Goal: Task Accomplishment & Management: Manage account settings

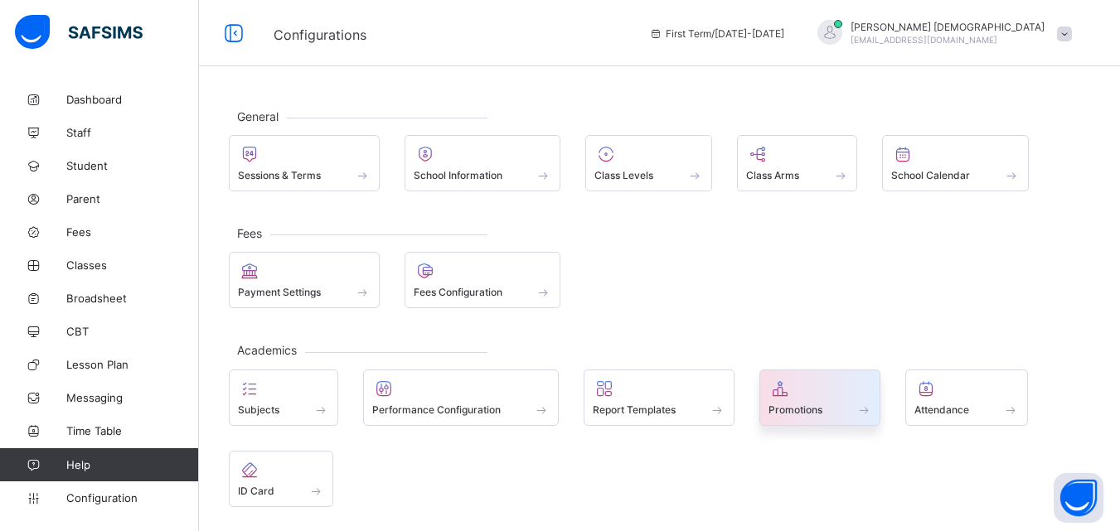
click at [838, 418] on div "Promotions" at bounding box center [820, 398] width 122 height 56
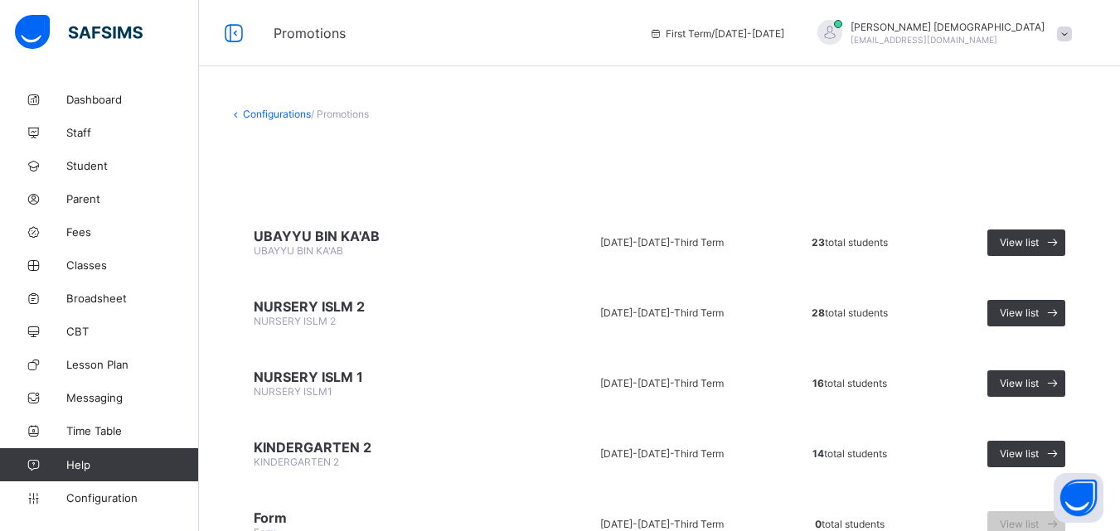
click at [345, 117] on span "/ Promotions" at bounding box center [340, 114] width 58 height 12
click at [352, 114] on span "/ Promotions" at bounding box center [340, 114] width 58 height 12
click at [337, 114] on span "/ Promotions" at bounding box center [340, 114] width 58 height 12
click at [102, 499] on span "Configuration" at bounding box center [132, 498] width 132 height 13
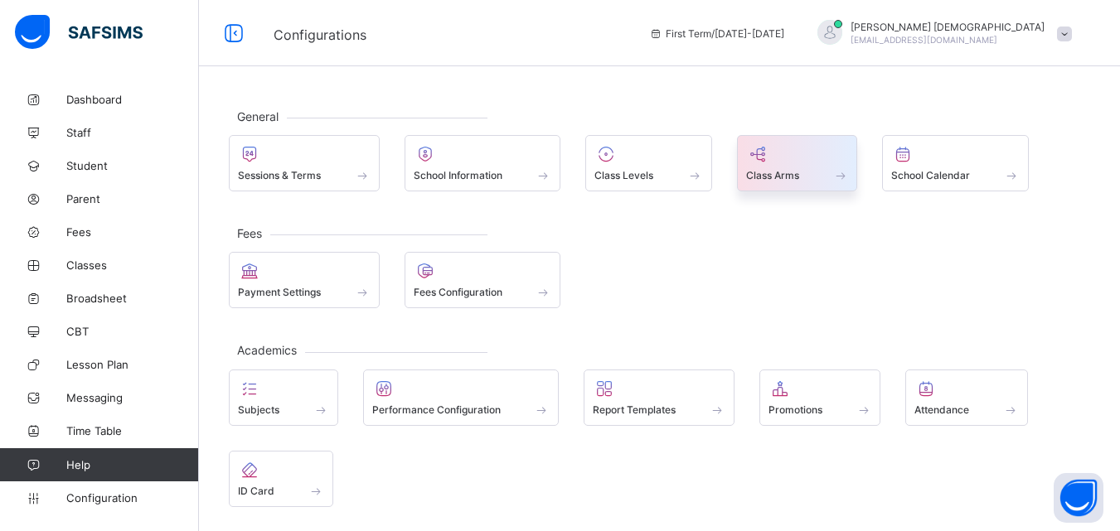
click at [830, 172] on div "Class Arms" at bounding box center [797, 175] width 103 height 14
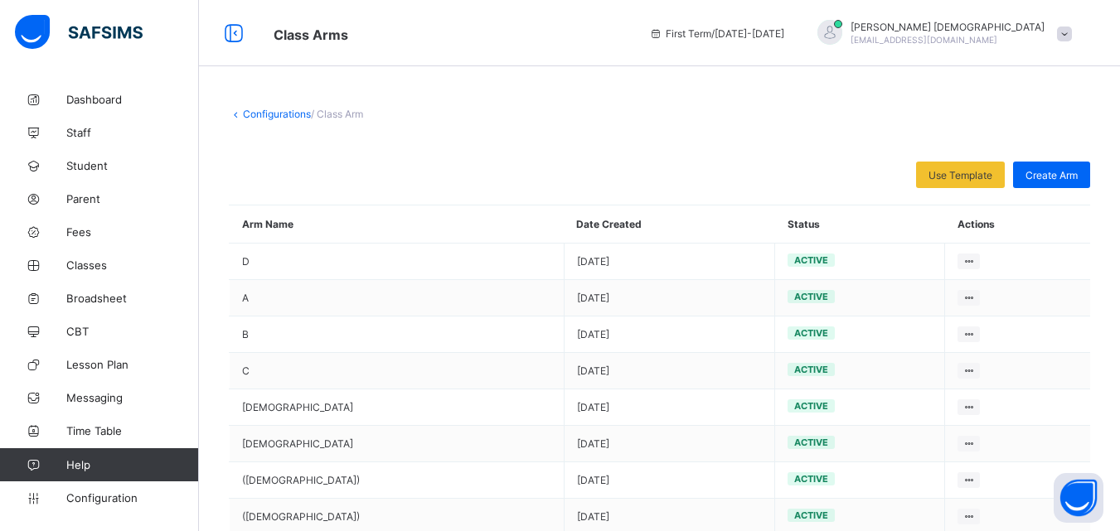
scroll to position [4, 0]
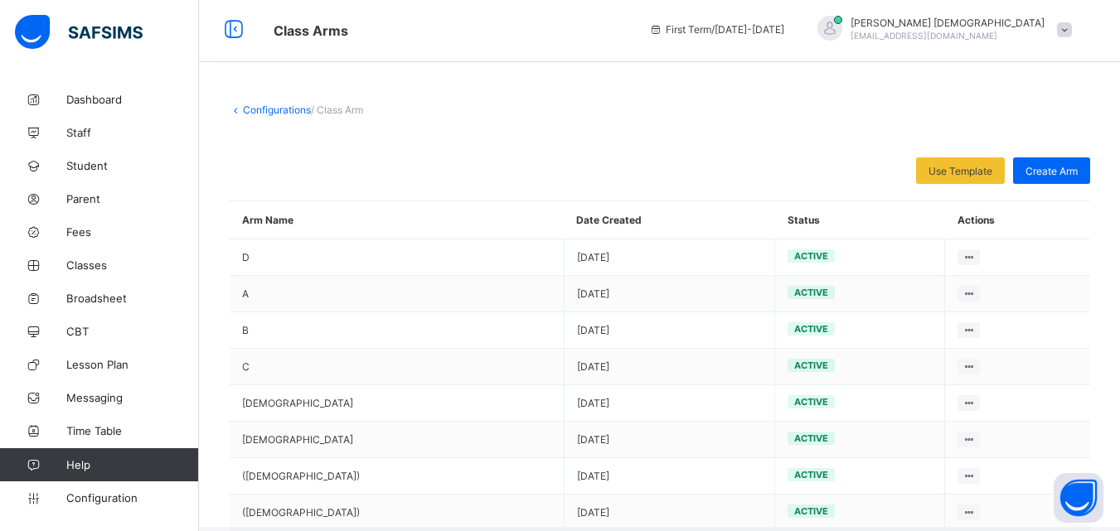
click at [270, 113] on link "Configurations" at bounding box center [277, 110] width 68 height 12
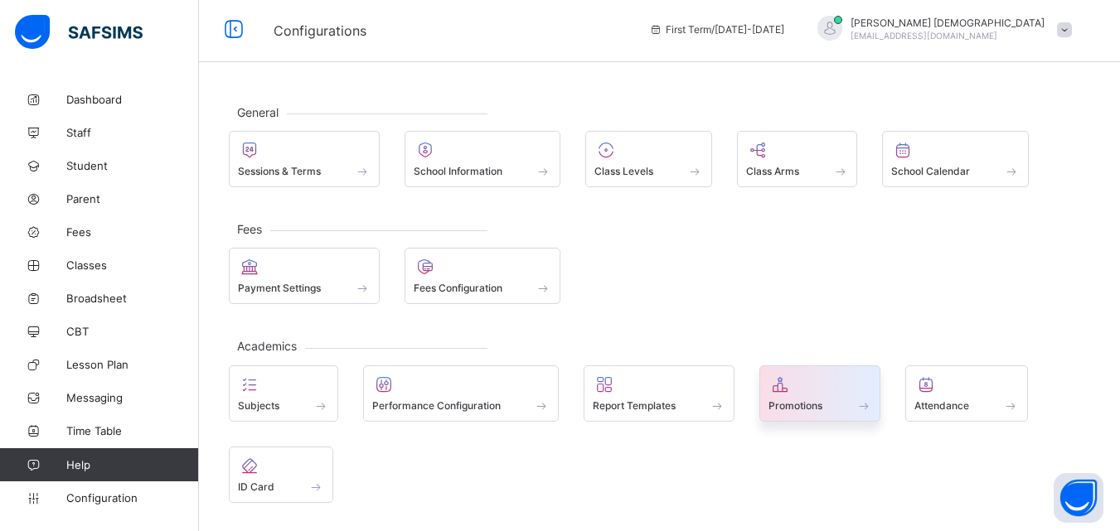
click at [810, 392] on div at bounding box center [821, 385] width 104 height 20
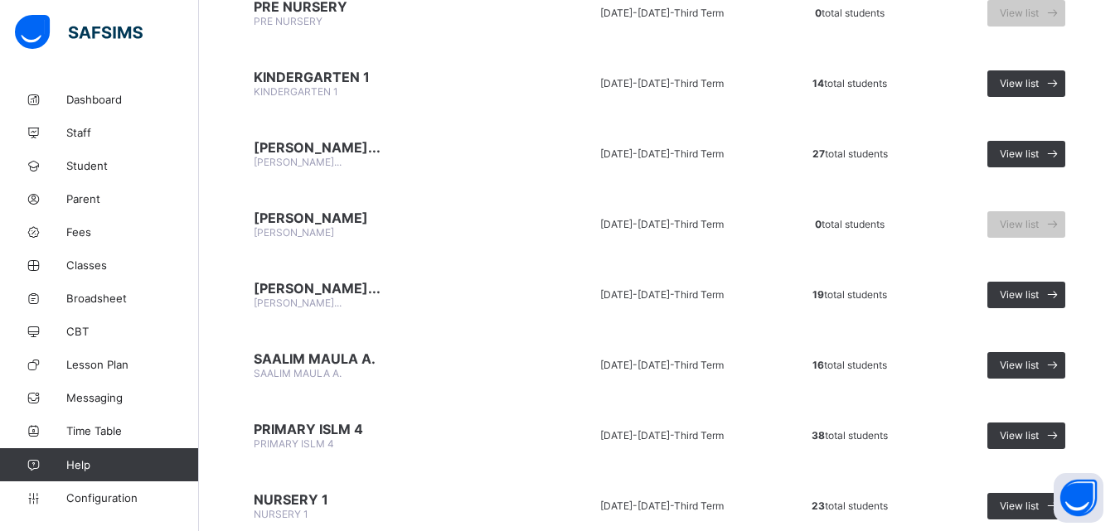
scroll to position [602, 0]
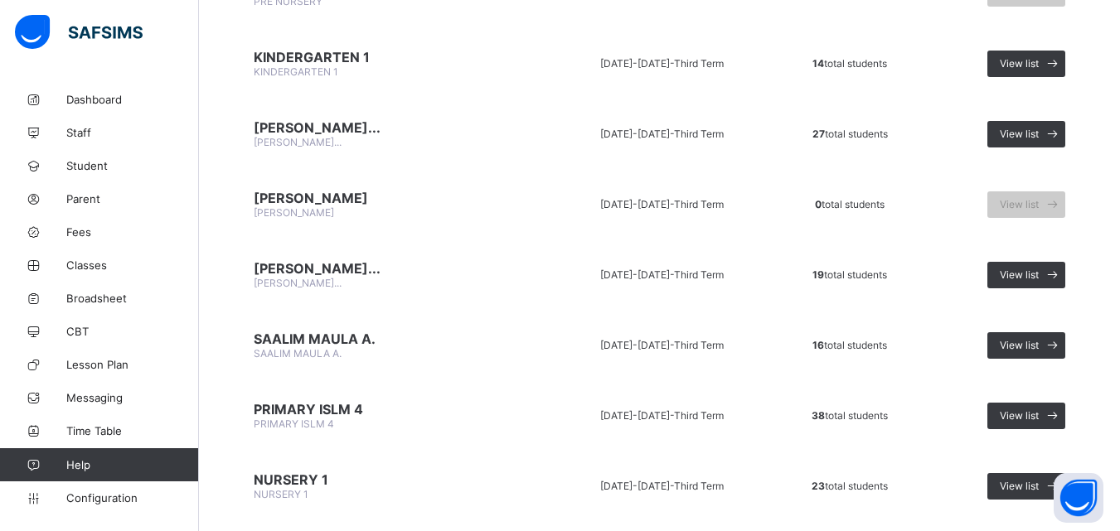
click at [355, 56] on span "KINDERGARTEN 1" at bounding box center [391, 57] width 274 height 17
click at [313, 56] on span "KINDERGARTEN 1" at bounding box center [391, 57] width 274 height 17
click at [1039, 61] on span "View list" at bounding box center [1019, 63] width 39 height 12
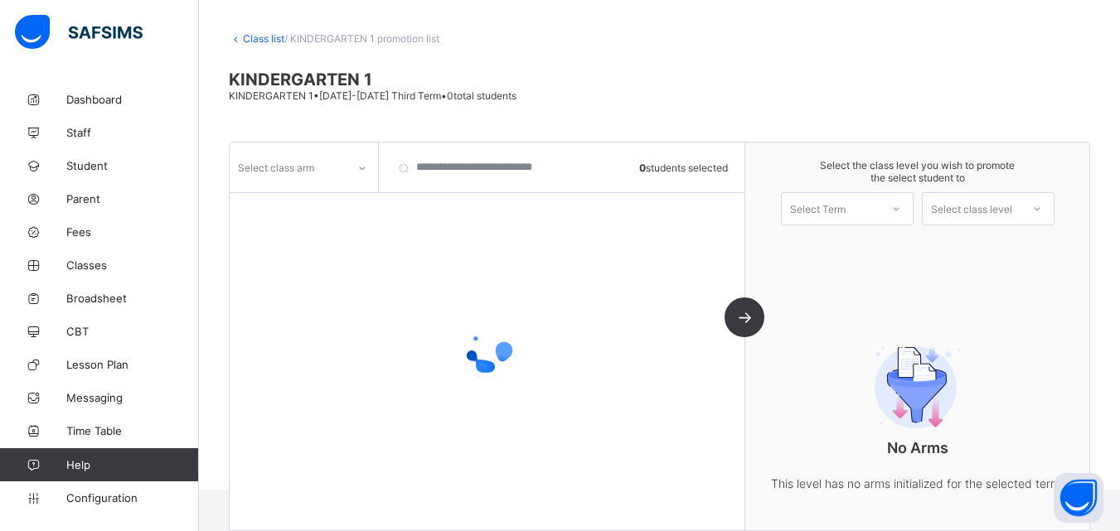
scroll to position [109, 0]
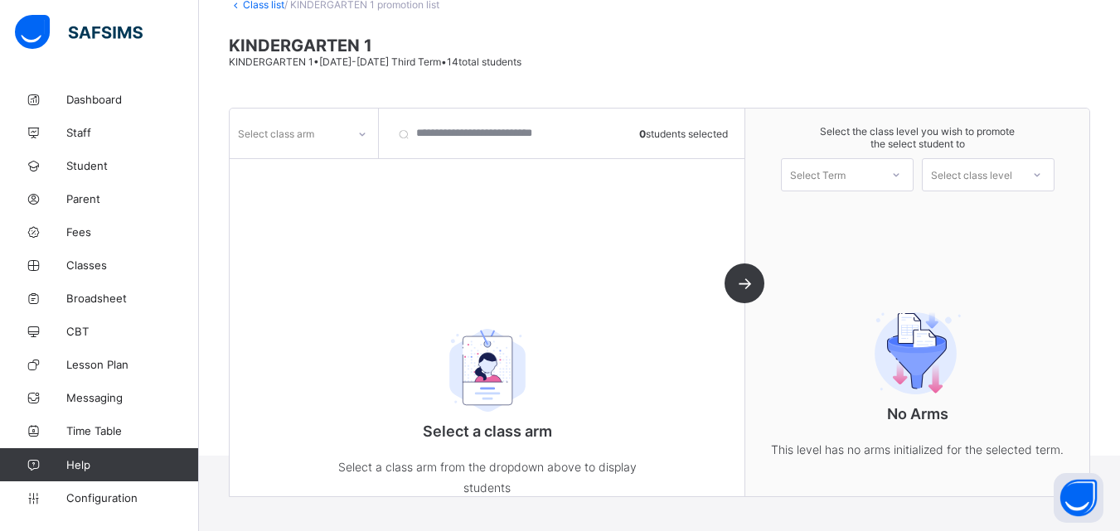
click at [361, 133] on icon at bounding box center [362, 134] width 10 height 17
click at [303, 172] on div "([DEMOGRAPHIC_DATA])" at bounding box center [303, 170] width 147 height 26
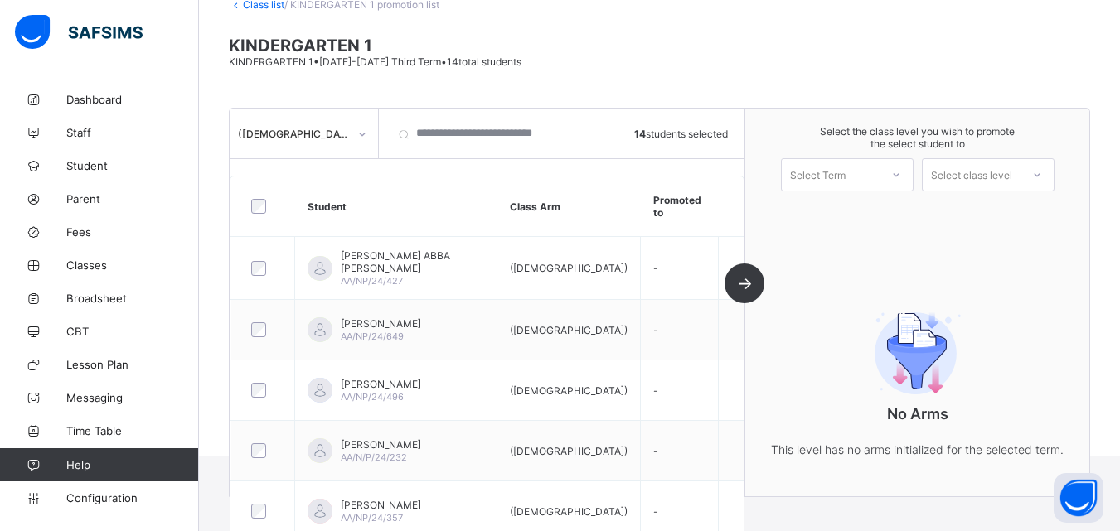
click at [880, 175] on div "Select Term" at bounding box center [831, 174] width 98 height 23
click at [845, 213] on div "First Term [DATE]-[DATE]" at bounding box center [847, 218] width 131 height 38
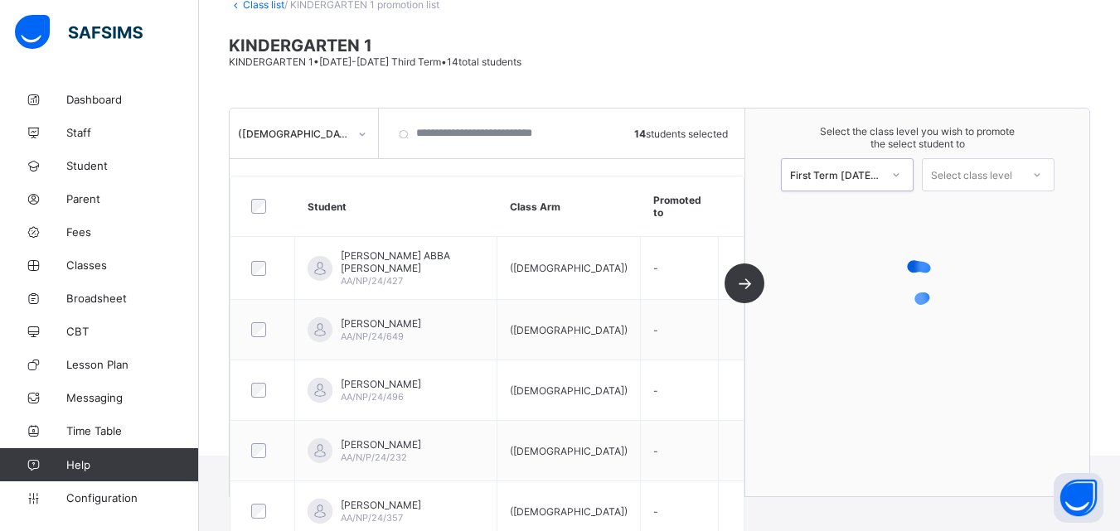
click at [1040, 172] on div at bounding box center [1037, 175] width 30 height 28
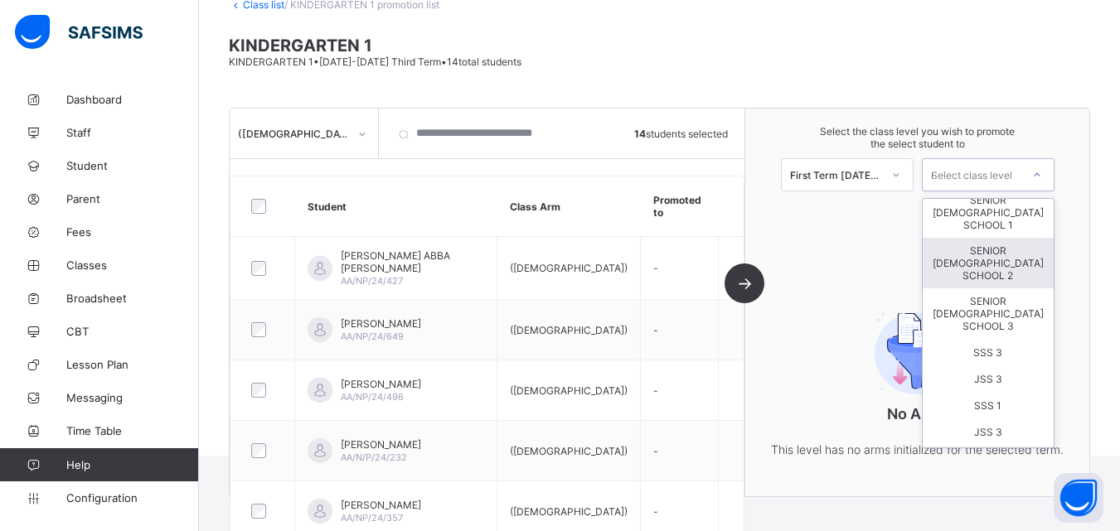
scroll to position [0, 0]
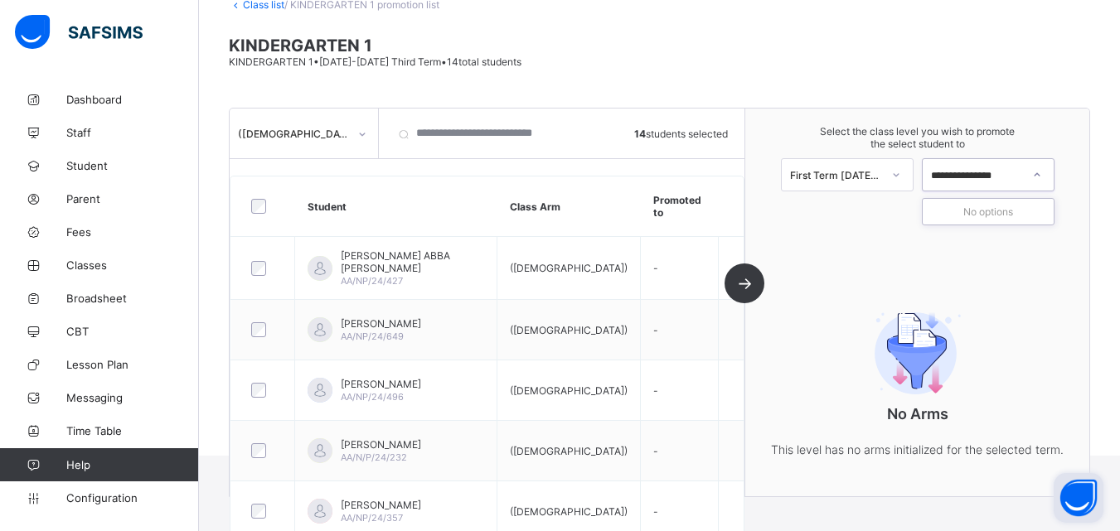
type input "**********"
click at [1087, 493] on button "Open asap" at bounding box center [1079, 498] width 50 height 50
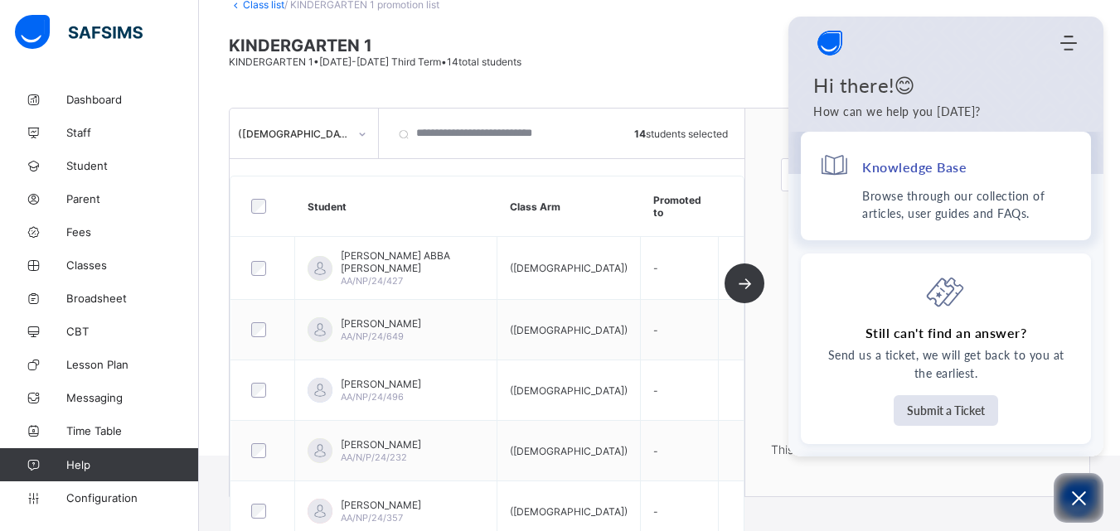
click at [916, 172] on h4 "Knowledge Base" at bounding box center [914, 166] width 104 height 17
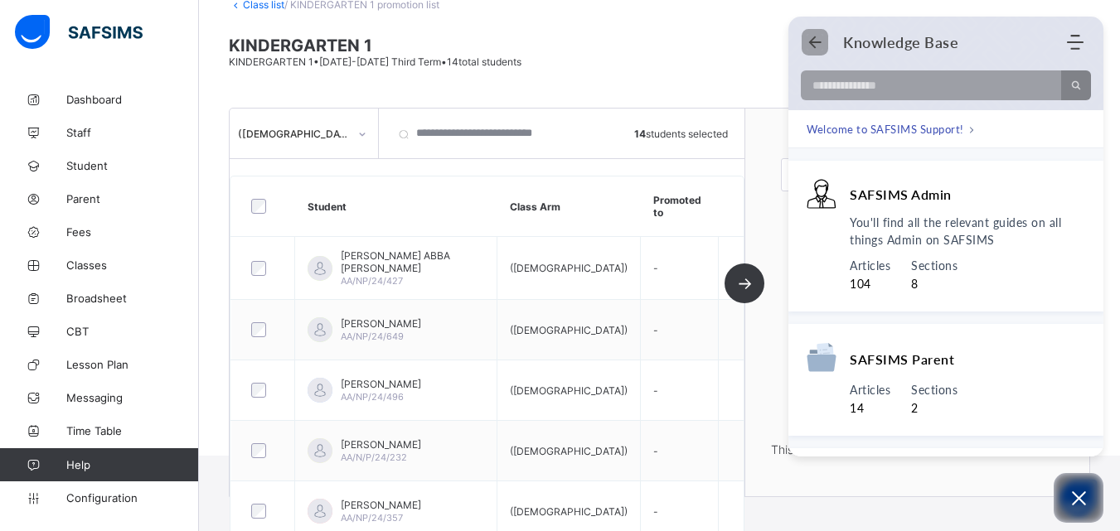
click at [816, 37] on use "Back" at bounding box center [815, 42] width 12 height 12
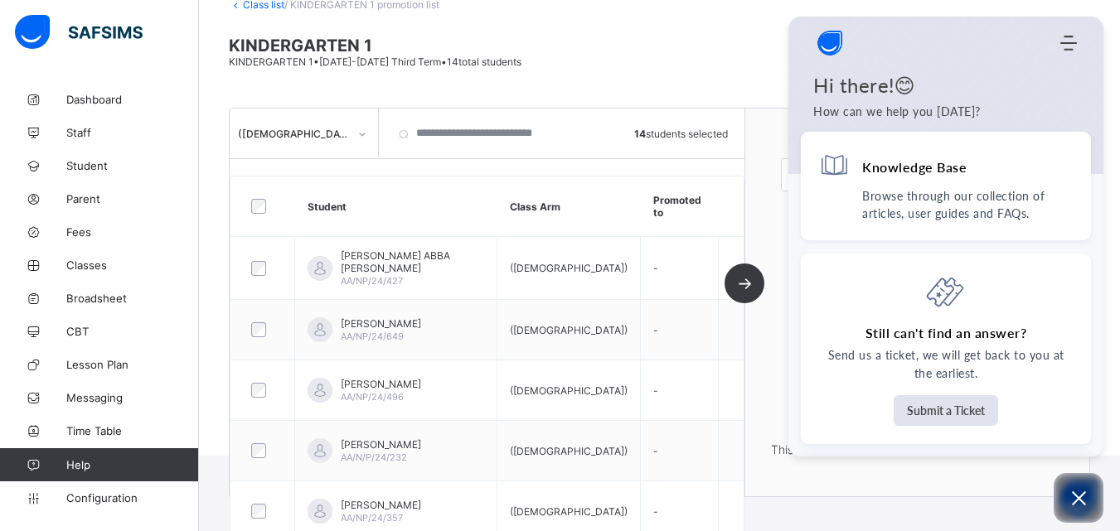
click at [1097, 167] on div "Knowledge Base Browse through our collection of articles, user guides and FAQs.…" at bounding box center [945, 294] width 315 height 325
drag, startPoint x: 1097, startPoint y: 167, endPoint x: 1099, endPoint y: 217, distance: 49.8
click at [1099, 217] on div "Knowledge Base Browse through our collection of articles, user guides and FAQs.…" at bounding box center [945, 294] width 315 height 325
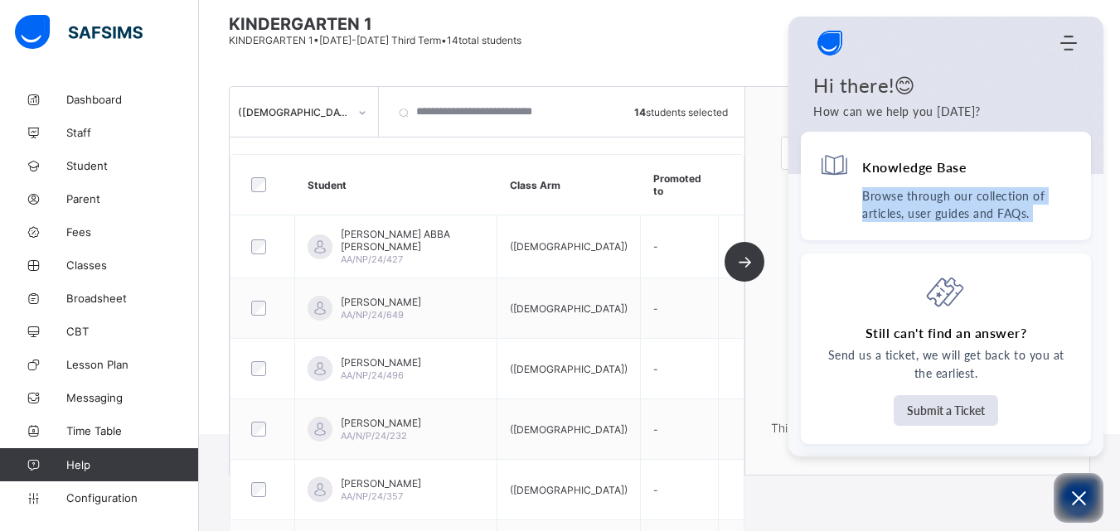
scroll to position [129, 0]
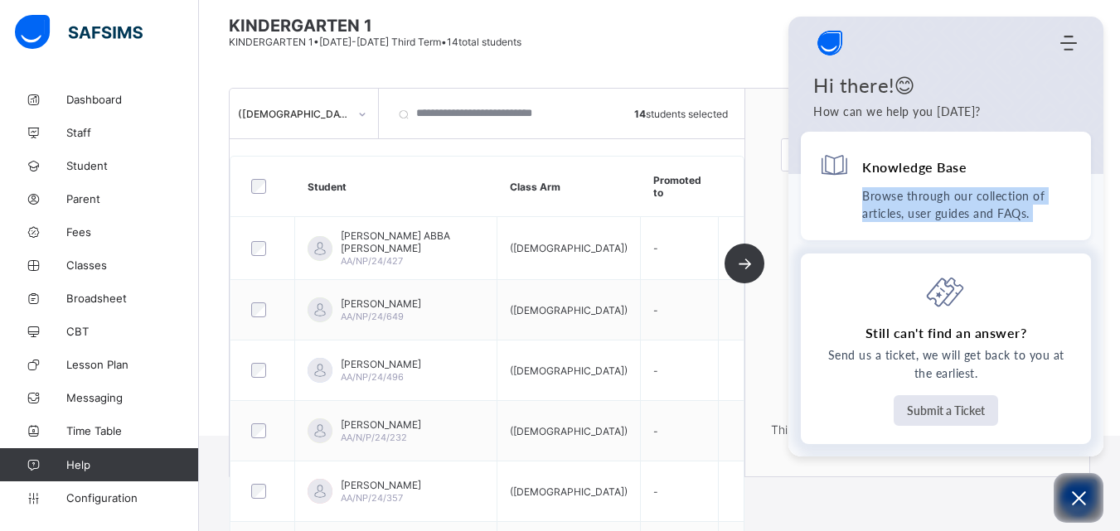
click at [922, 410] on button "Submit a Ticket" at bounding box center [946, 410] width 104 height 31
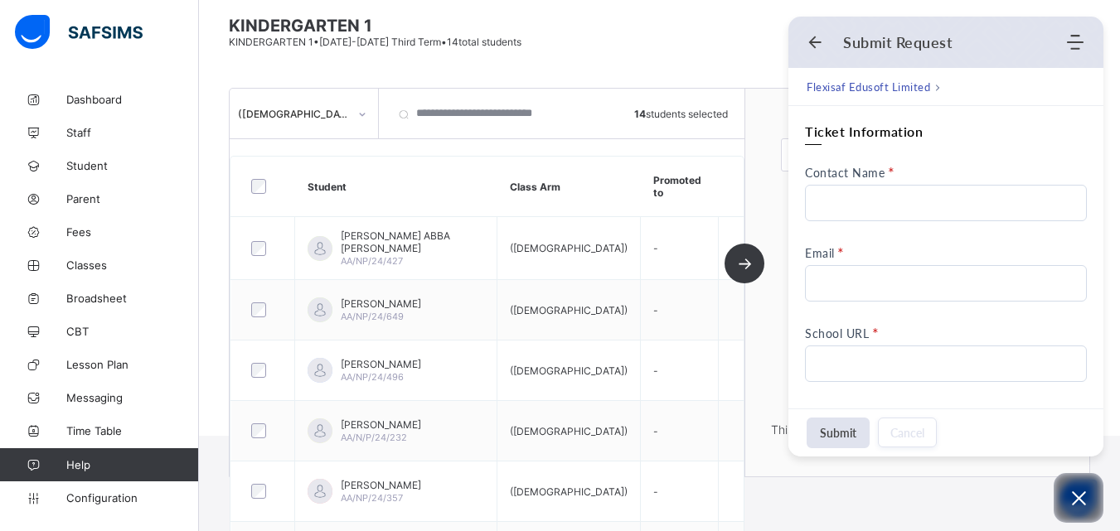
scroll to position [0, 0]
click at [919, 199] on input "Contact Name" at bounding box center [946, 203] width 282 height 36
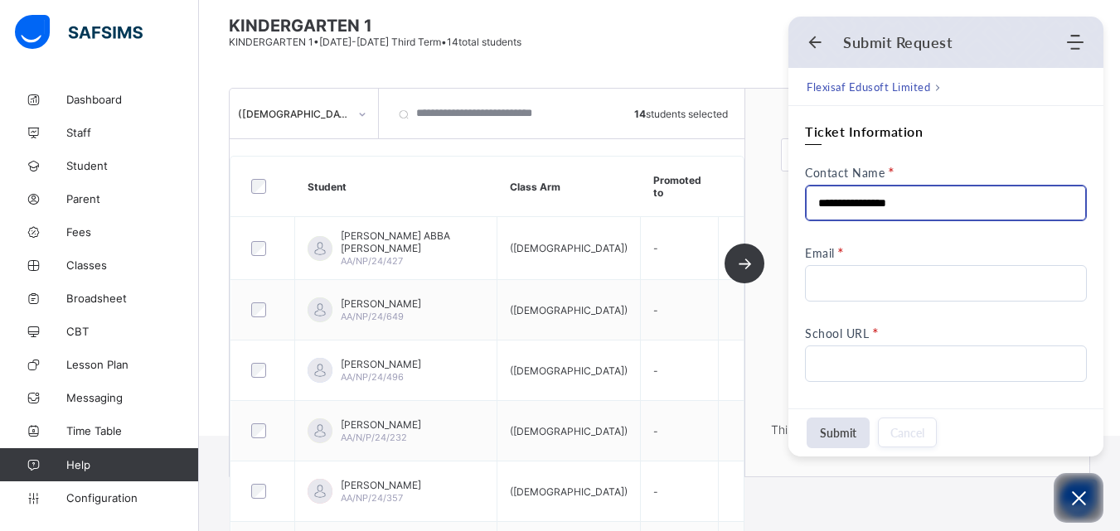
click at [822, 203] on input "**********" at bounding box center [946, 203] width 282 height 36
type input "**********"
click at [887, 290] on input "Email" at bounding box center [946, 283] width 282 height 36
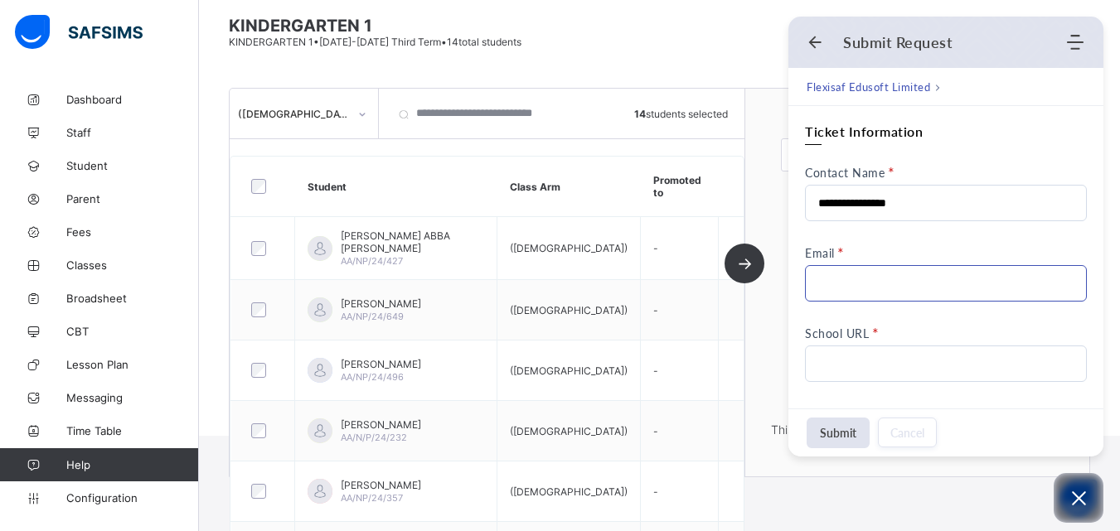
type input "**********"
click at [925, 353] on input "School URL" at bounding box center [946, 364] width 282 height 36
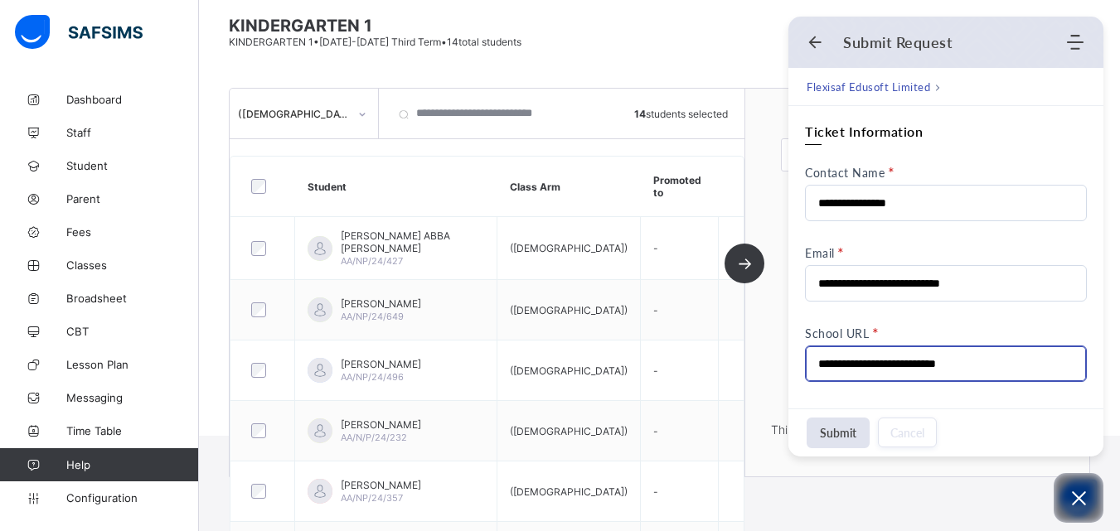
type input "**********"
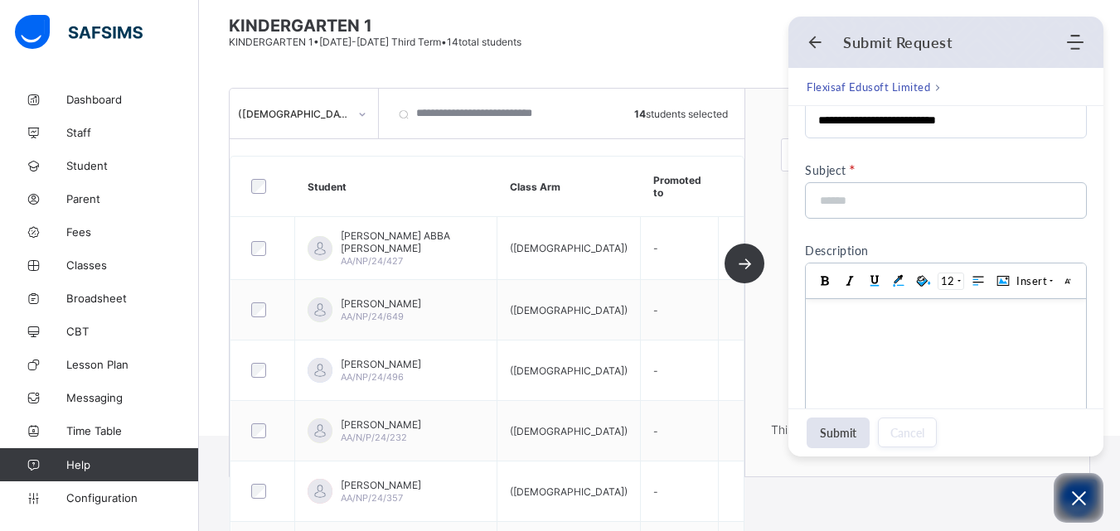
scroll to position [235, 0]
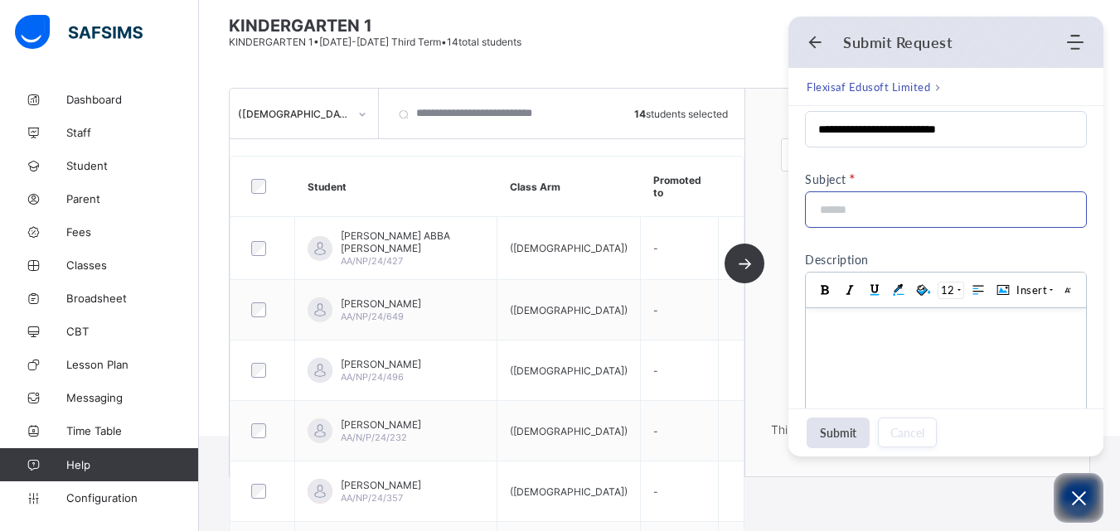
click at [891, 211] on input at bounding box center [940, 209] width 245 height 35
type input "*"
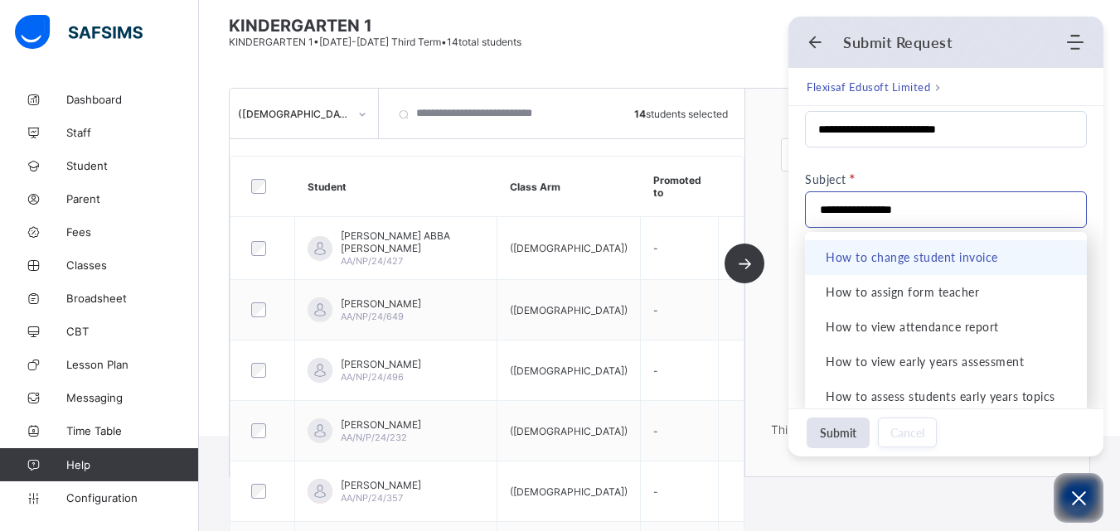
click at [981, 222] on input "**********" at bounding box center [940, 209] width 245 height 35
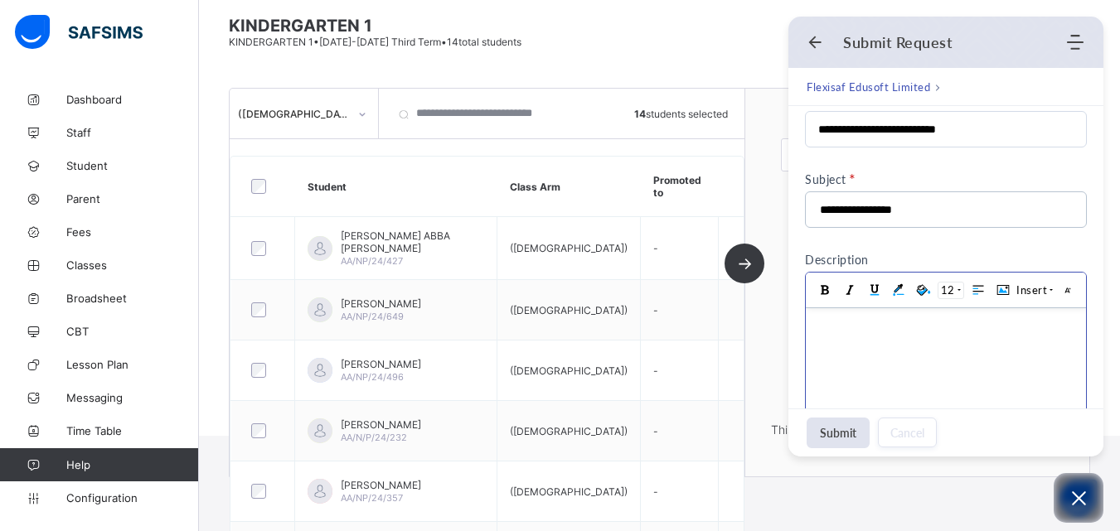
type input "**********"
click at [863, 331] on div at bounding box center [946, 325] width 264 height 17
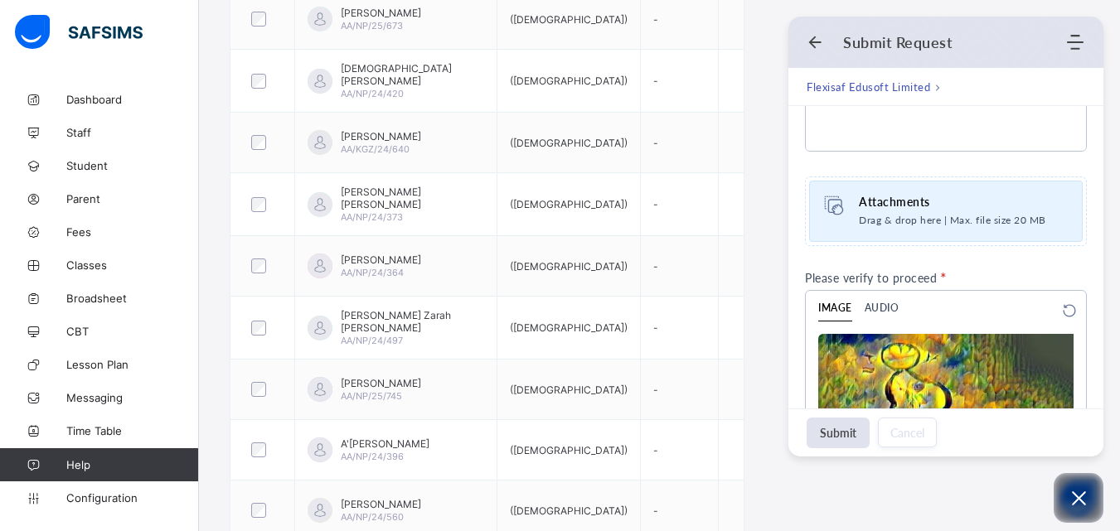
scroll to position [565, 0]
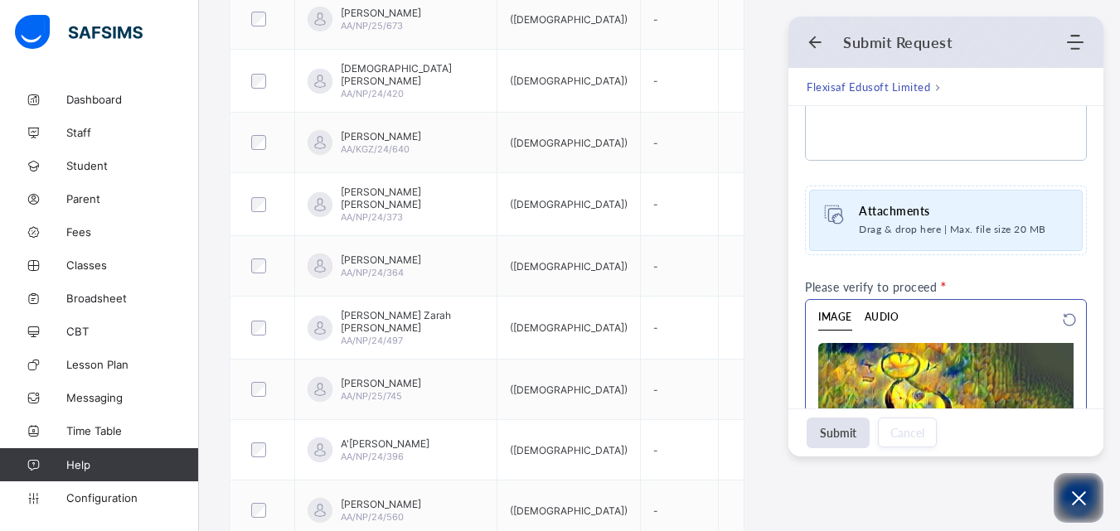
click at [878, 312] on li "AUDIO" at bounding box center [882, 315] width 35 height 31
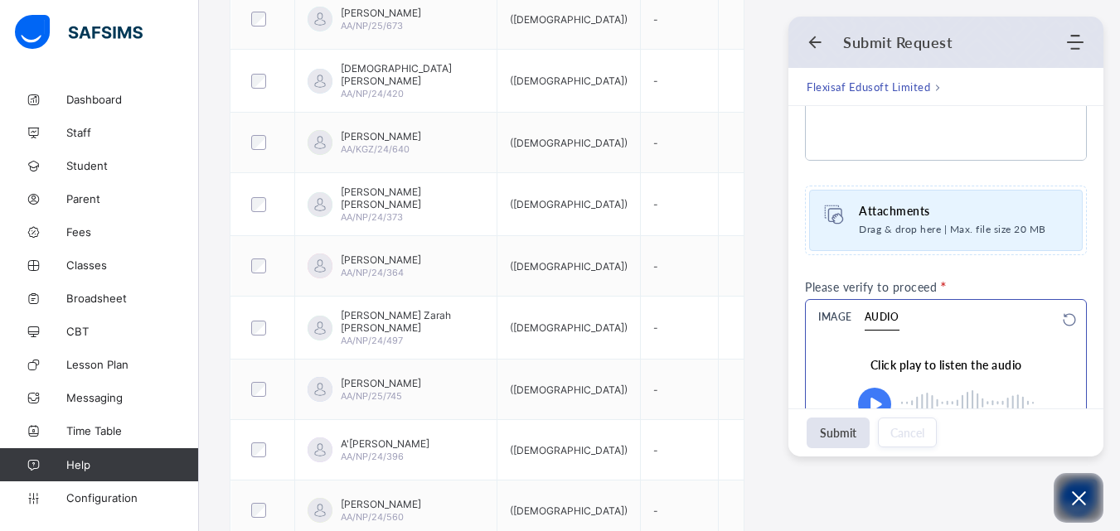
click at [872, 395] on div at bounding box center [874, 404] width 33 height 33
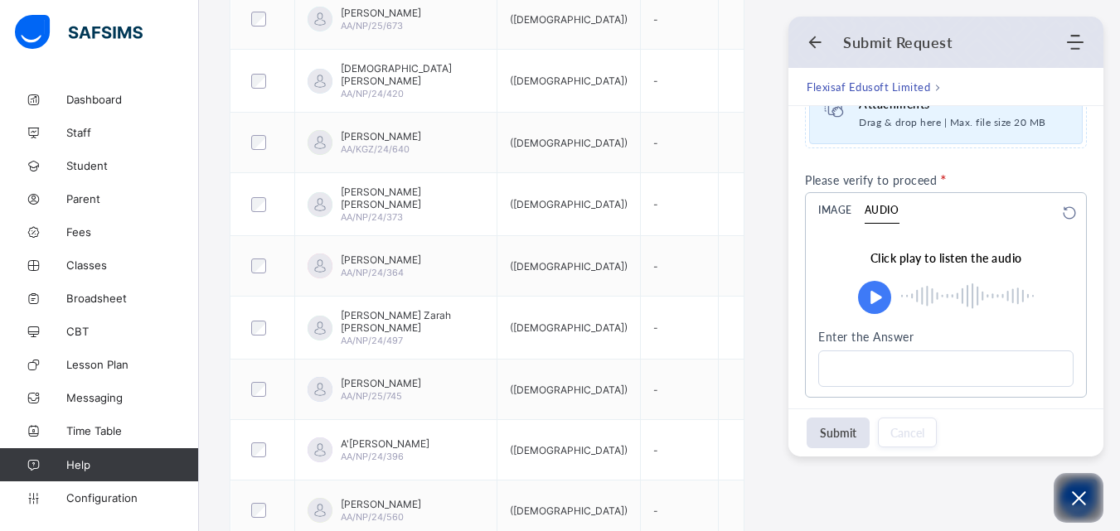
scroll to position [676, 0]
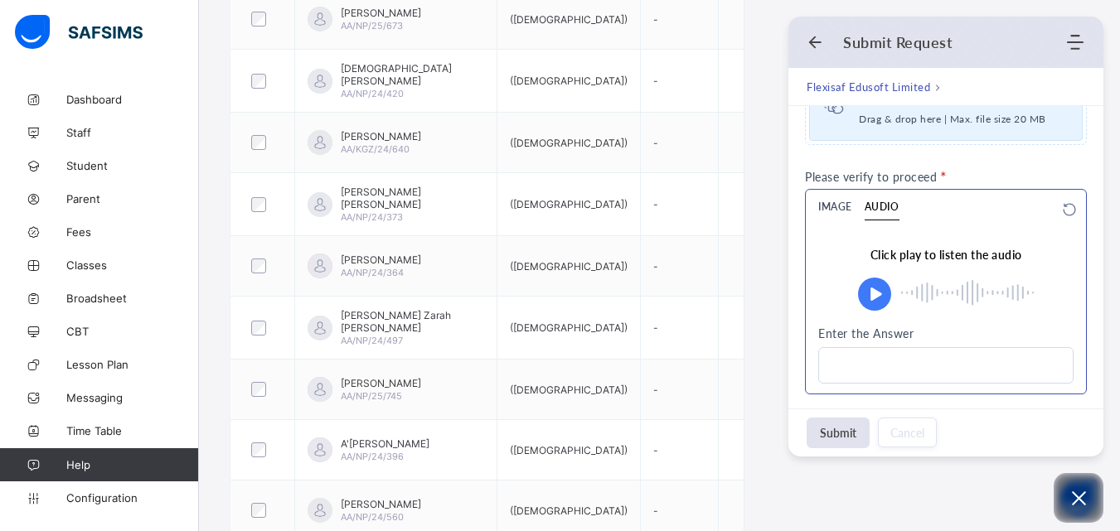
click at [875, 293] on use at bounding box center [877, 294] width 12 height 13
click at [864, 289] on div at bounding box center [874, 294] width 33 height 33
click at [834, 201] on li "IMAGE" at bounding box center [835, 205] width 34 height 31
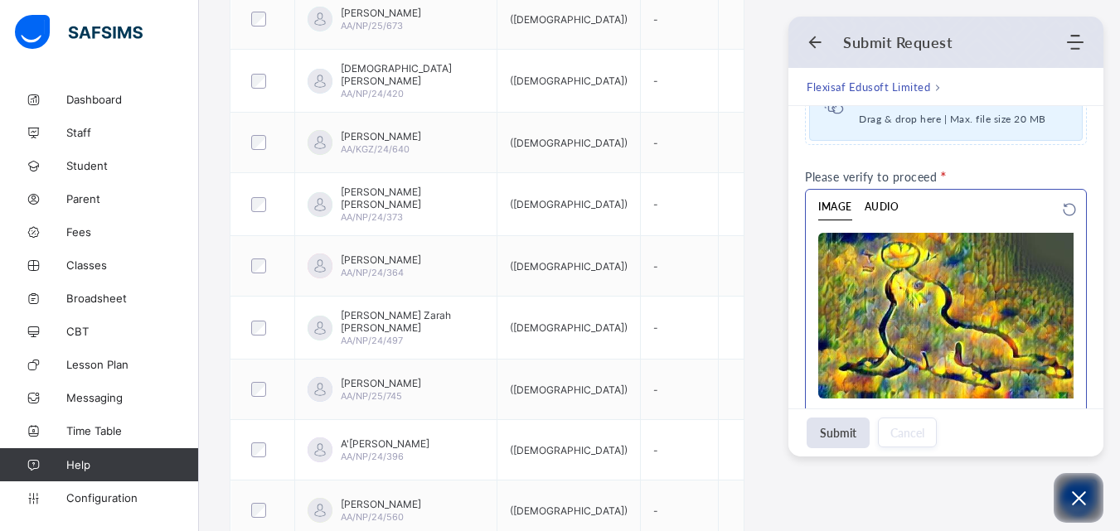
click at [890, 208] on li "AUDIO" at bounding box center [882, 205] width 35 height 31
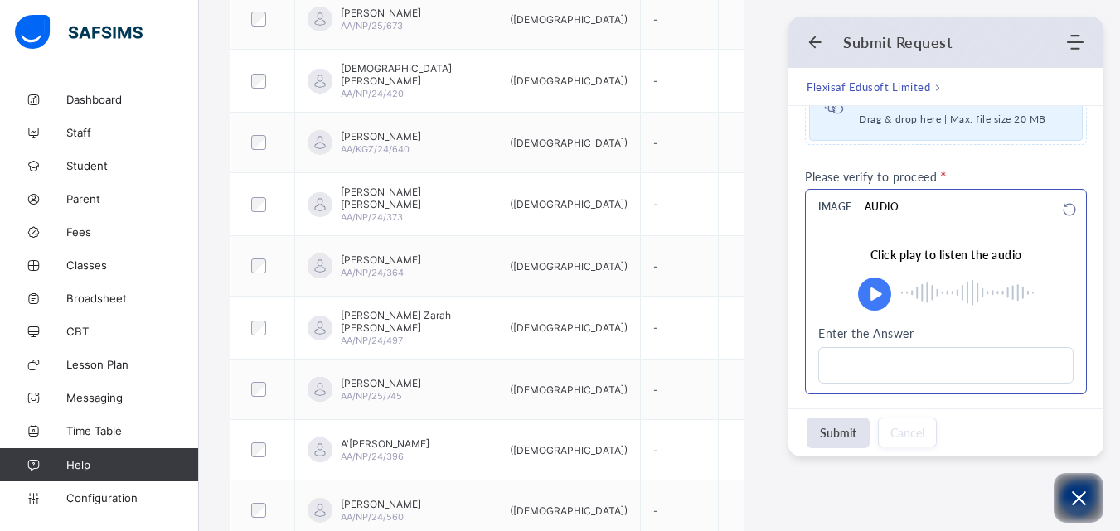
click at [875, 289] on icon at bounding box center [876, 294] width 13 height 13
click at [870, 293] on icon at bounding box center [876, 294] width 13 height 13
click at [832, 206] on li "IMAGE" at bounding box center [835, 205] width 34 height 31
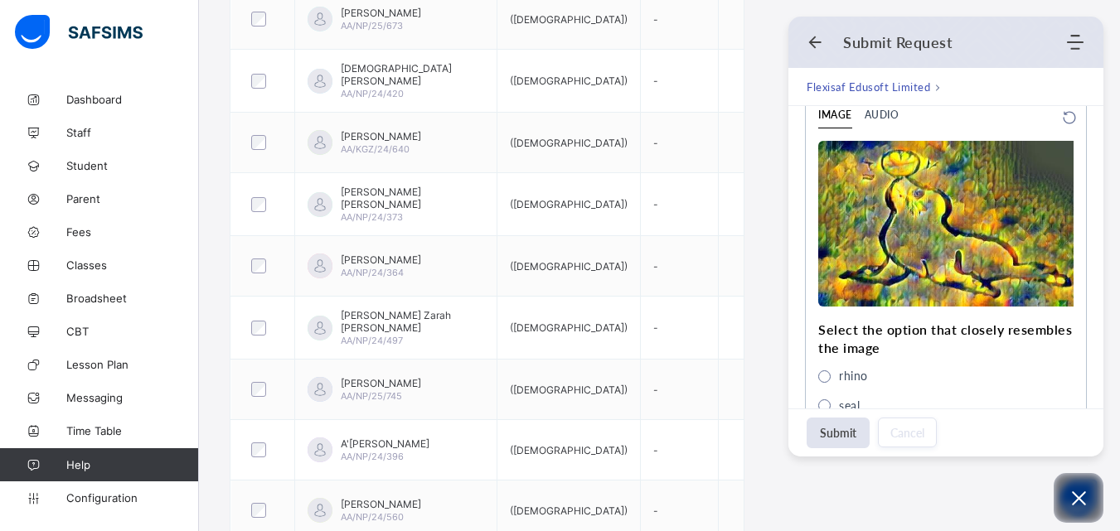
scroll to position [871, 0]
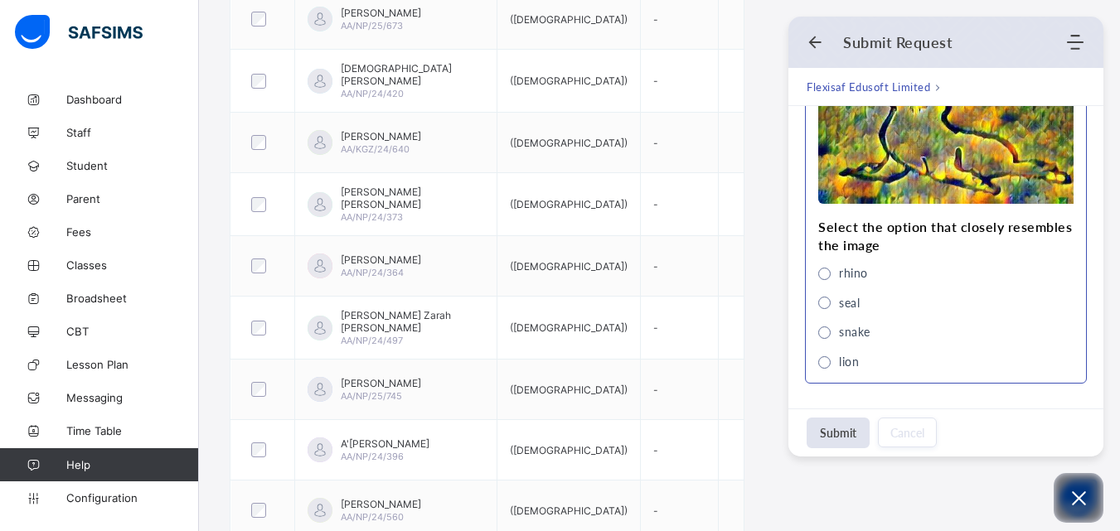
click at [825, 304] on span "seal" at bounding box center [824, 303] width 12 height 12
click at [833, 434] on button "Submit" at bounding box center [838, 433] width 63 height 31
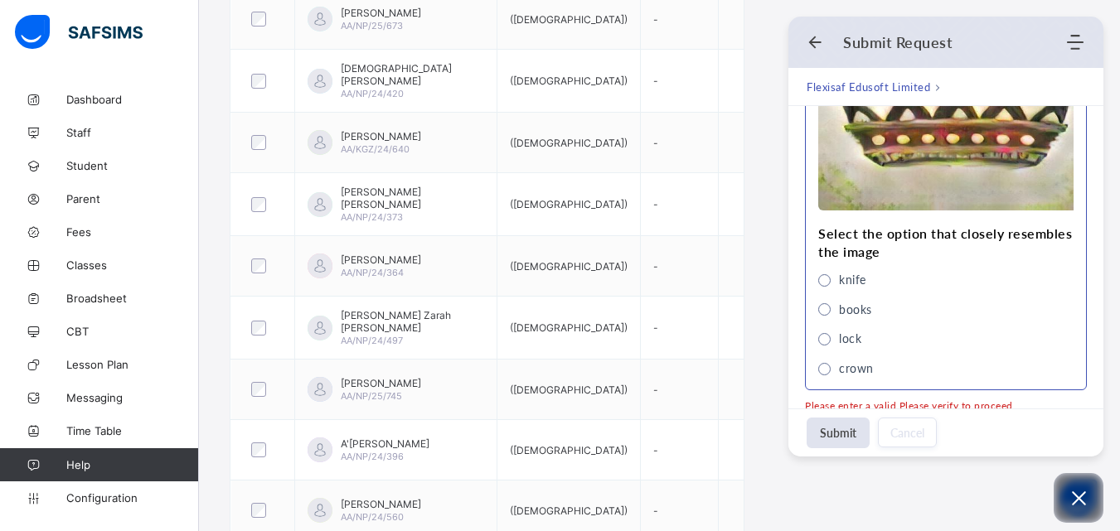
click at [822, 366] on span "crown" at bounding box center [824, 369] width 12 height 12
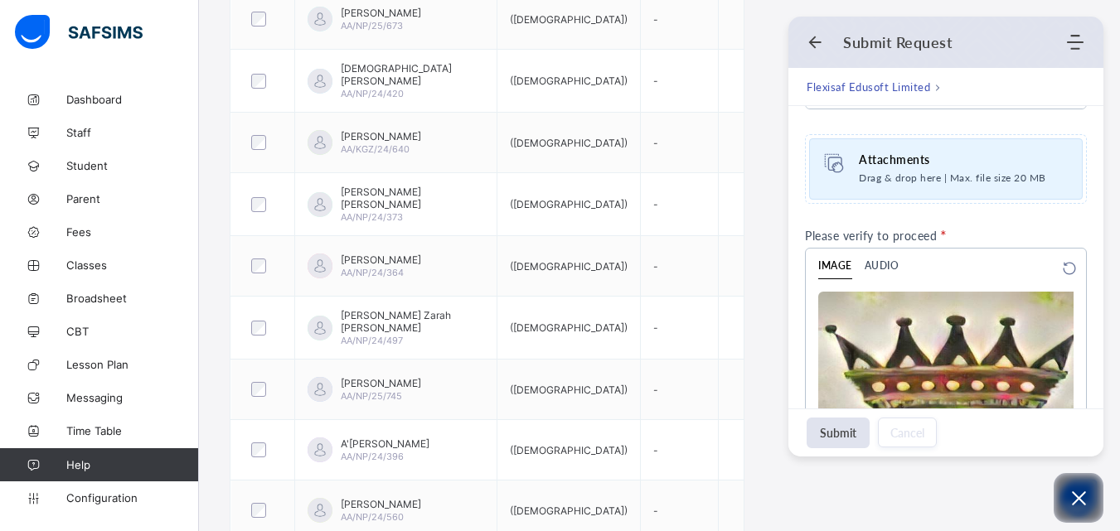
scroll to position [895, 0]
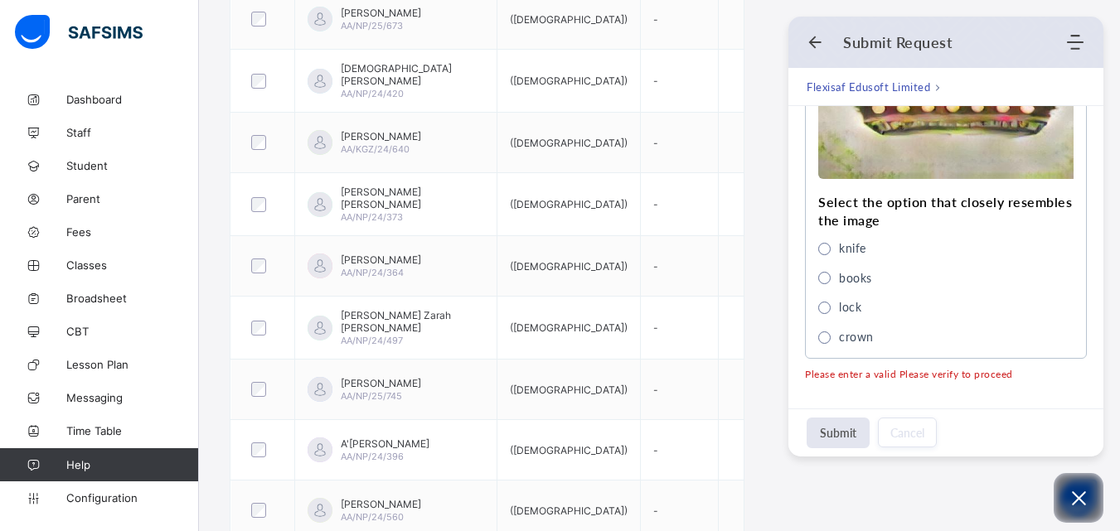
click at [829, 428] on button "Submit" at bounding box center [838, 433] width 63 height 31
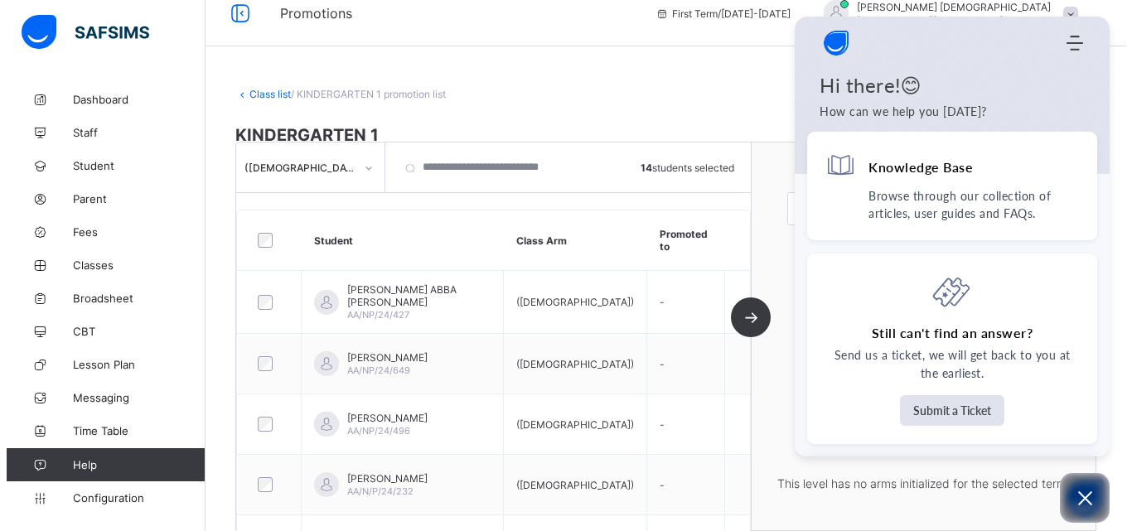
scroll to position [0, 0]
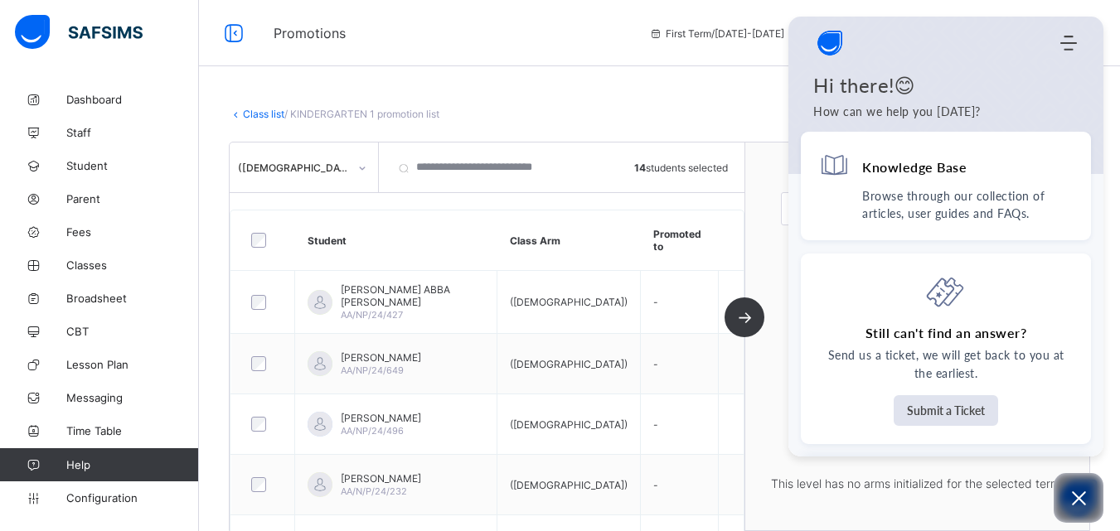
click at [274, 112] on link "Class list" at bounding box center [263, 114] width 41 height 12
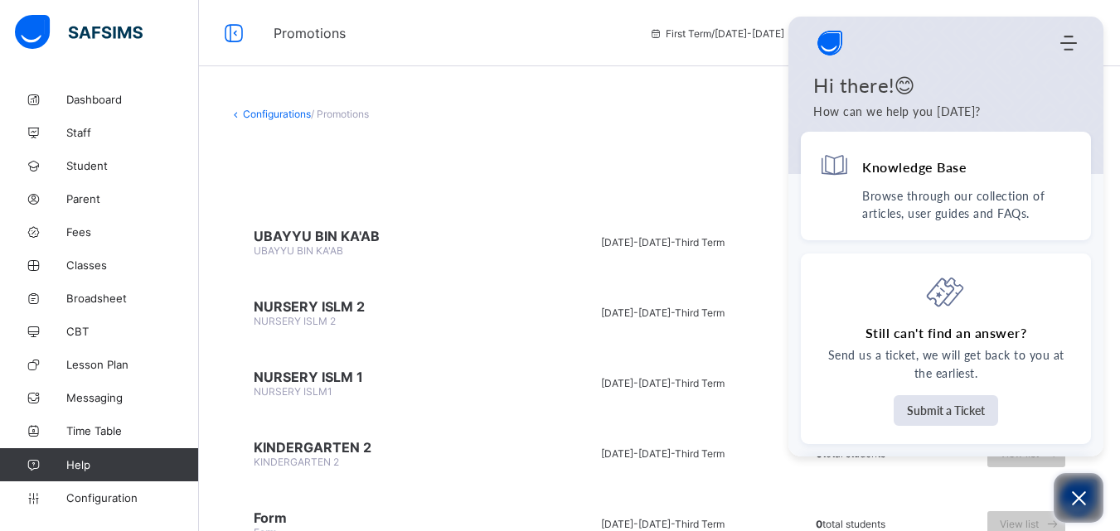
click at [1069, 501] on icon "Open asap" at bounding box center [1079, 498] width 21 height 21
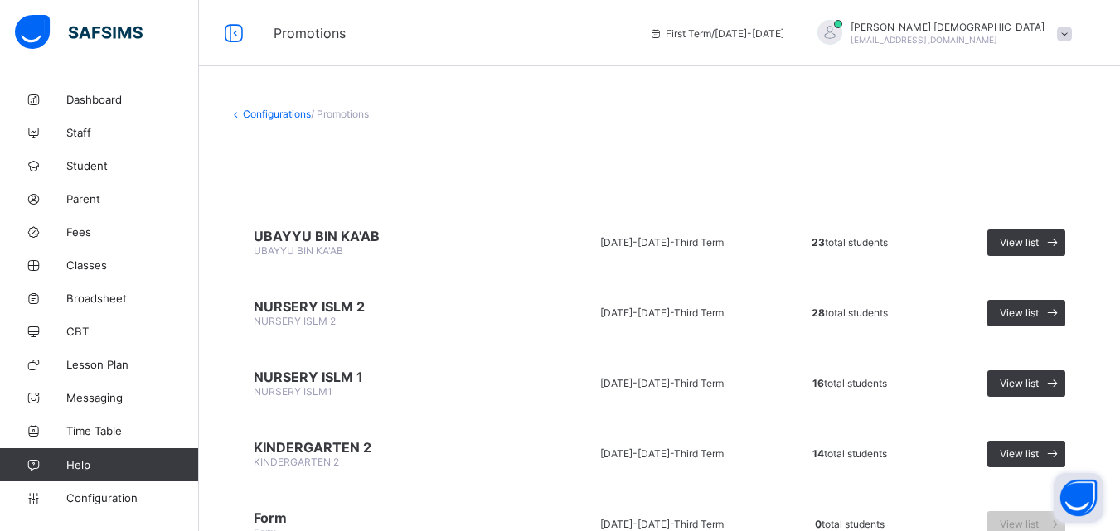
click at [345, 306] on span "NURSERY ISLM 2" at bounding box center [391, 306] width 274 height 17
click at [1027, 313] on span "View list" at bounding box center [1019, 313] width 39 height 12
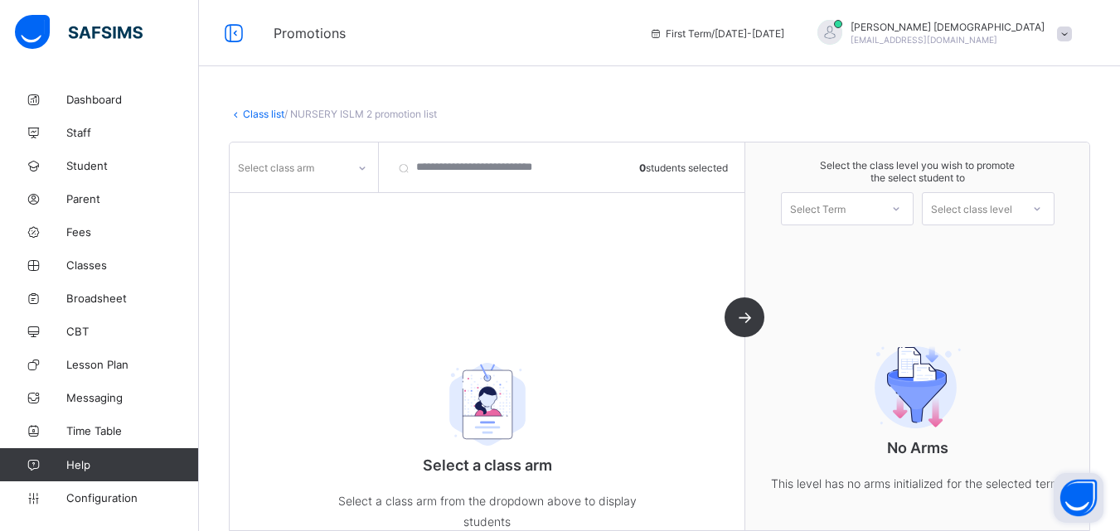
click at [356, 166] on div at bounding box center [362, 168] width 28 height 27
click at [315, 201] on div "A" at bounding box center [303, 204] width 147 height 26
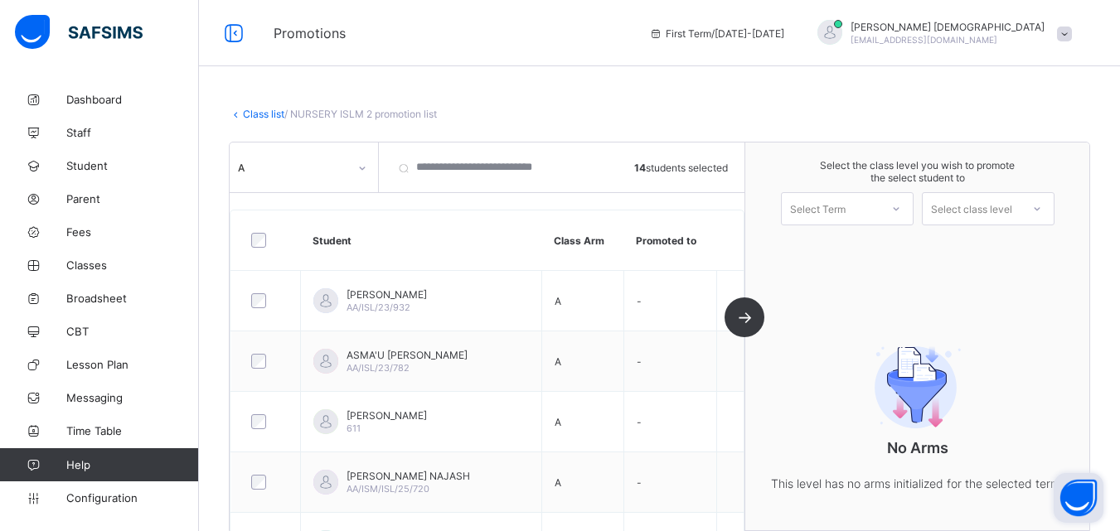
click at [843, 204] on div "Select Term" at bounding box center [818, 208] width 56 height 33
click at [846, 241] on div "First Term [DATE]-[DATE]" at bounding box center [847, 252] width 131 height 38
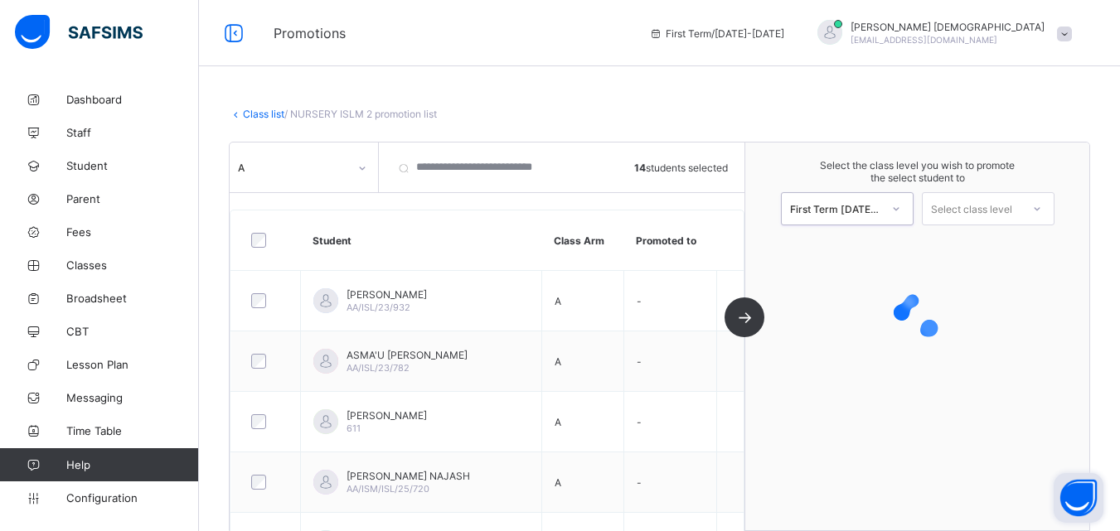
click at [1012, 206] on div "Select class level" at bounding box center [971, 208] width 81 height 33
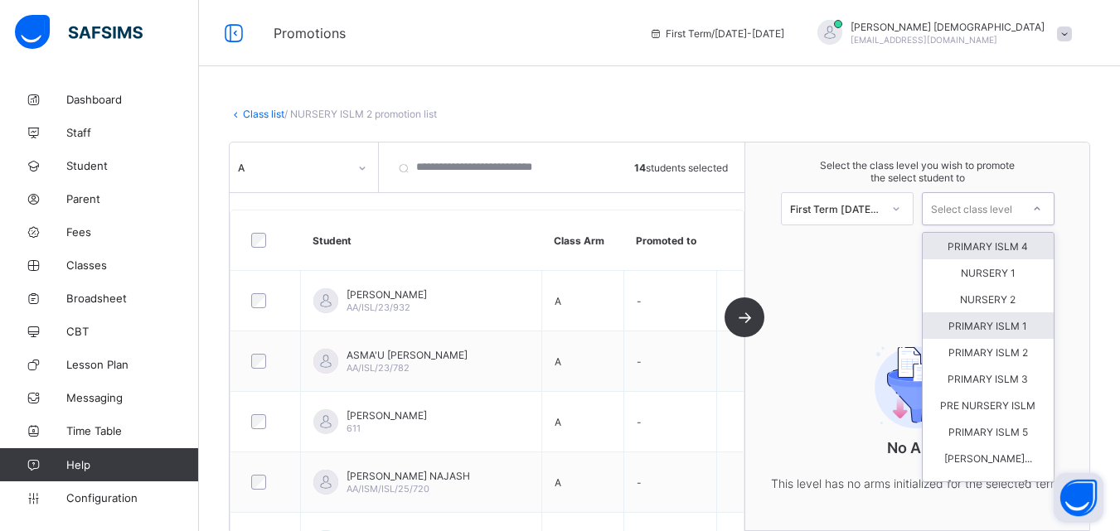
click at [1001, 322] on div "PRIMARY ISLM 1" at bounding box center [988, 326] width 131 height 27
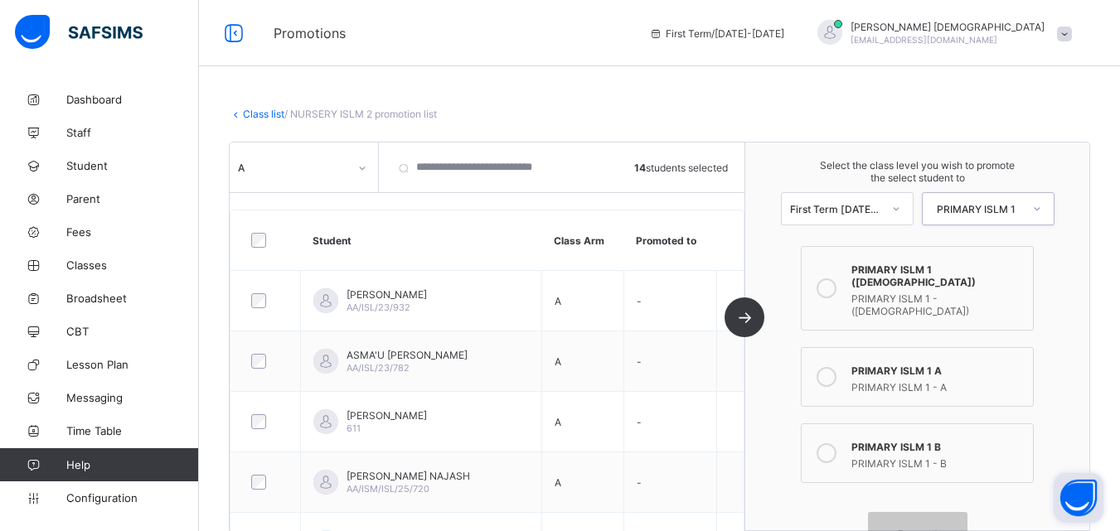
click at [890, 437] on div "PRIMARY ISLM 1 B" at bounding box center [937, 445] width 172 height 17
click at [937, 528] on span "Proceed" at bounding box center [917, 534] width 39 height 12
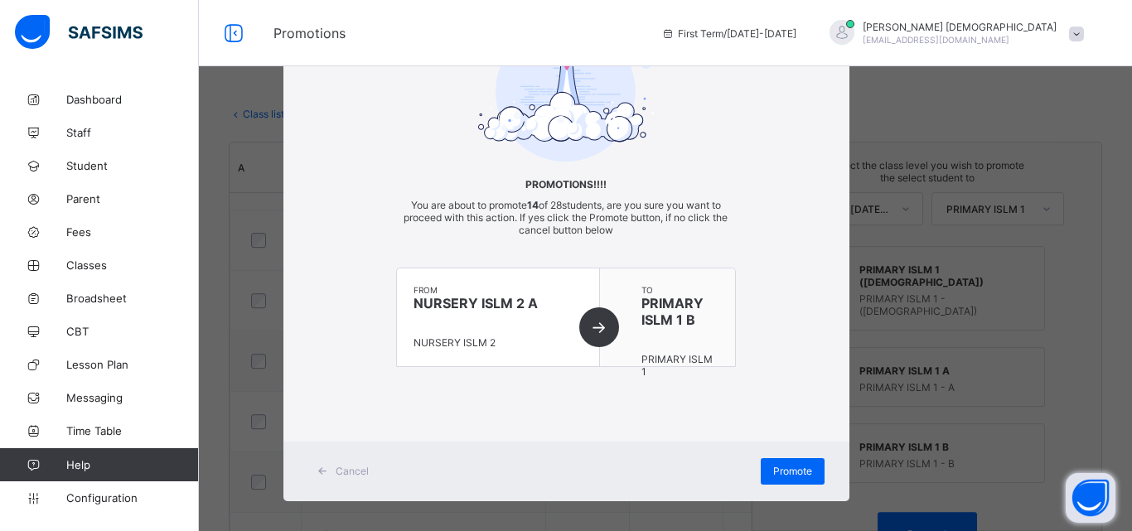
scroll to position [85, 0]
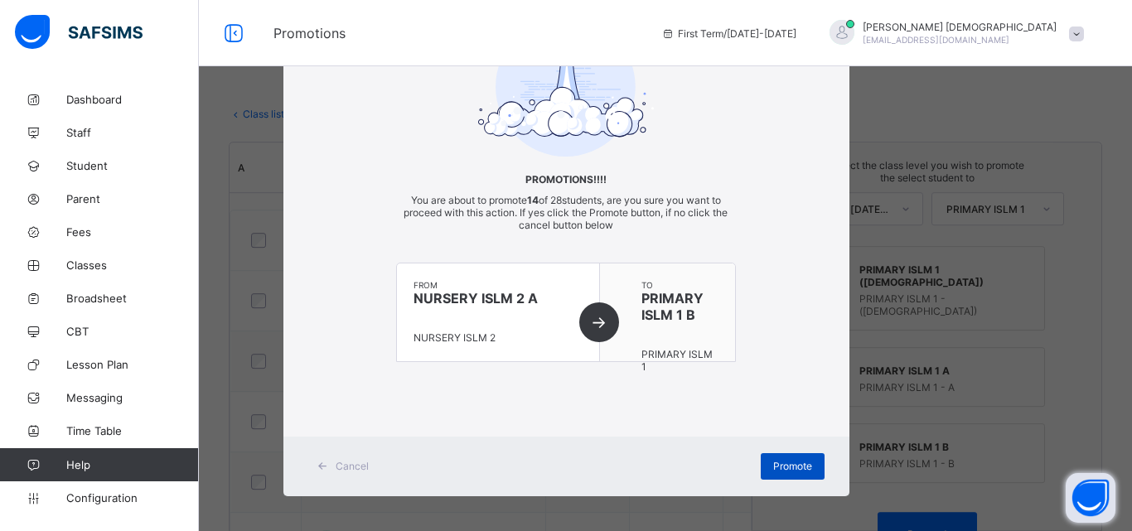
click at [774, 460] on span "Promote" at bounding box center [793, 466] width 39 height 12
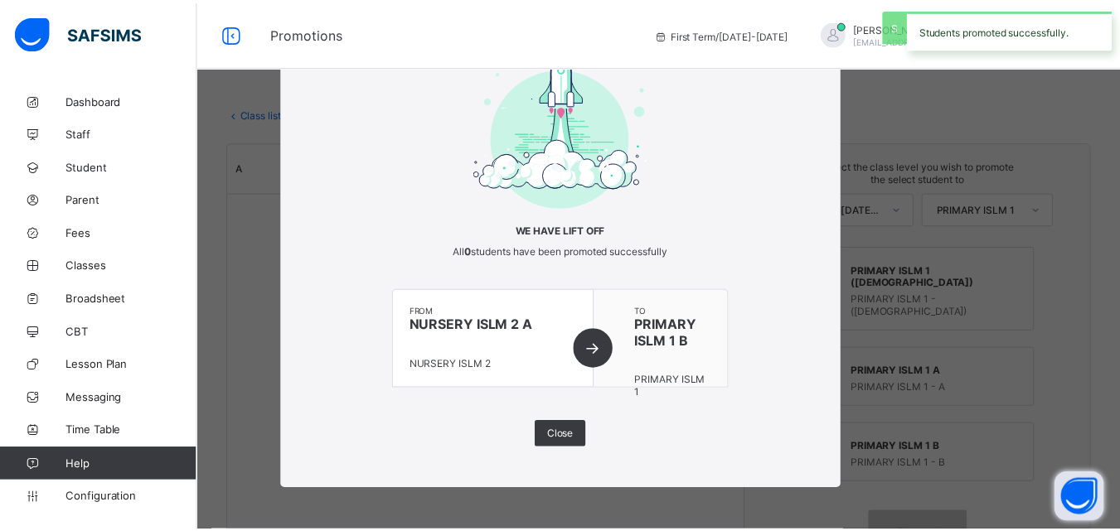
scroll to position [33, 0]
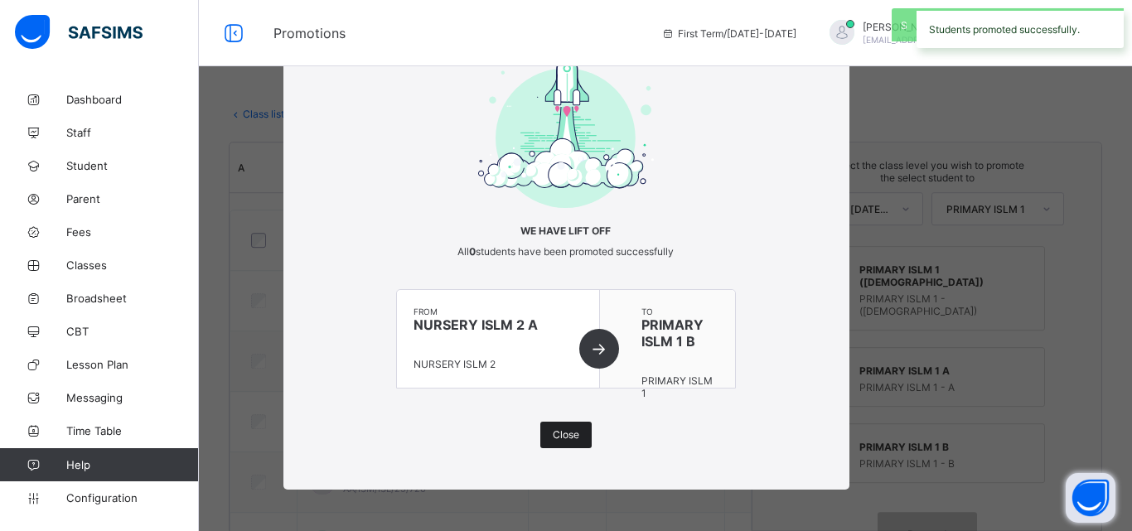
click at [565, 429] on span "Close" at bounding box center [566, 435] width 27 height 12
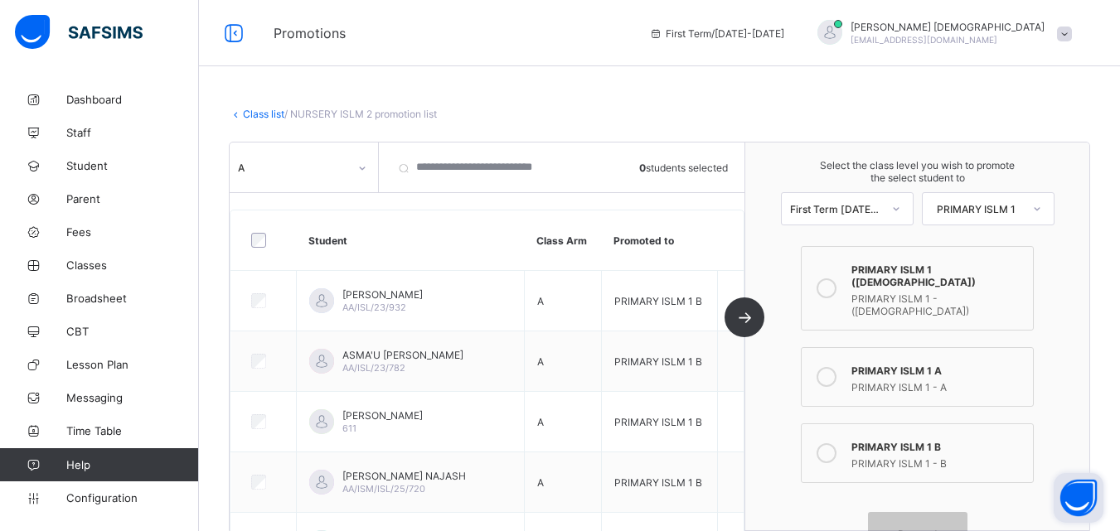
click at [245, 109] on link "Class list" at bounding box center [263, 114] width 41 height 12
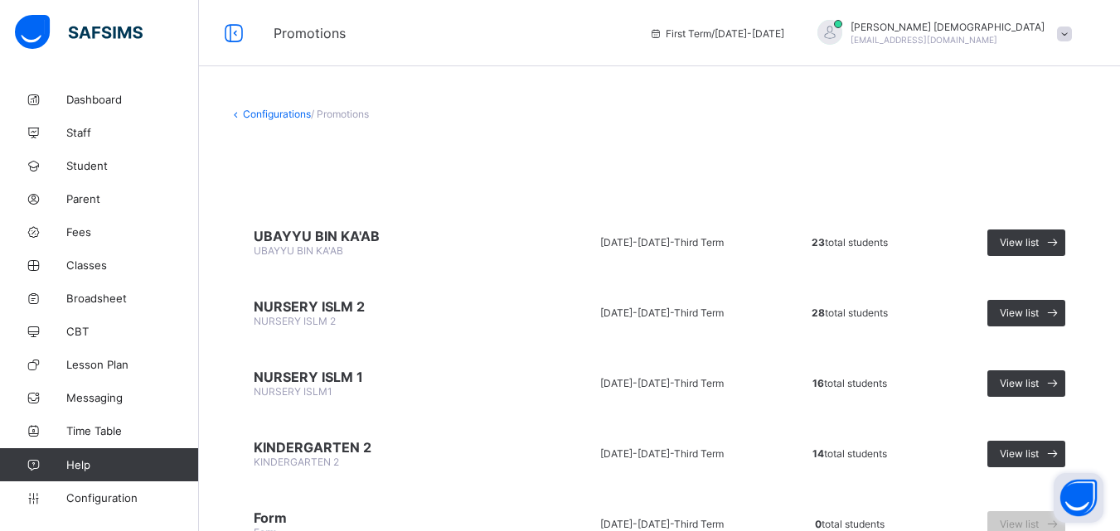
click at [327, 376] on span "NURSERY ISLM 1" at bounding box center [391, 377] width 274 height 17
click at [1024, 380] on span "View list" at bounding box center [1019, 383] width 39 height 12
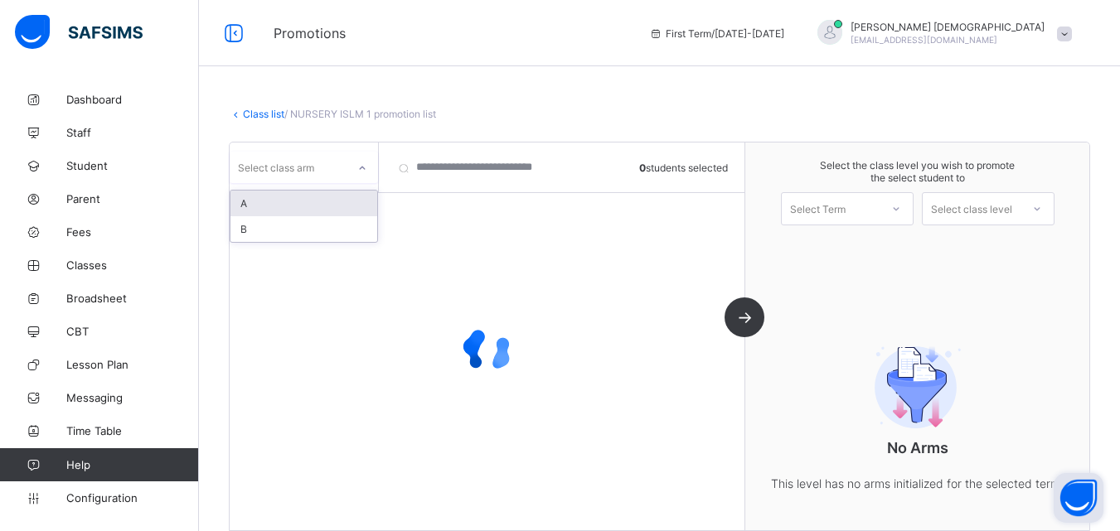
click at [353, 172] on div at bounding box center [362, 168] width 28 height 27
click at [323, 203] on div "A" at bounding box center [303, 204] width 147 height 26
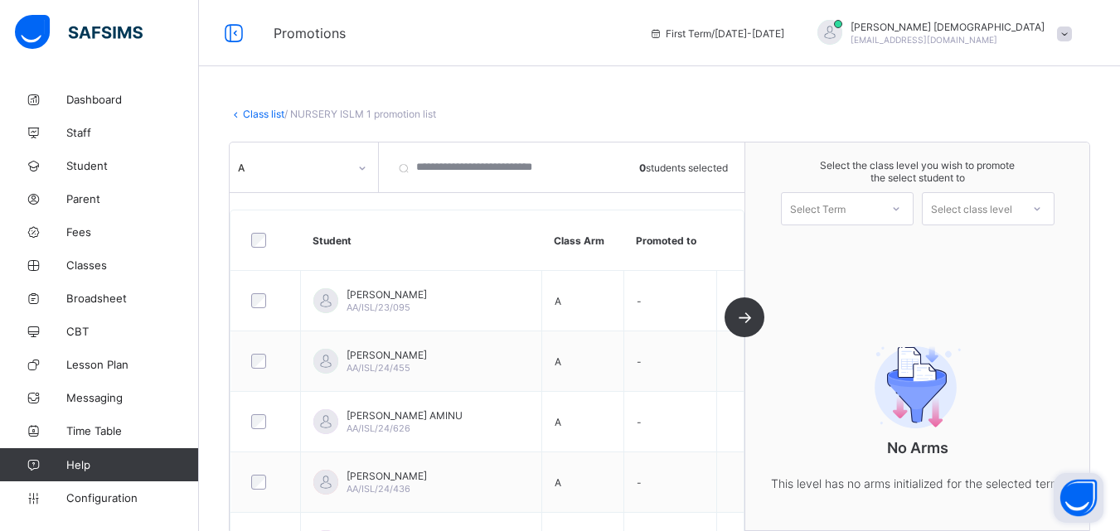
click at [264, 111] on link "Class list" at bounding box center [263, 114] width 41 height 12
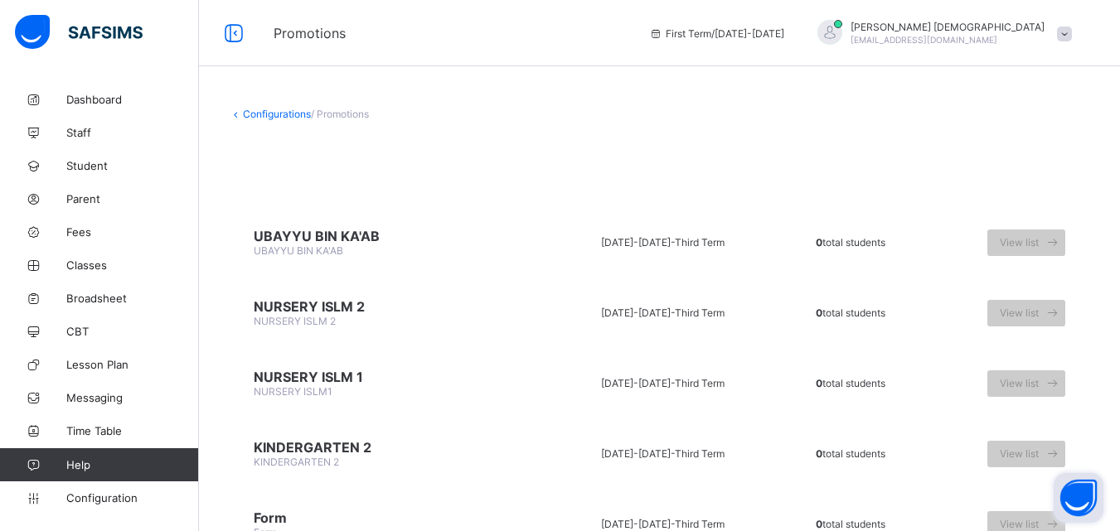
click at [351, 315] on td "NURSERY ISLM 2 NURSERY ISLM 2" at bounding box center [391, 313] width 324 height 62
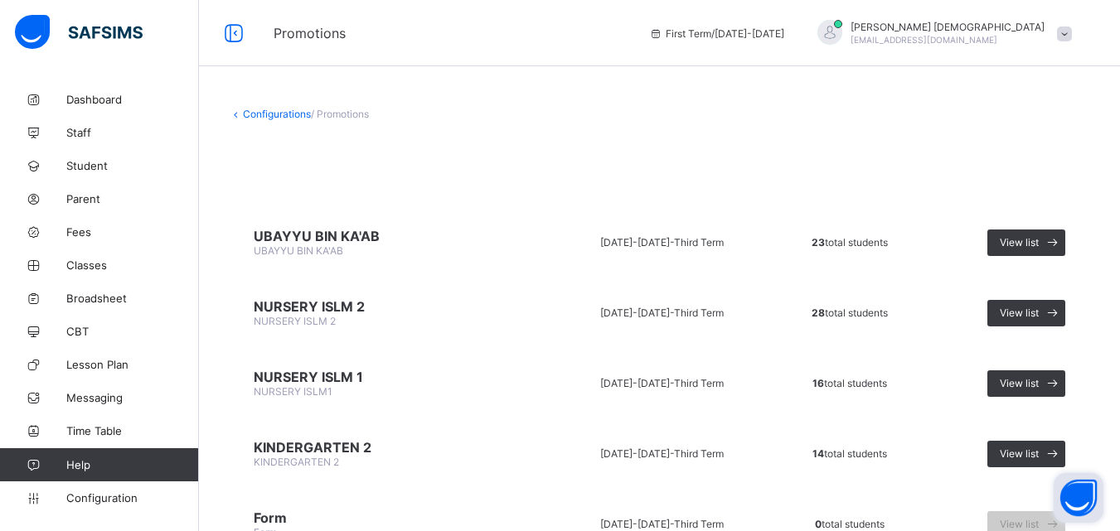
click at [334, 303] on span "NURSERY ISLM 2" at bounding box center [391, 306] width 274 height 17
click at [1039, 307] on span "View list" at bounding box center [1019, 313] width 39 height 12
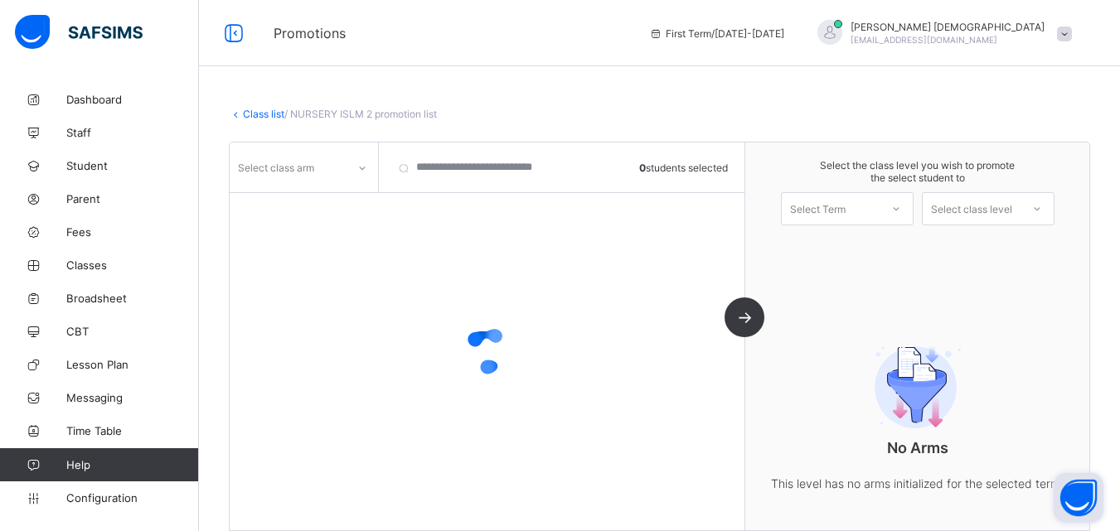
click at [362, 167] on icon at bounding box center [362, 168] width 10 height 17
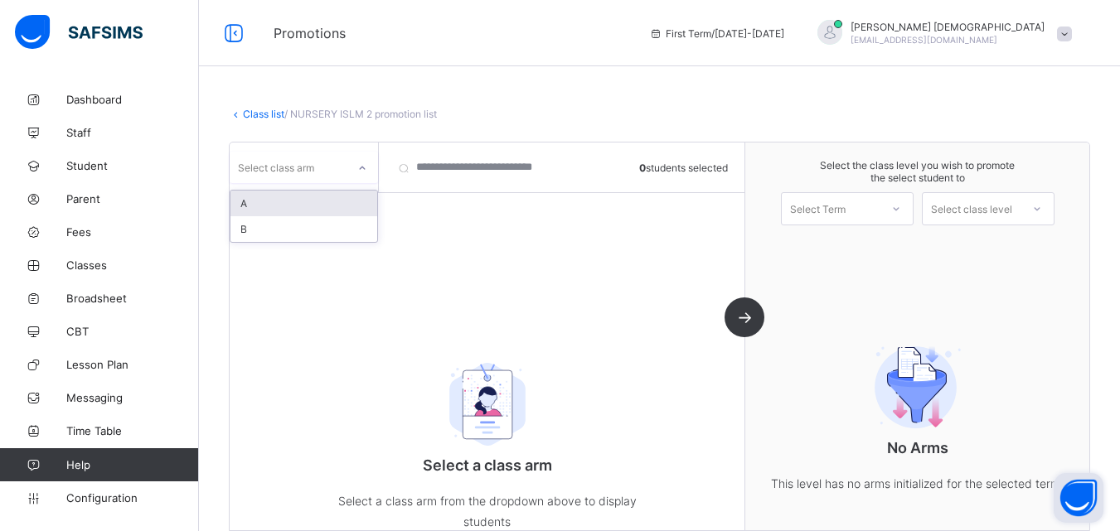
click at [362, 167] on icon at bounding box center [362, 168] width 10 height 17
click at [293, 238] on div "B" at bounding box center [303, 229] width 147 height 26
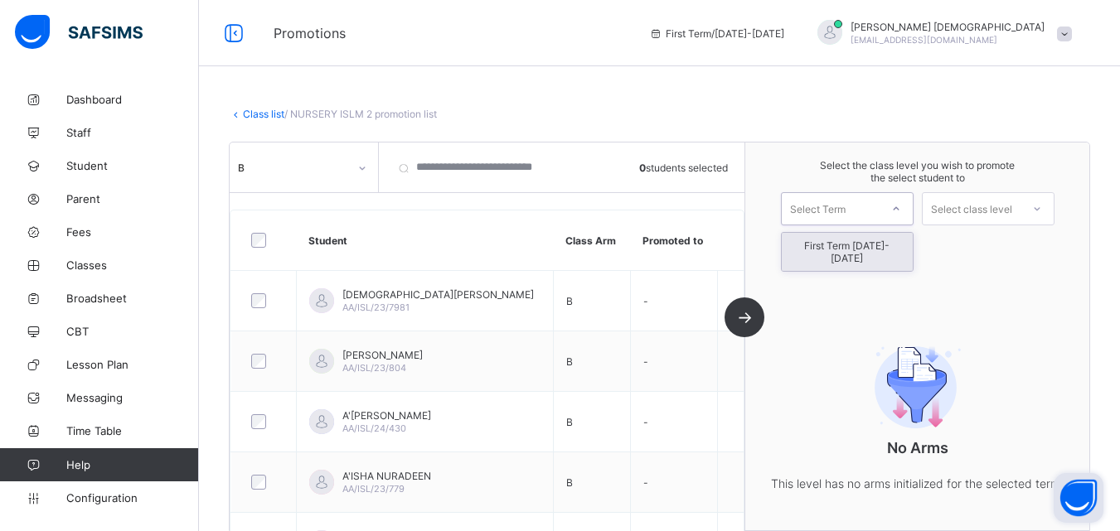
click at [880, 214] on div "Select Term" at bounding box center [831, 208] width 98 height 23
click at [861, 254] on div "First Term [DATE]-[DATE]" at bounding box center [847, 252] width 131 height 38
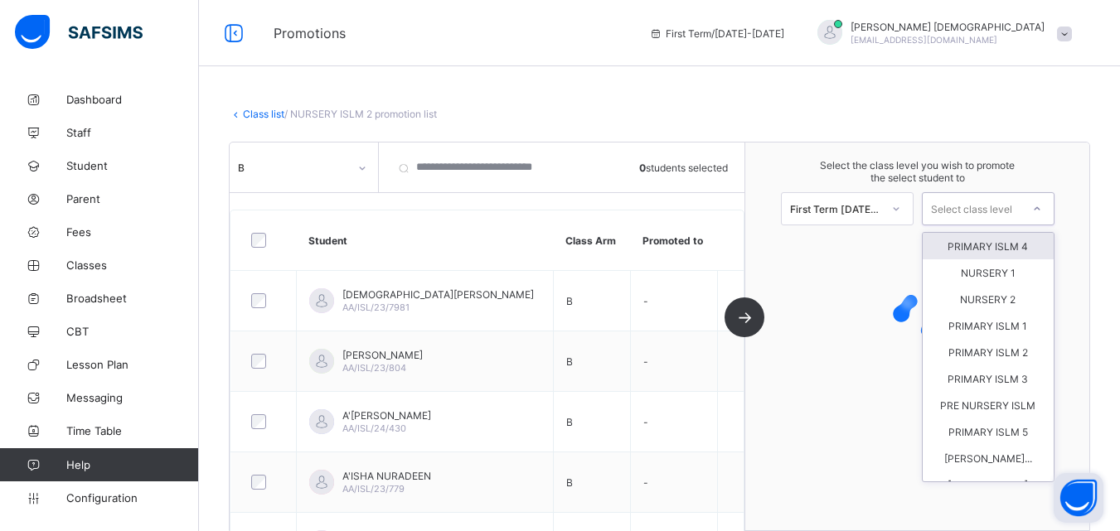
click at [1040, 198] on div at bounding box center [1037, 209] width 30 height 28
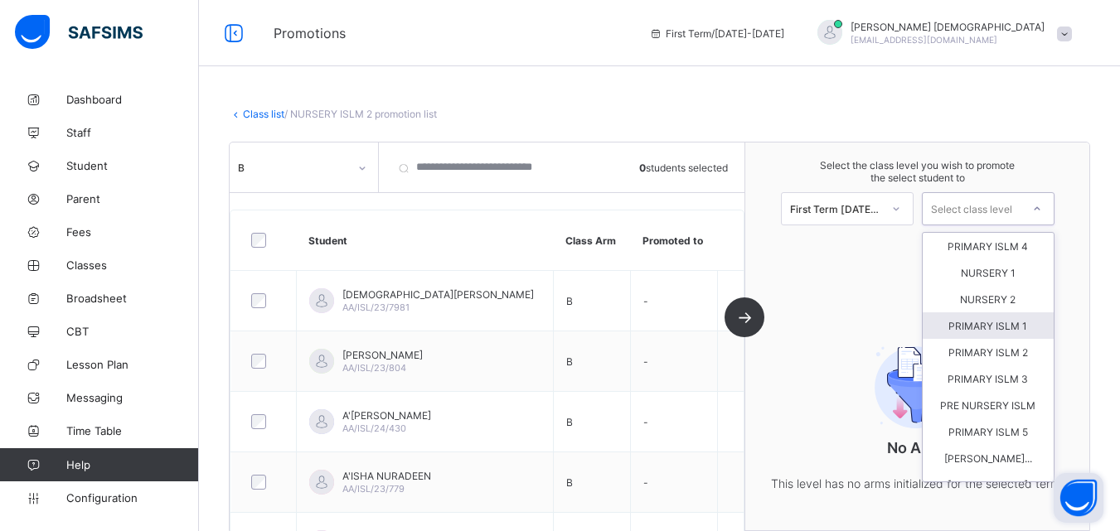
click at [1020, 329] on div "PRIMARY ISLM 1" at bounding box center [988, 326] width 131 height 27
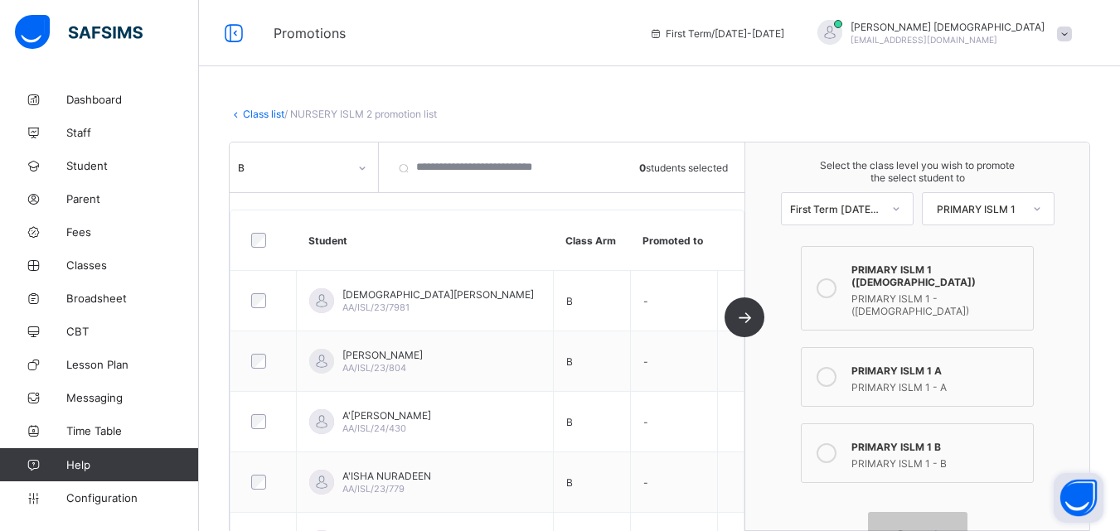
click at [827, 367] on icon at bounding box center [827, 377] width 20 height 20
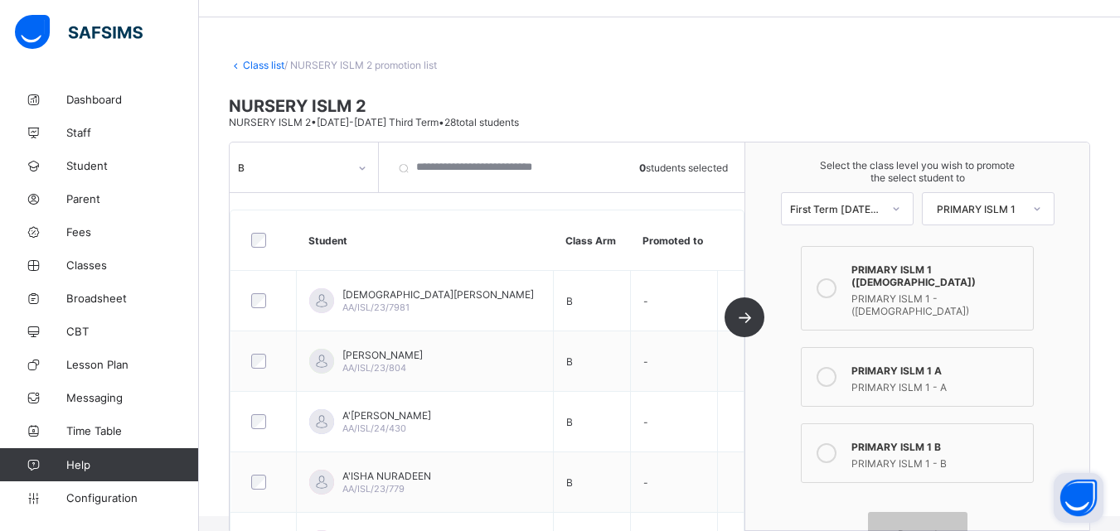
scroll to position [51, 0]
click at [924, 528] on span "Proceed" at bounding box center [917, 534] width 39 height 12
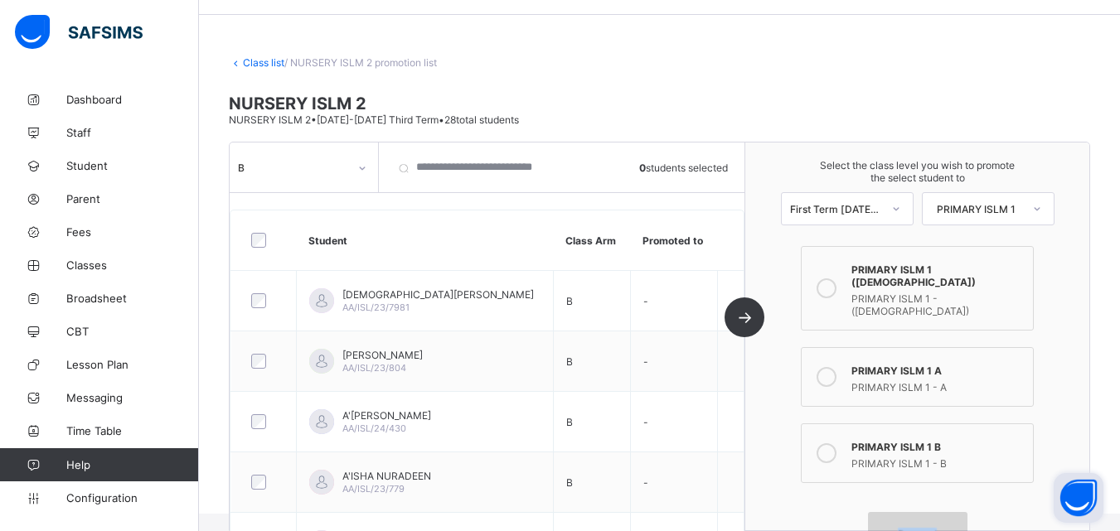
click at [924, 528] on span "Proceed" at bounding box center [917, 534] width 39 height 12
click at [775, 356] on div "Select the class level you wish to promote the select student to First Term 202…" at bounding box center [917, 337] width 344 height 388
click at [254, 63] on link "Class list" at bounding box center [263, 62] width 41 height 12
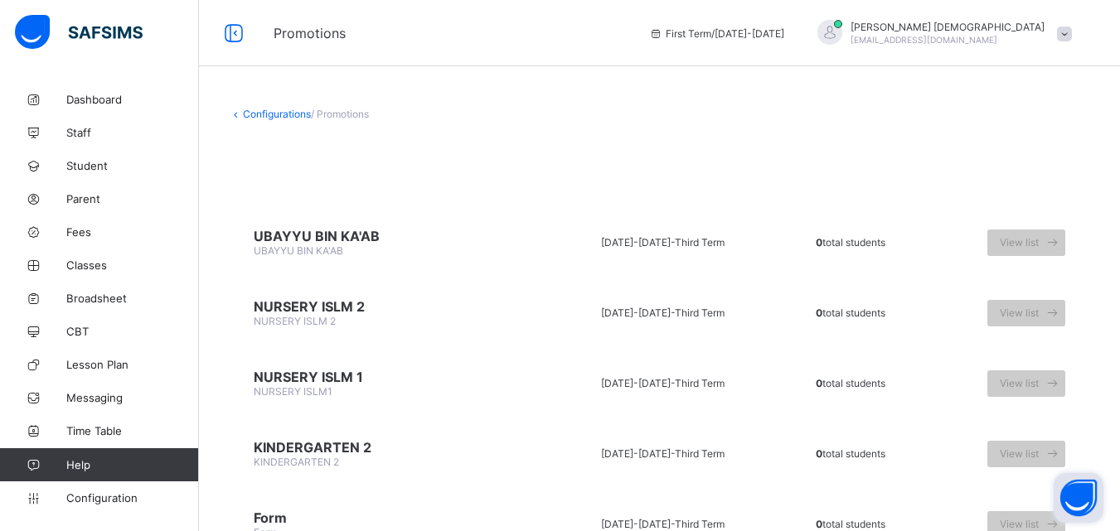
click at [325, 368] on td "NURSERY ISLM 1 NURSERY ISLM1" at bounding box center [391, 383] width 324 height 62
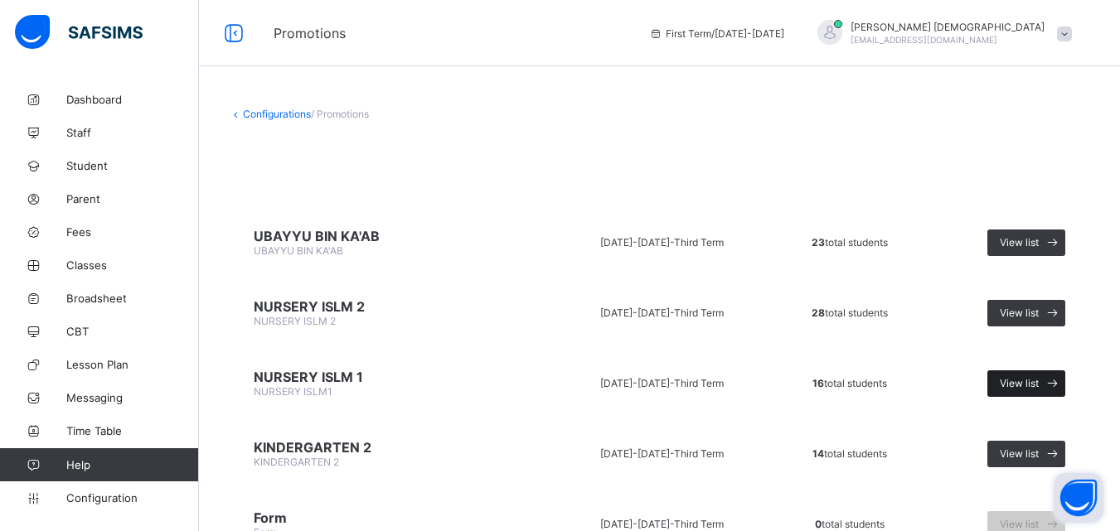
click at [1032, 374] on div "View list" at bounding box center [1026, 384] width 78 height 27
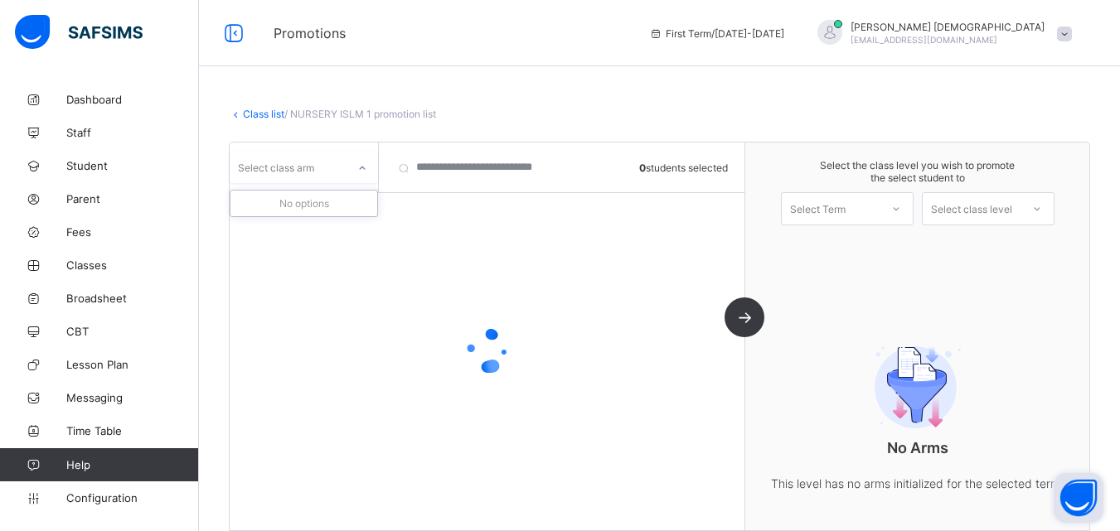
click at [338, 172] on div "Select class arm" at bounding box center [288, 167] width 117 height 23
click at [366, 172] on icon at bounding box center [362, 168] width 10 height 17
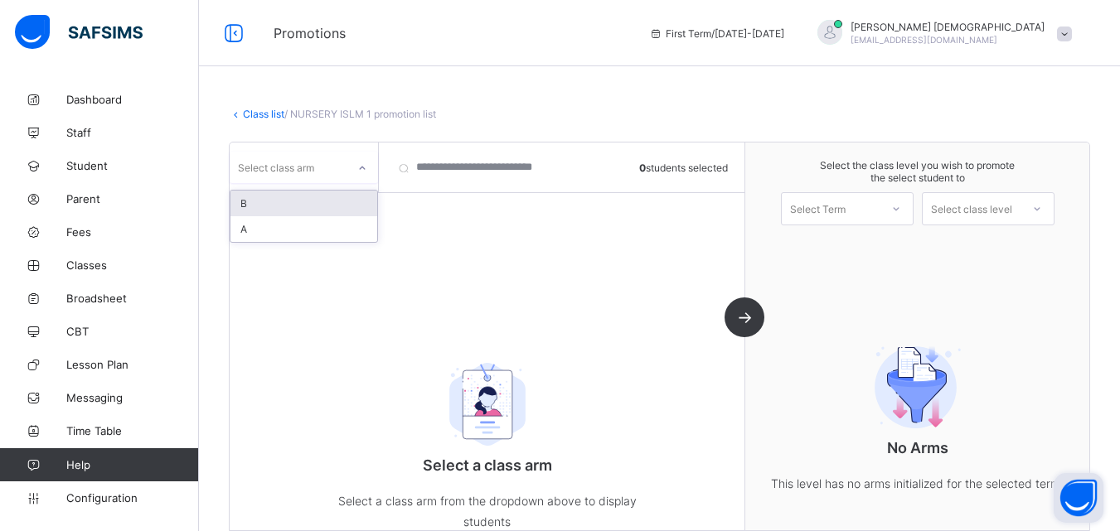
click at [366, 172] on icon at bounding box center [362, 168] width 10 height 17
click at [315, 229] on div "A" at bounding box center [303, 229] width 147 height 26
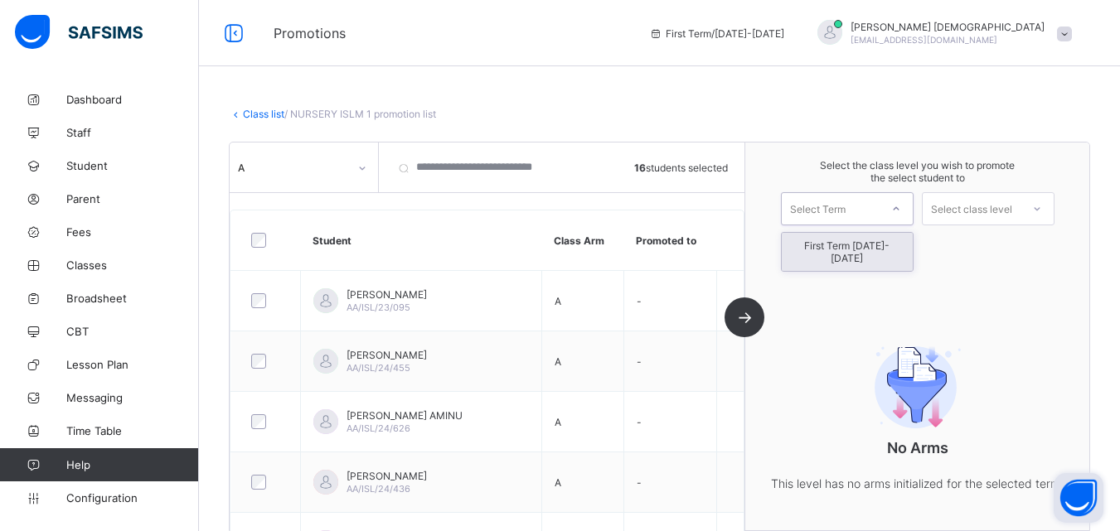
click at [880, 199] on div "Select Term" at bounding box center [831, 208] width 98 height 23
click at [871, 239] on div "First Term [DATE]-[DATE]" at bounding box center [847, 252] width 131 height 38
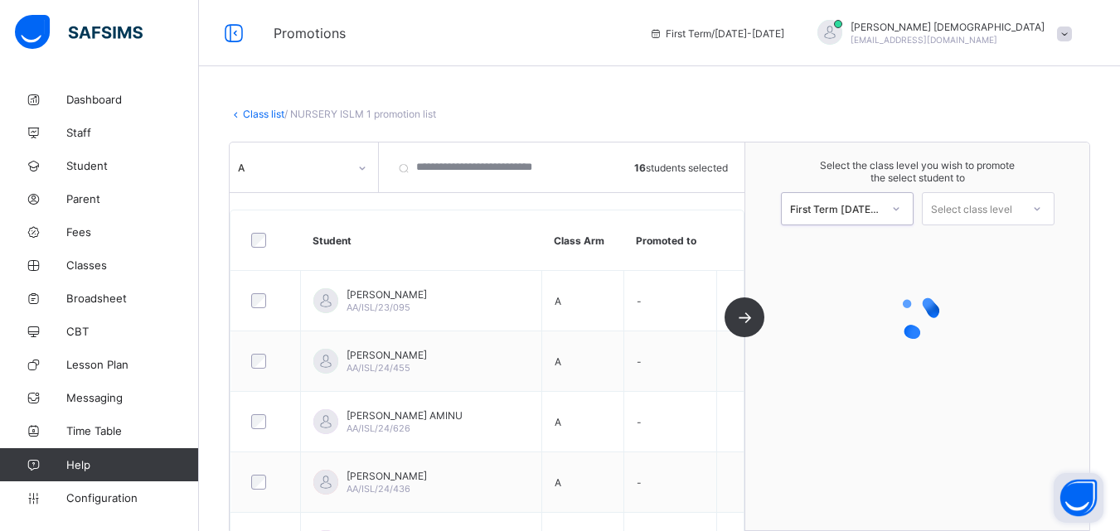
click at [1021, 206] on div "Select class level" at bounding box center [972, 208] width 98 height 23
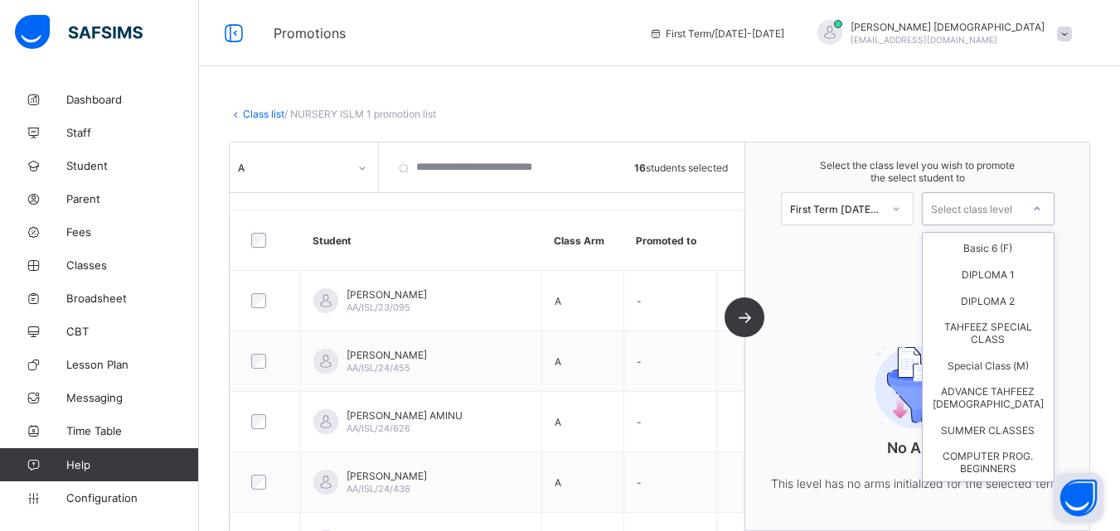
scroll to position [1456, 0]
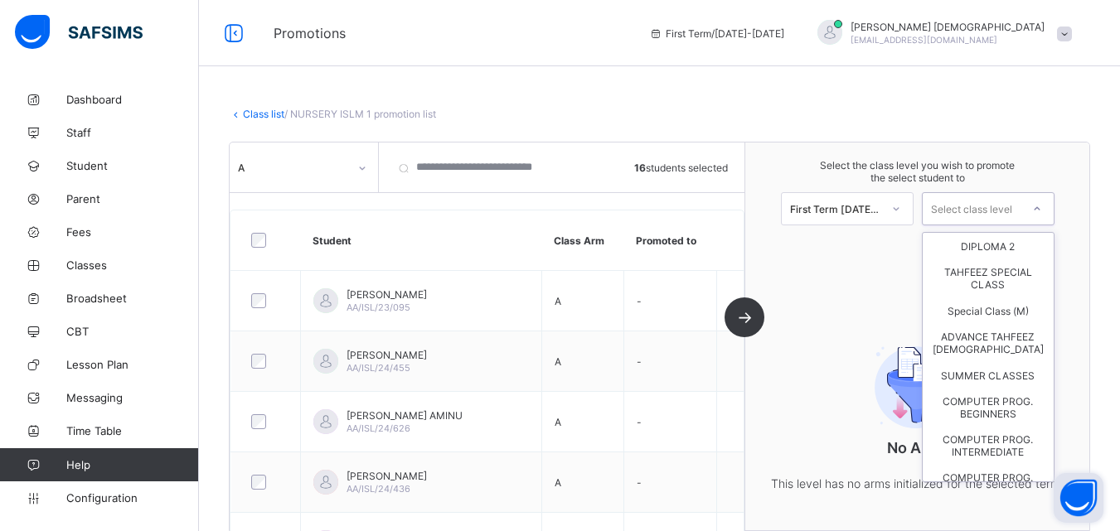
click at [1077, 495] on button "Open asap" at bounding box center [1079, 498] width 50 height 50
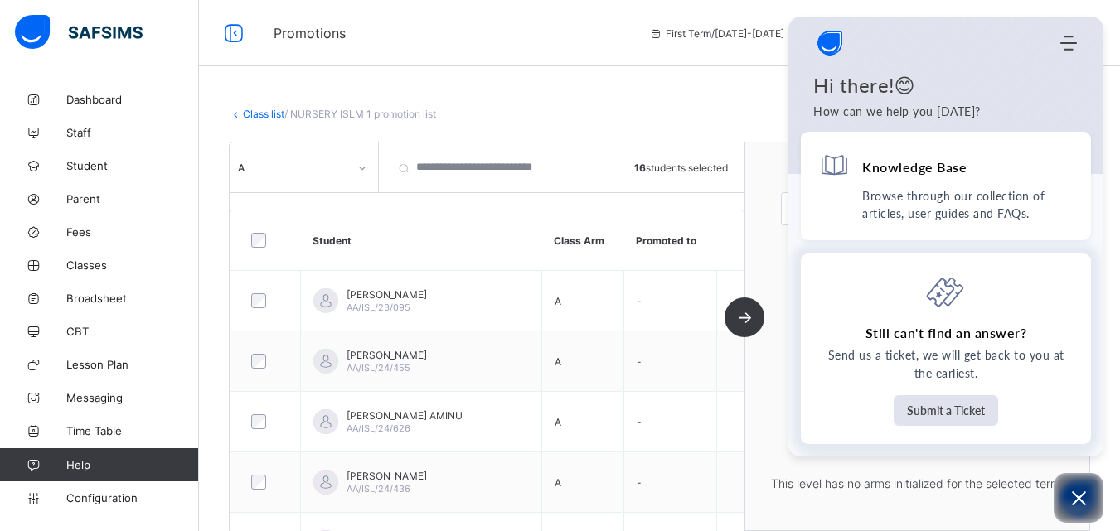
scroll to position [0, 0]
click at [926, 419] on button "Submit a Ticket" at bounding box center [946, 410] width 104 height 31
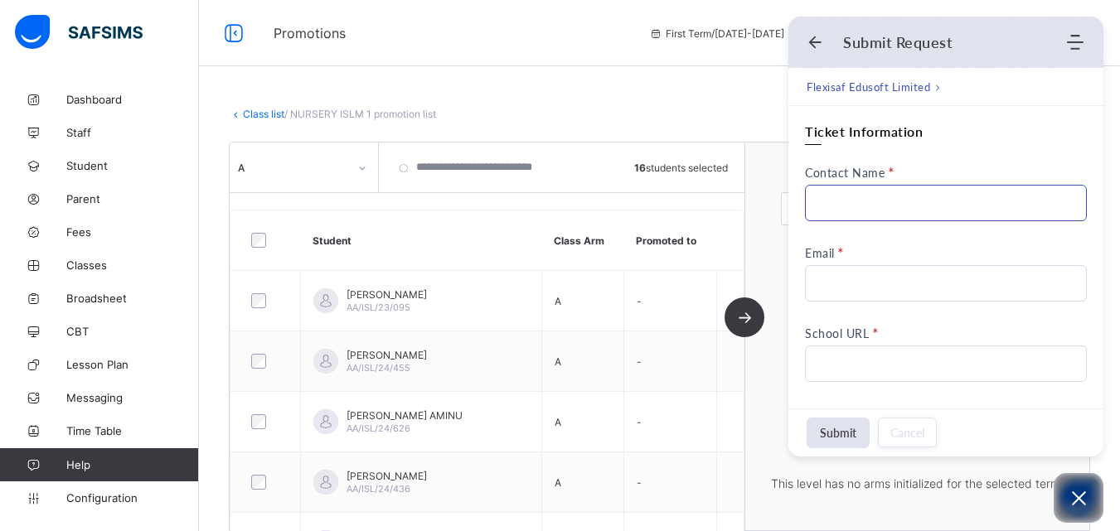
drag, startPoint x: 881, startPoint y: 182, endPoint x: 876, endPoint y: 198, distance: 17.3
click at [876, 198] on div "Contact Name" at bounding box center [946, 194] width 282 height 56
click at [876, 198] on input "Contact Name" at bounding box center [946, 203] width 282 height 36
type input "**********"
click at [909, 284] on input "Email" at bounding box center [946, 283] width 282 height 36
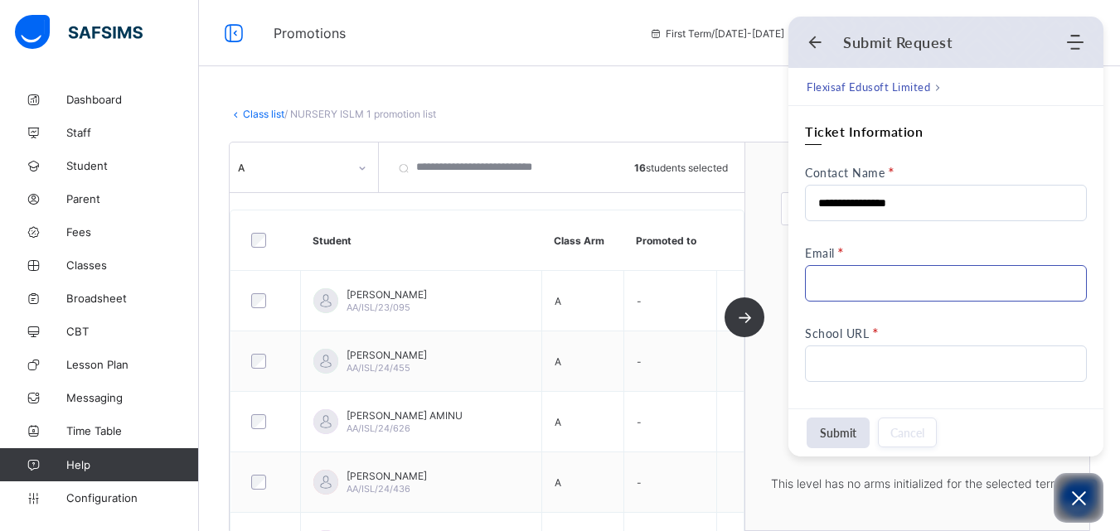
type input "**********"
click at [900, 358] on input "School URL" at bounding box center [946, 364] width 282 height 36
type input "**********"
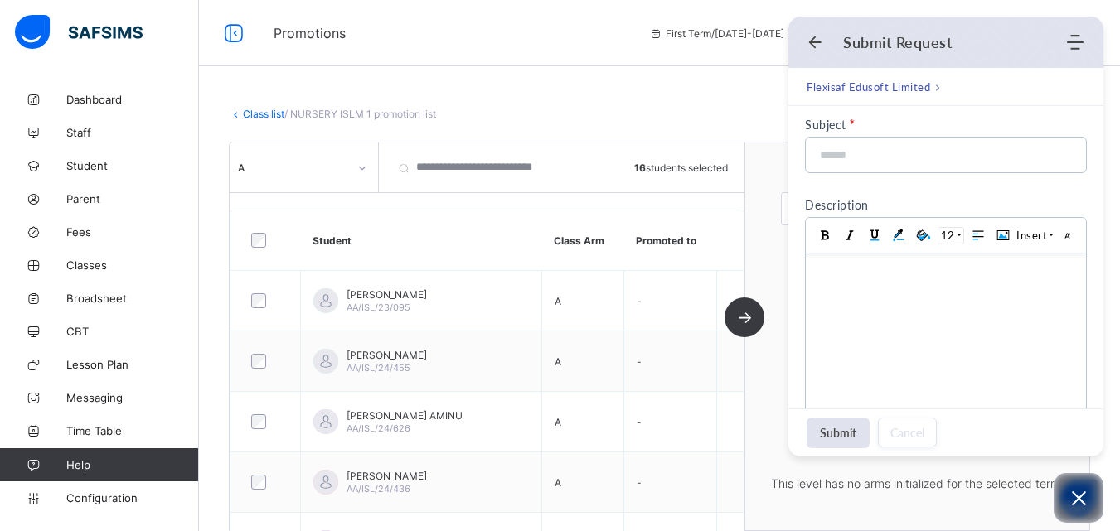
scroll to position [296, 0]
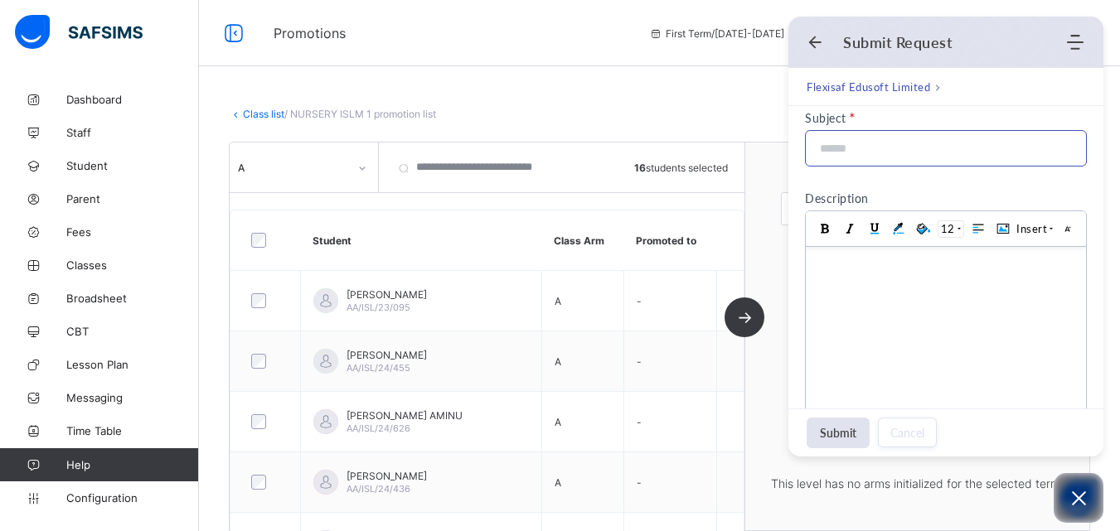
click at [982, 139] on input at bounding box center [940, 148] width 245 height 35
type input "*********"
click at [881, 274] on body at bounding box center [946, 338] width 280 height 182
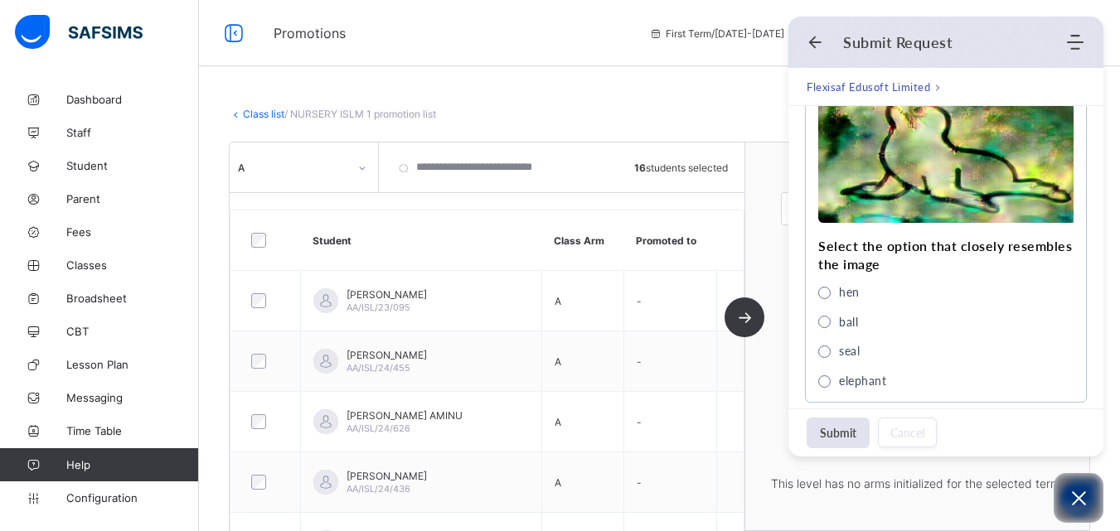
scroll to position [858, 0]
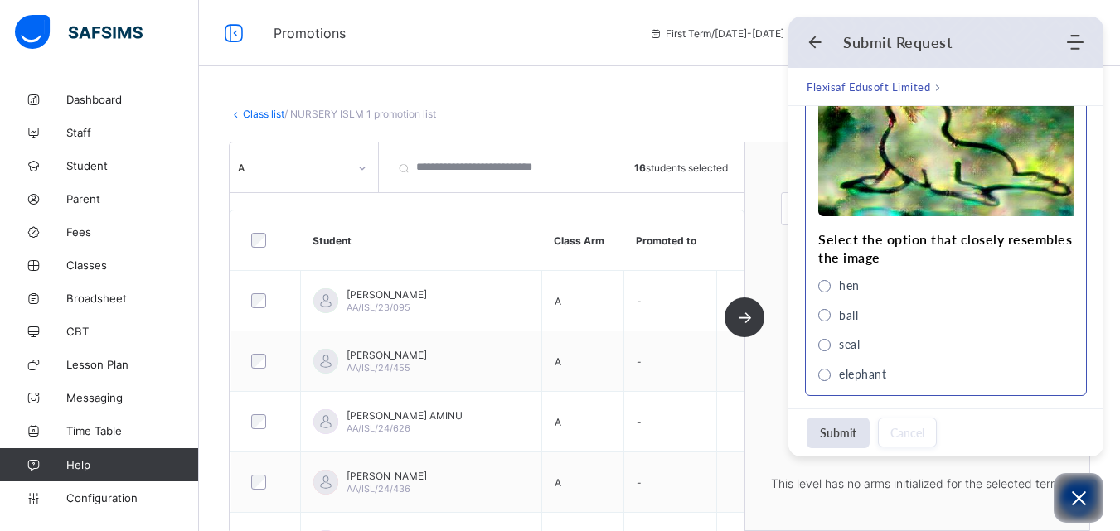
click at [824, 345] on span "seal" at bounding box center [824, 345] width 12 height 12
click at [839, 434] on button "Submit" at bounding box center [838, 433] width 63 height 31
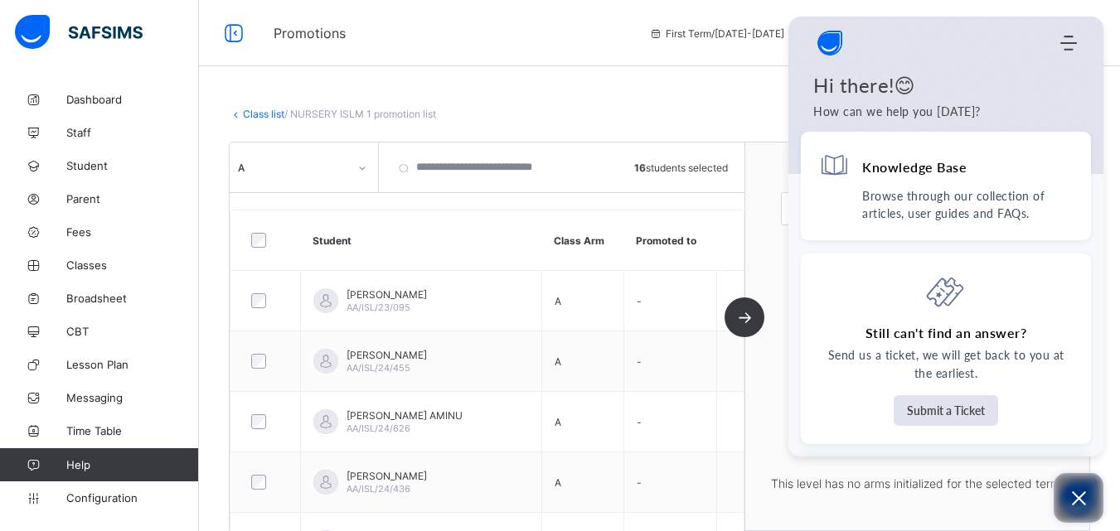
click at [1077, 495] on icon "Open asap" at bounding box center [1079, 498] width 21 height 21
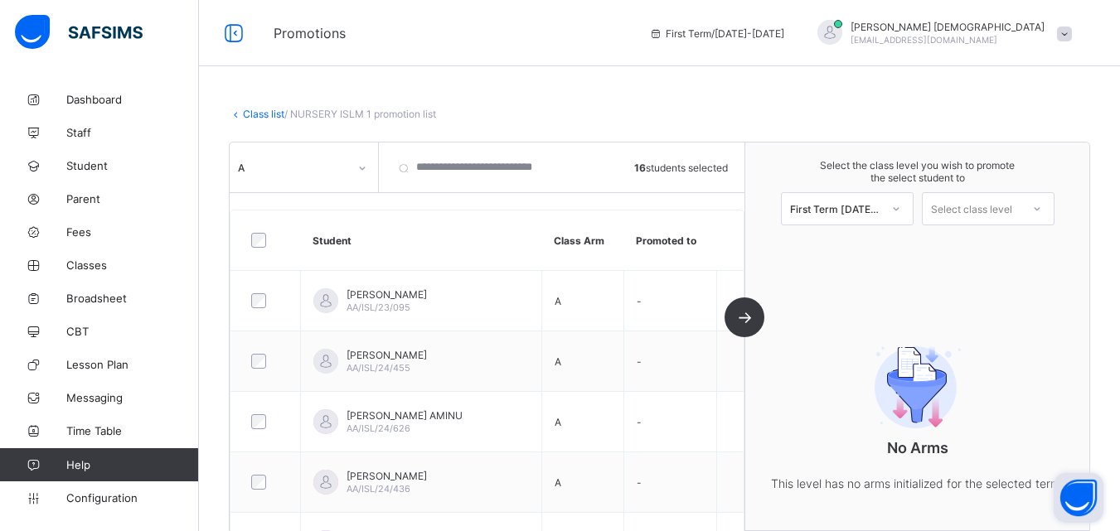
click at [260, 115] on link "Class list" at bounding box center [263, 114] width 41 height 12
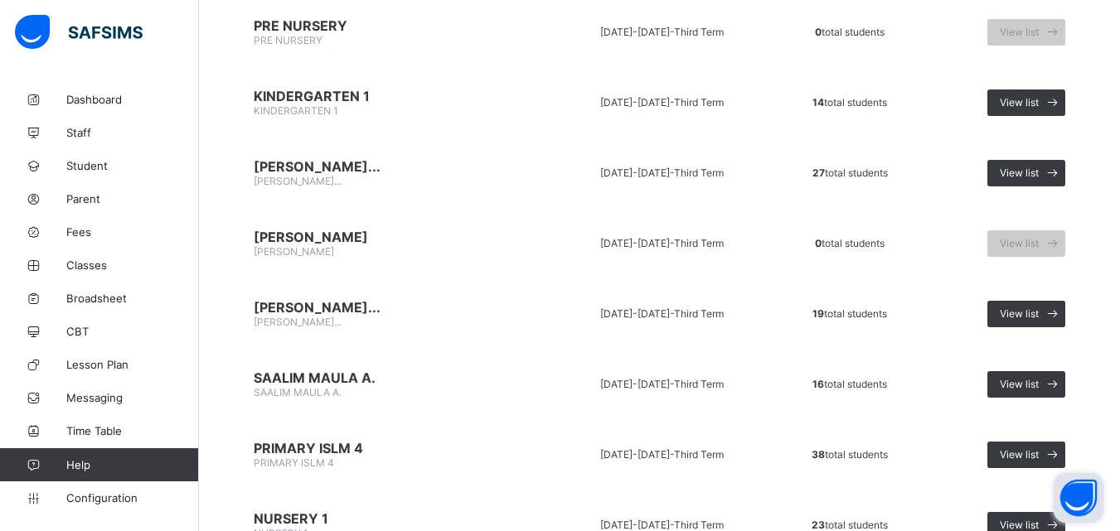
scroll to position [572, 0]
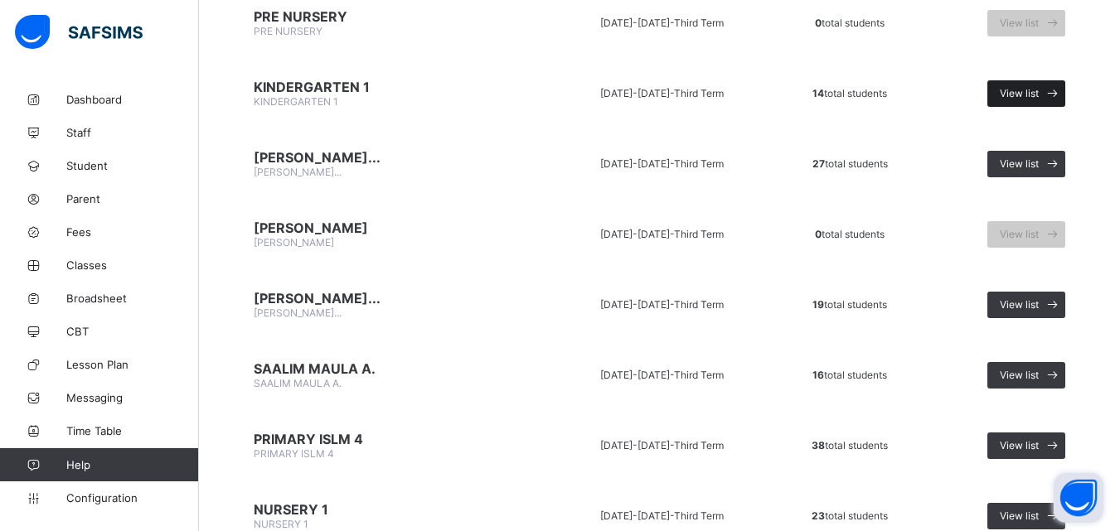
click at [1022, 94] on span "View list" at bounding box center [1019, 93] width 39 height 12
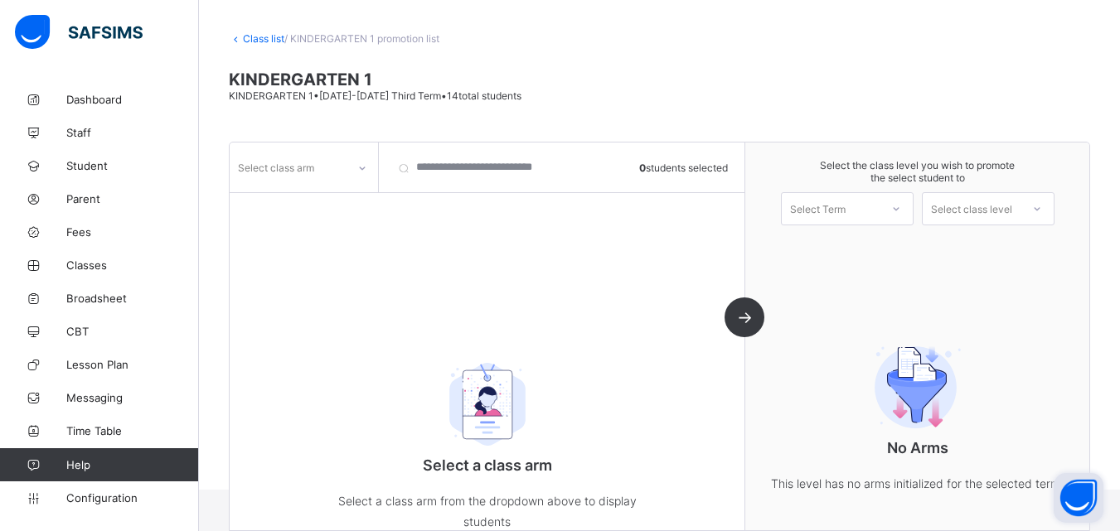
scroll to position [109, 0]
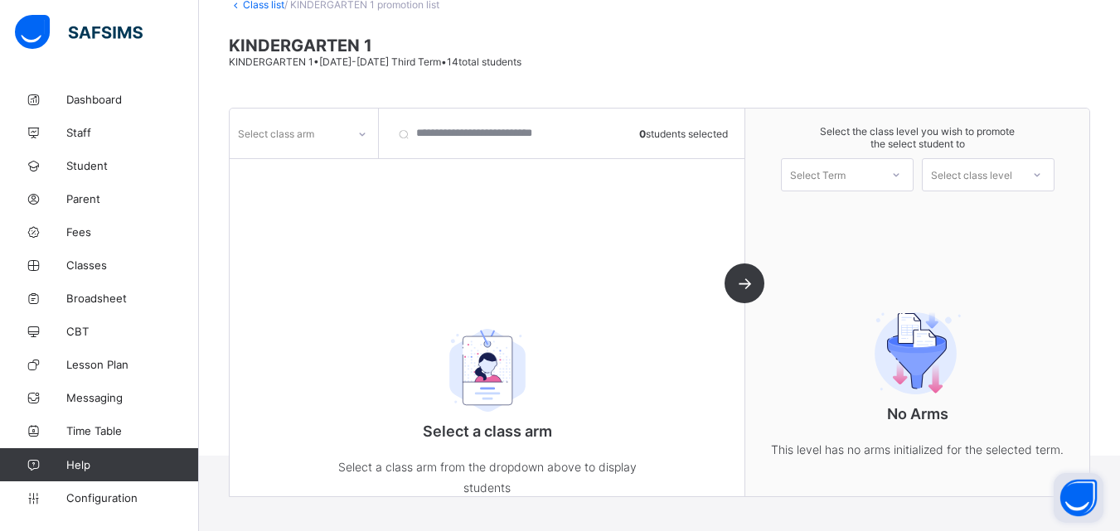
click at [274, 39] on span "KINDERGARTEN 1" at bounding box center [659, 46] width 861 height 20
click at [269, 7] on link "Class list" at bounding box center [263, 4] width 41 height 12
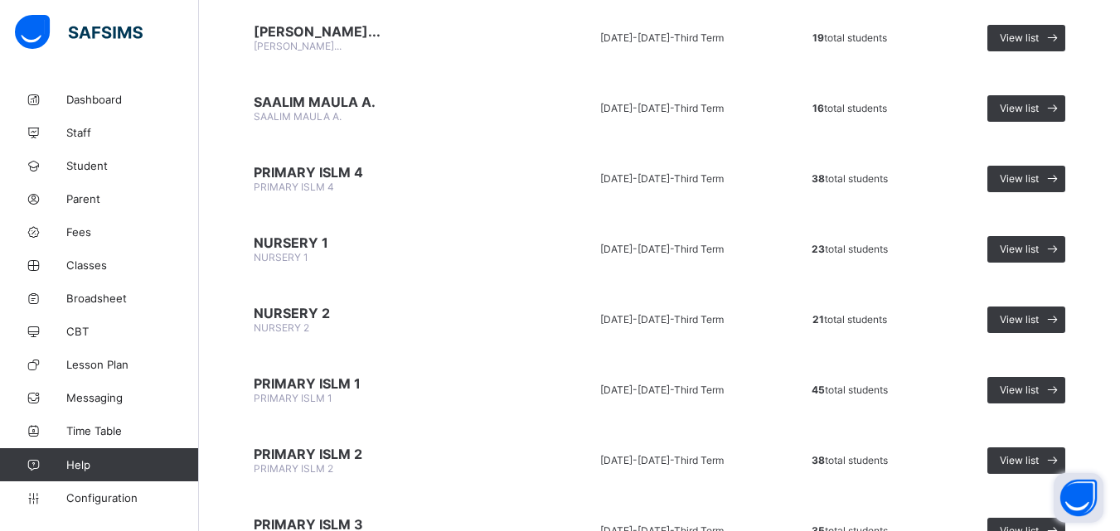
scroll to position [878, 0]
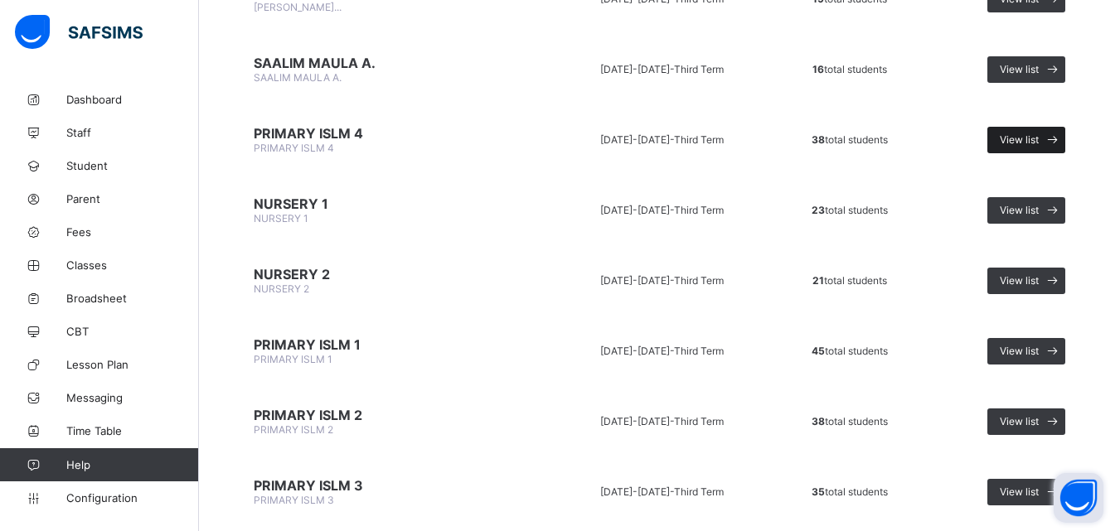
click at [1035, 136] on span "View list" at bounding box center [1019, 139] width 39 height 12
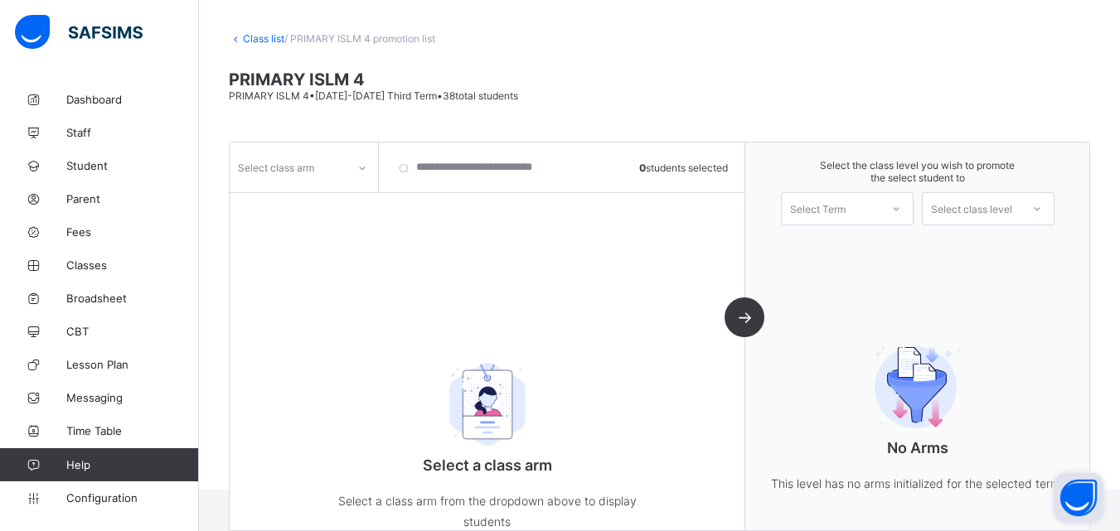
scroll to position [109, 0]
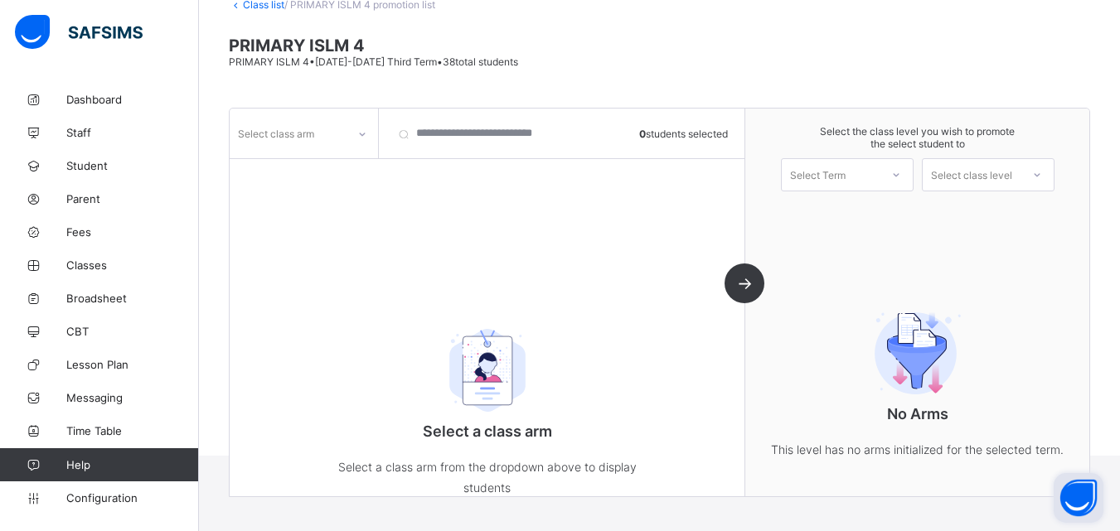
click at [362, 168] on div "Select class arm 0 students selected Select a class arm Select a class arm from…" at bounding box center [488, 303] width 516 height 388
click at [358, 129] on div at bounding box center [362, 134] width 28 height 27
click at [323, 180] on div "A" at bounding box center [303, 170] width 147 height 26
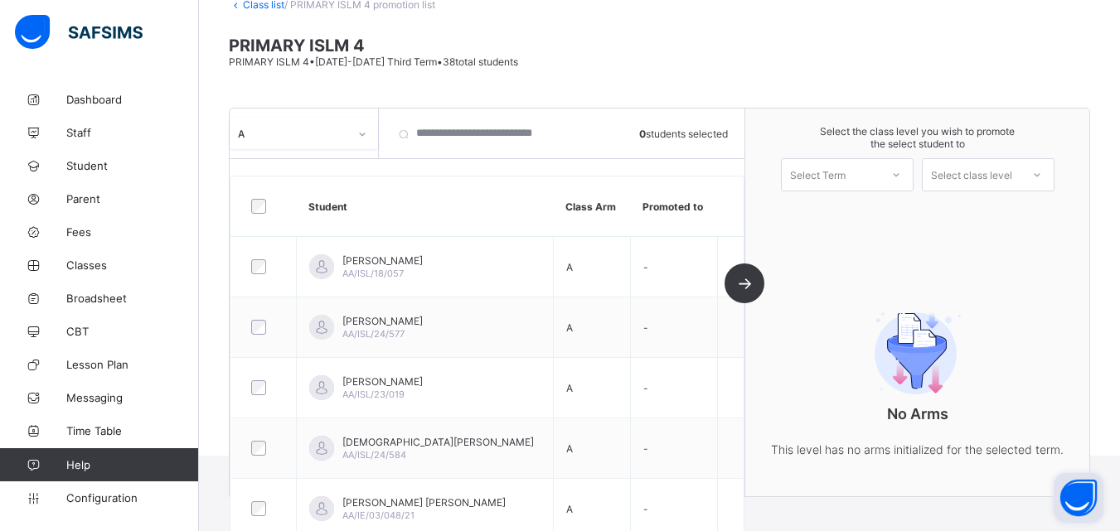
click at [901, 178] on icon at bounding box center [896, 175] width 10 height 17
click at [871, 210] on div "First Term [DATE]-[DATE]" at bounding box center [847, 218] width 131 height 38
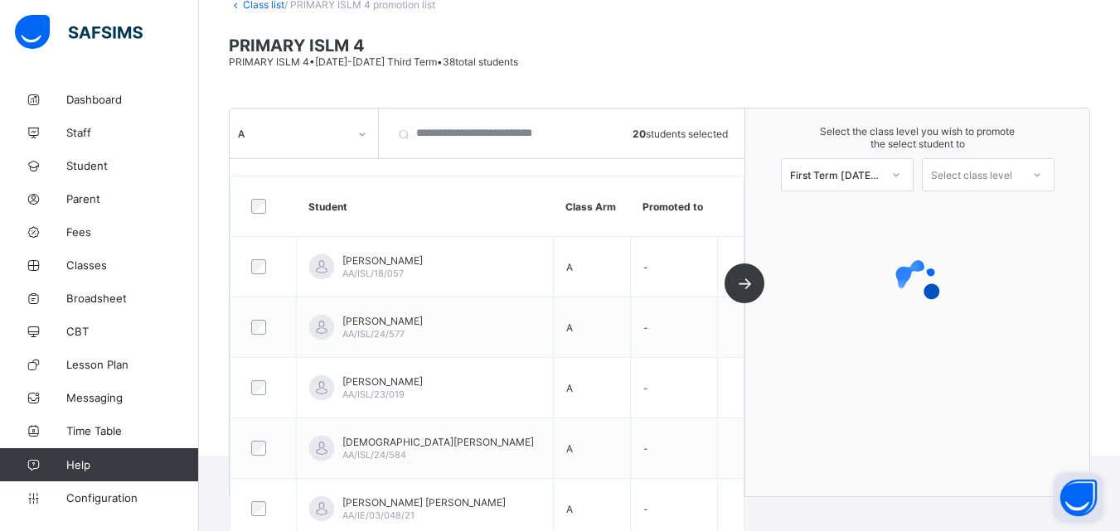
click at [951, 175] on div "Select class level" at bounding box center [971, 174] width 81 height 33
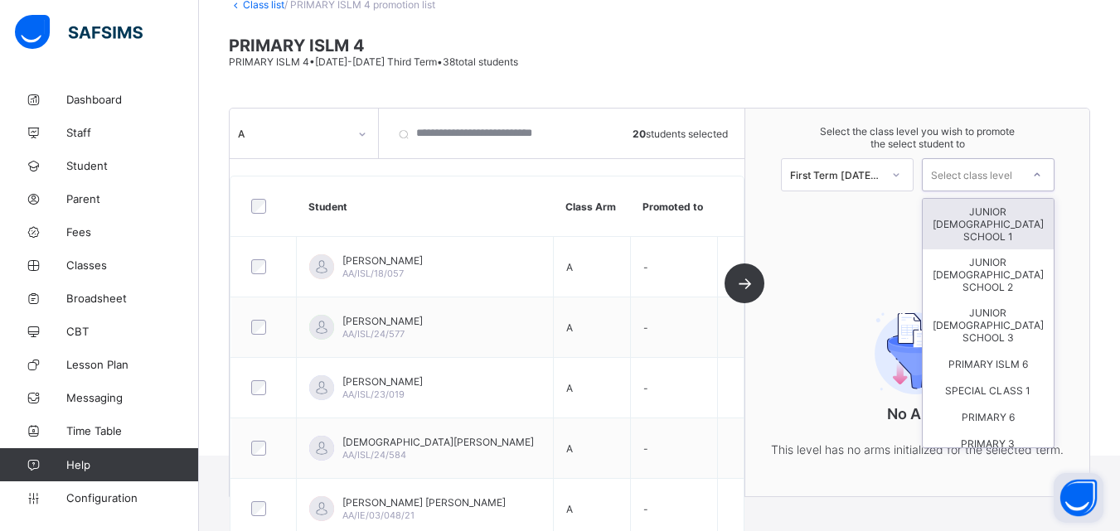
scroll to position [0, 0]
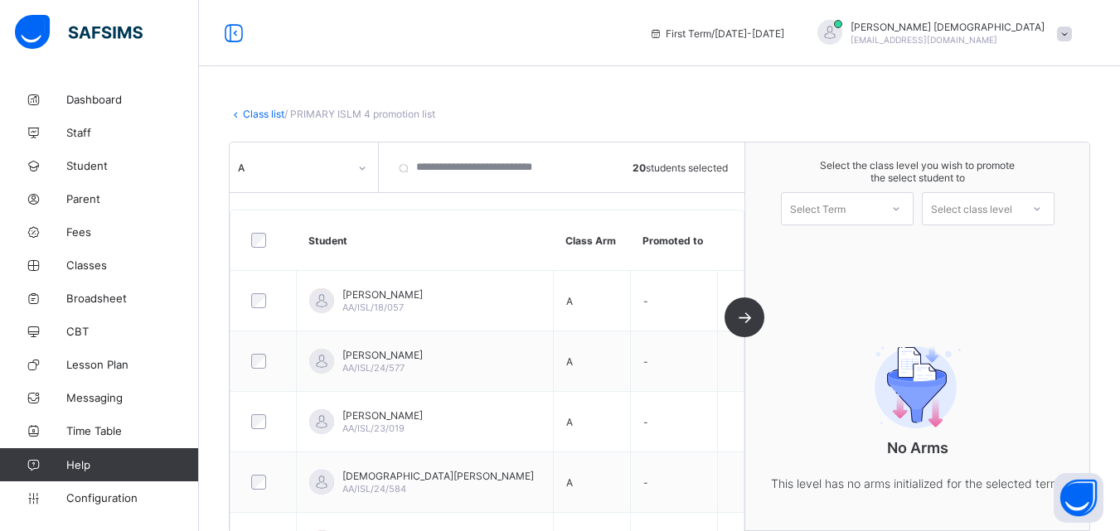
click at [880, 223] on div "Select Term" at bounding box center [847, 208] width 133 height 33
click at [863, 246] on div "First Term [DATE]-[DATE]" at bounding box center [847, 252] width 131 height 38
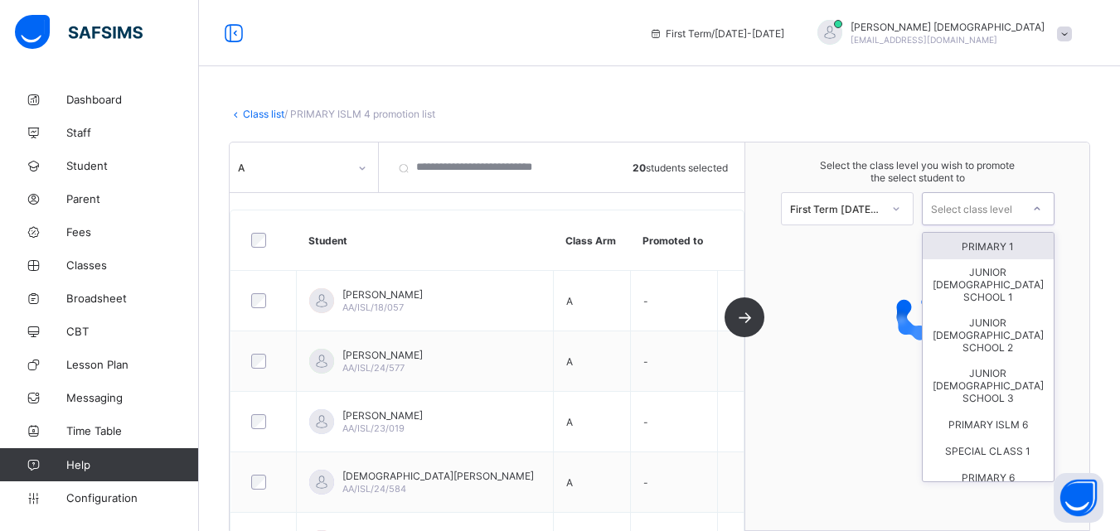
click at [1006, 211] on div "Select class level" at bounding box center [971, 208] width 81 height 33
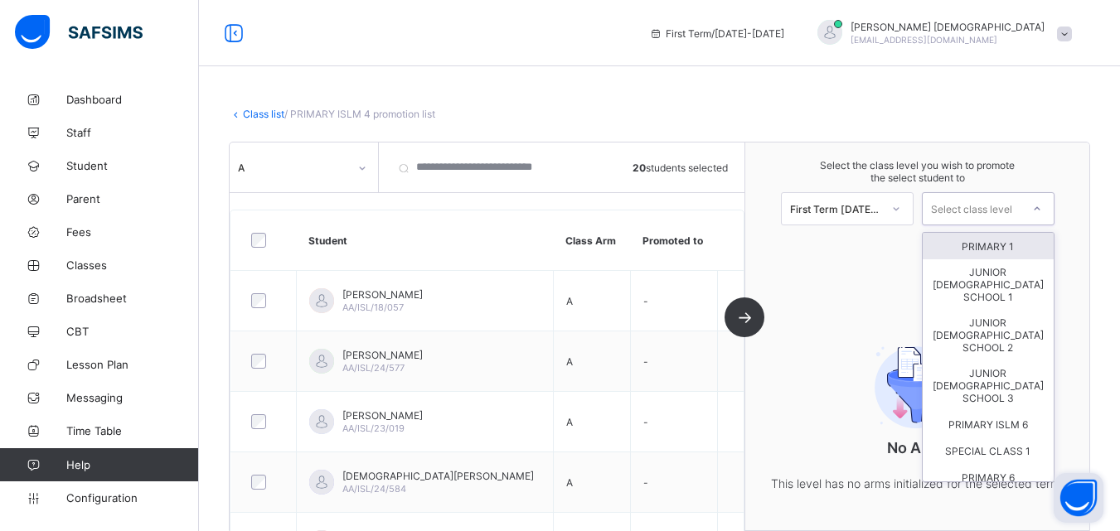
click at [1077, 497] on button "Open asap" at bounding box center [1079, 498] width 50 height 50
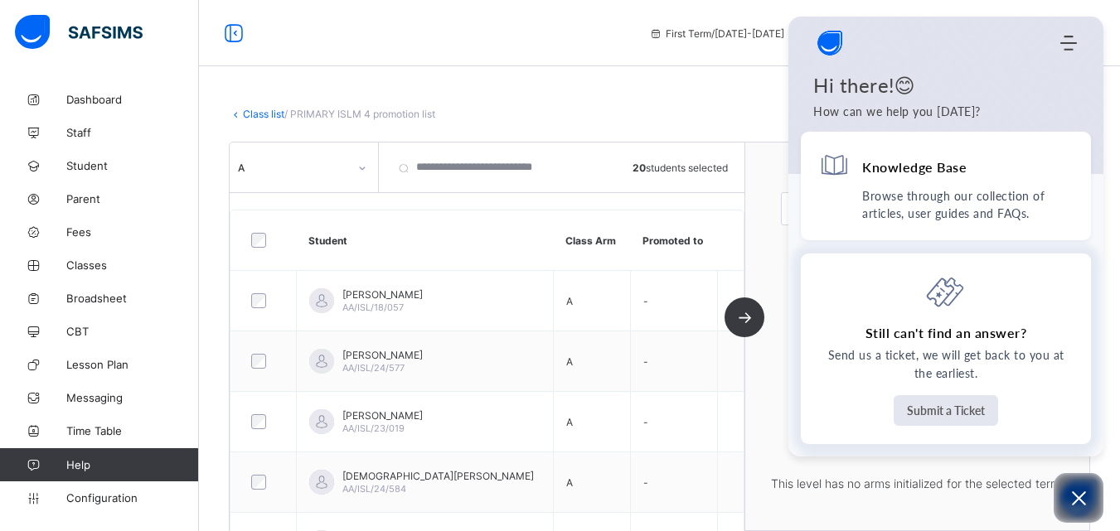
click at [928, 424] on button "Submit a Ticket" at bounding box center [946, 410] width 104 height 31
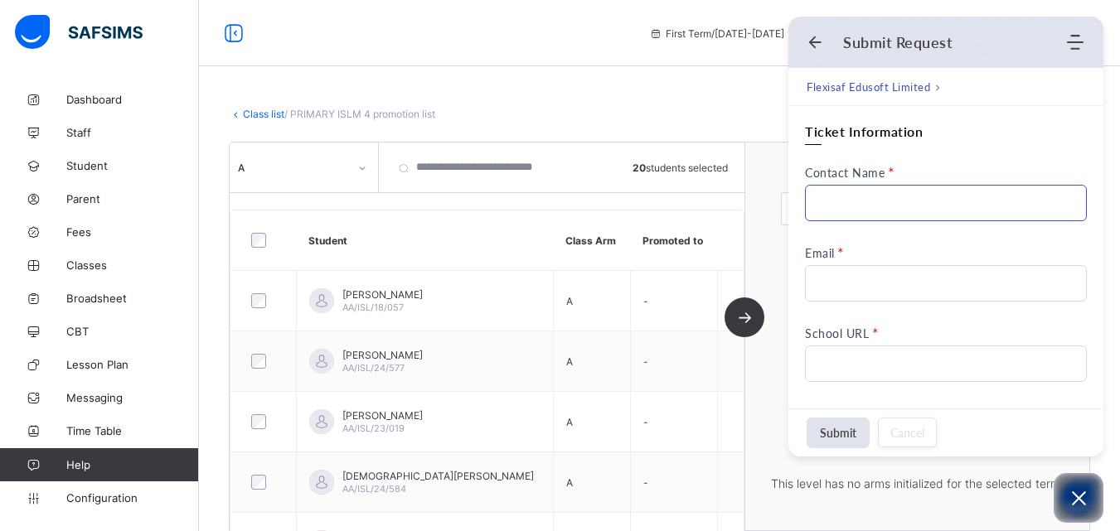
click at [914, 192] on input "Contact Name" at bounding box center [946, 203] width 282 height 36
type input "**********"
click at [916, 284] on input "Email" at bounding box center [946, 283] width 282 height 36
type input "**********"
click at [929, 365] on input "School URL" at bounding box center [946, 364] width 282 height 36
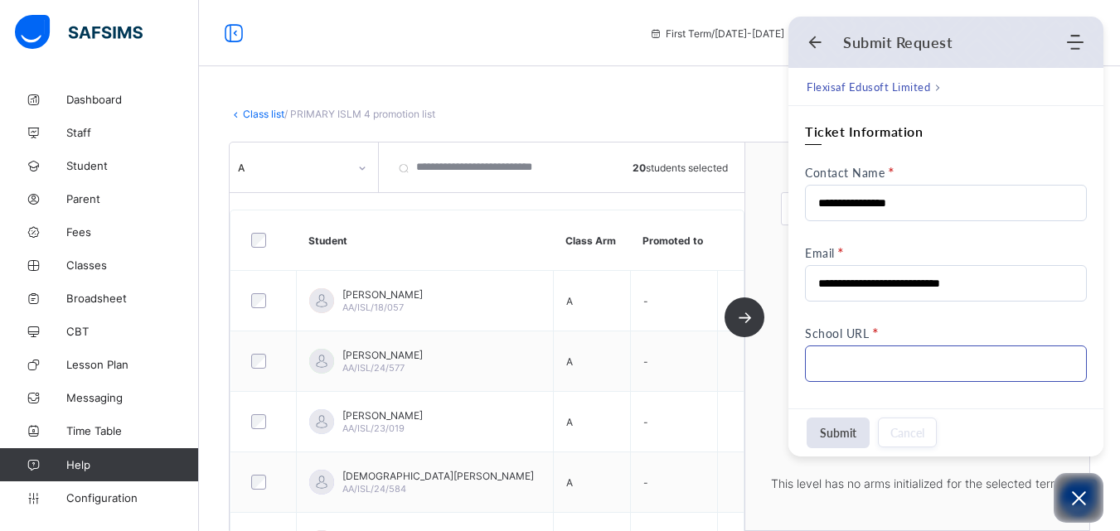
type input "**********"
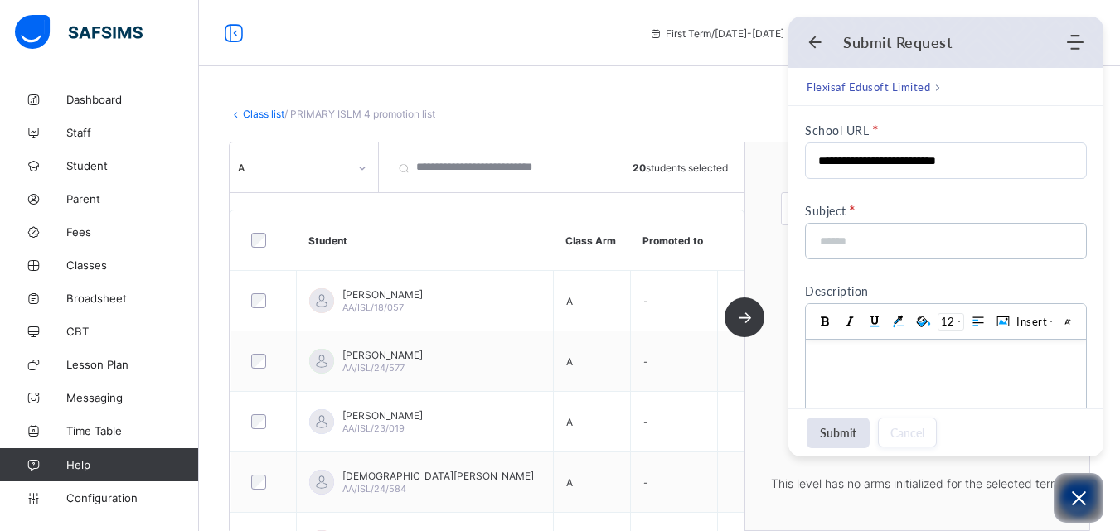
scroll to position [254, 0]
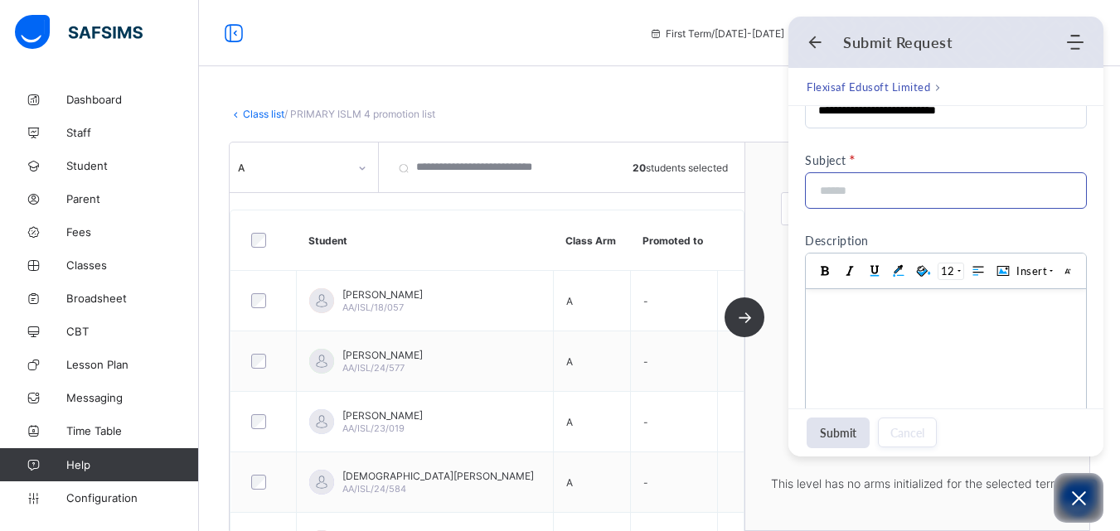
click at [939, 188] on input at bounding box center [940, 190] width 245 height 35
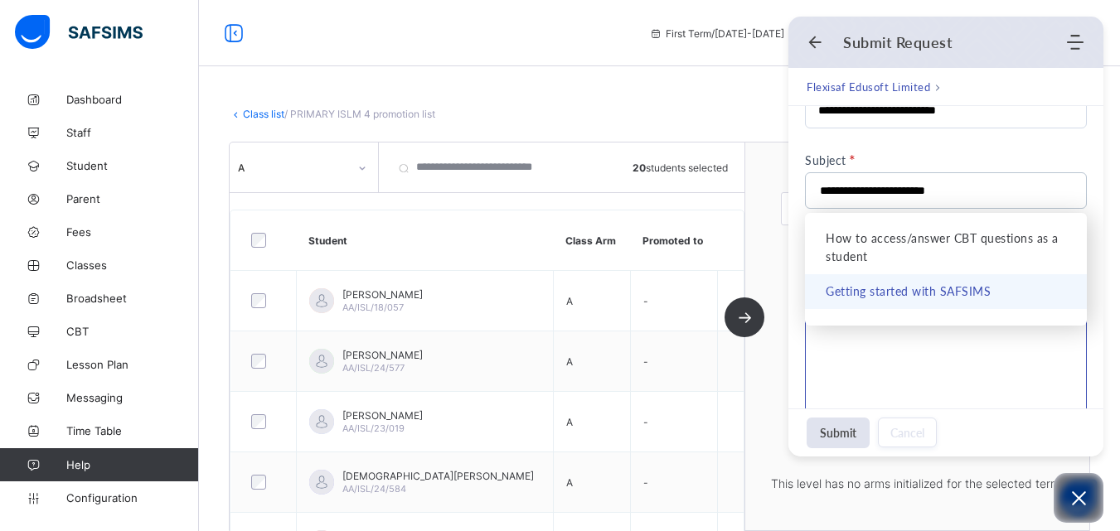
type input "**********"
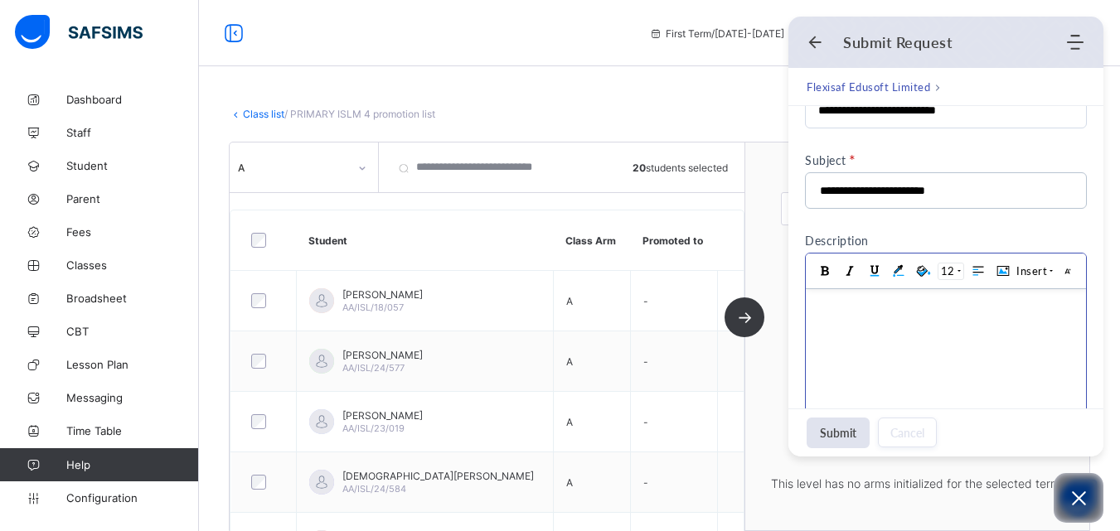
drag, startPoint x: 937, startPoint y: 327, endPoint x: 923, endPoint y: 342, distance: 21.1
click at [923, 342] on body at bounding box center [946, 380] width 280 height 182
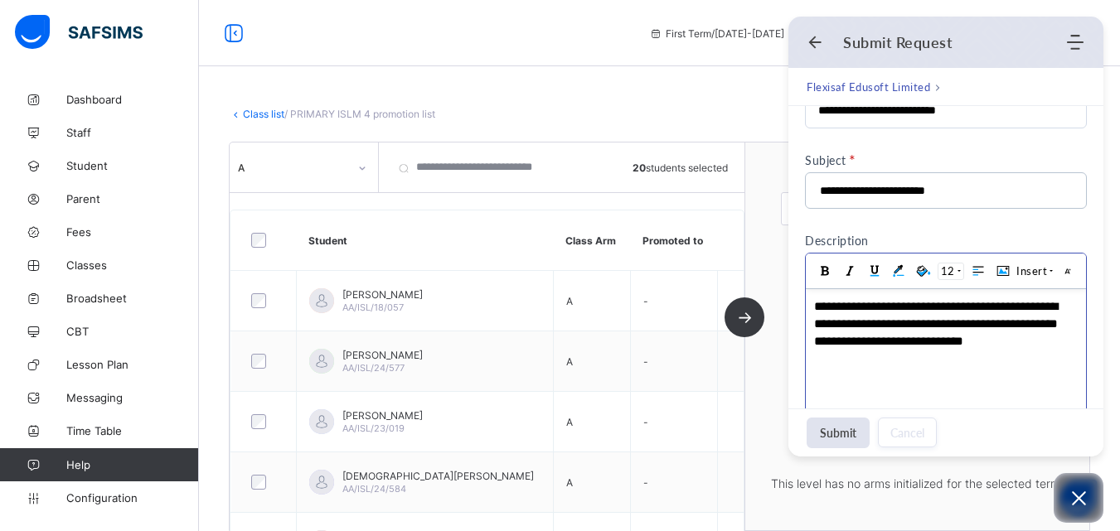
drag, startPoint x: 923, startPoint y: 342, endPoint x: 847, endPoint y: 401, distance: 95.7
click at [847, 401] on body "**********" at bounding box center [946, 380] width 280 height 182
click at [1016, 352] on body "**********" at bounding box center [946, 380] width 280 height 182
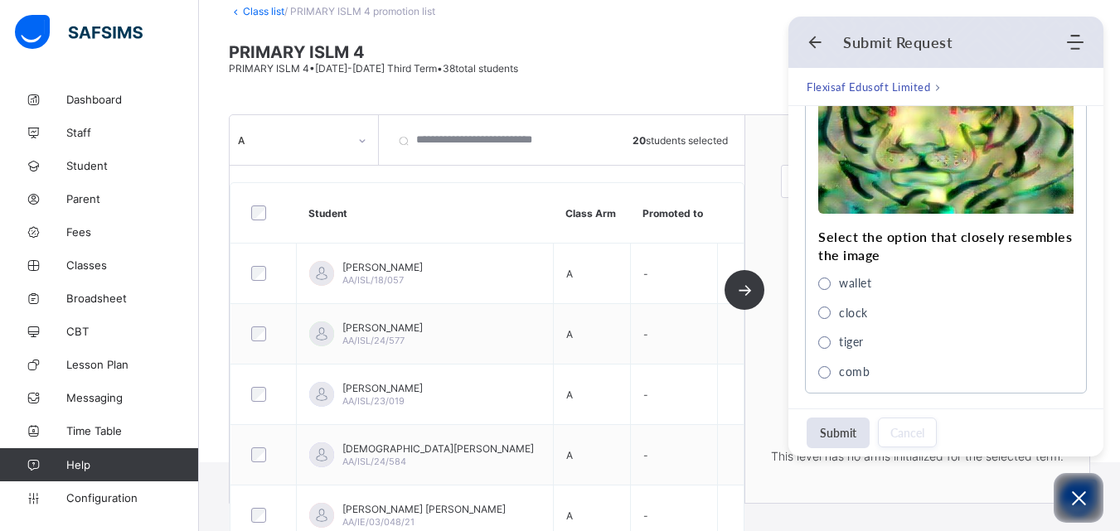
scroll to position [871, 0]
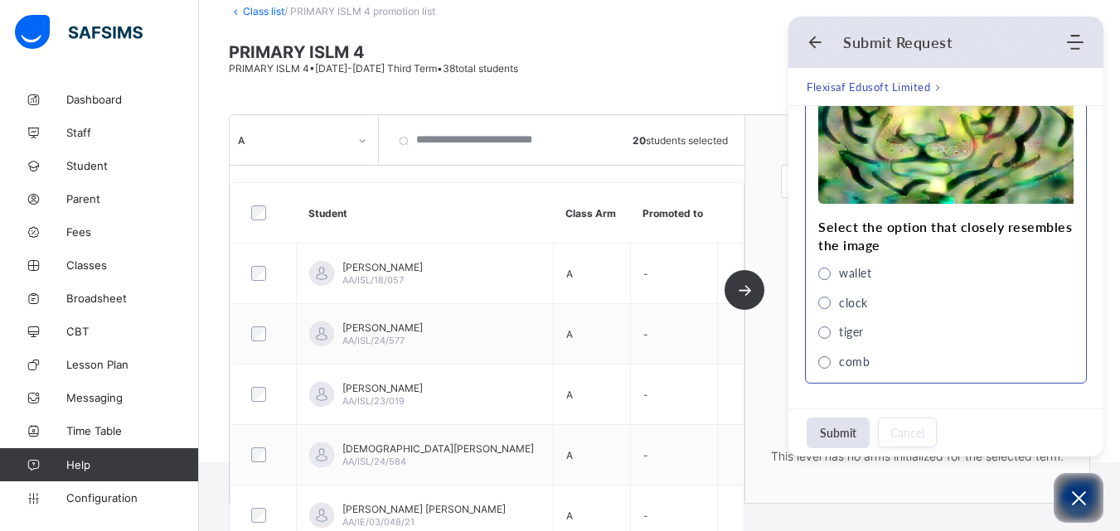
click at [823, 332] on span "tiger" at bounding box center [824, 333] width 12 height 12
click at [831, 429] on button "Submit" at bounding box center [838, 433] width 63 height 31
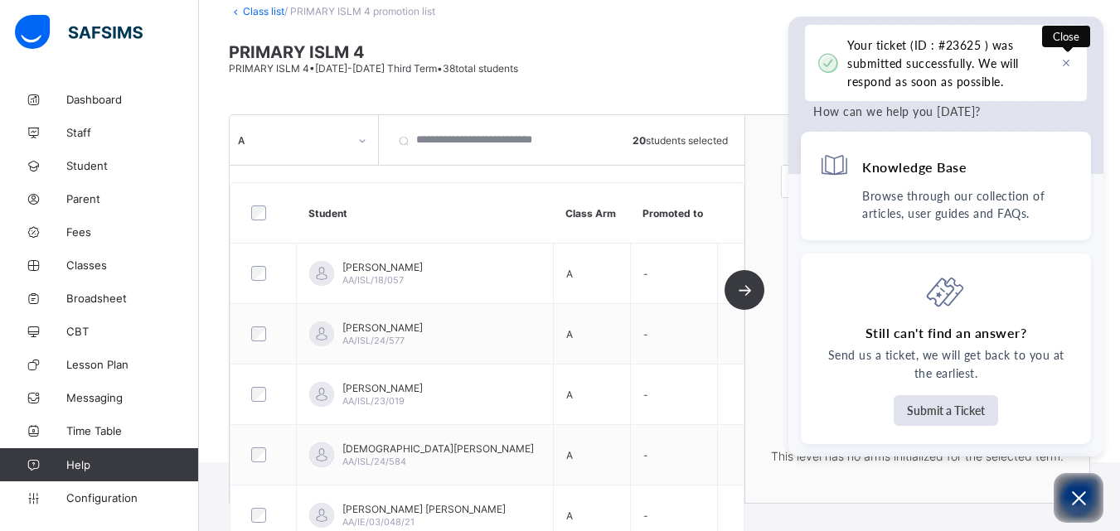
click at [1069, 61] on button at bounding box center [1066, 63] width 15 height 15
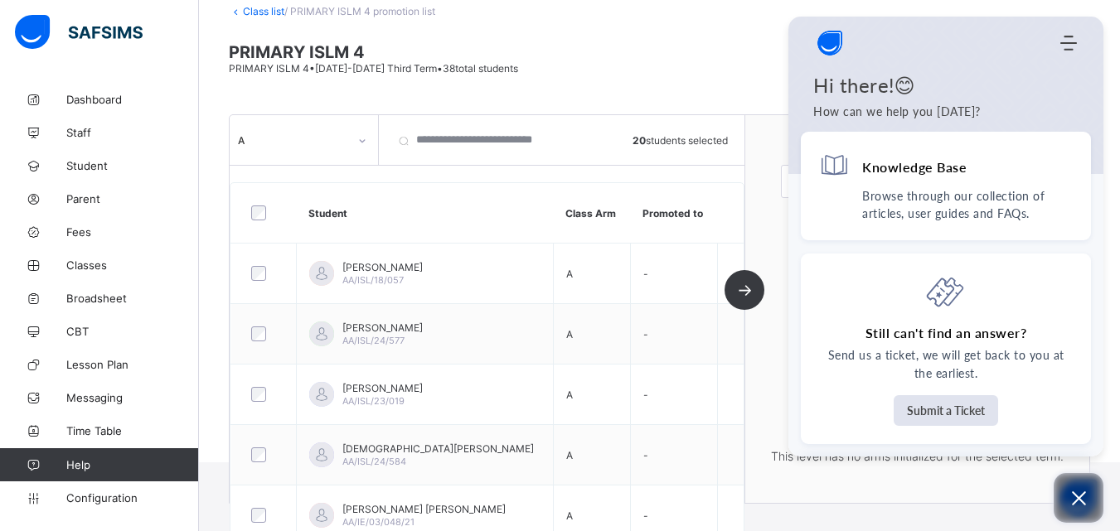
click at [1075, 489] on icon "Open asap" at bounding box center [1079, 498] width 21 height 21
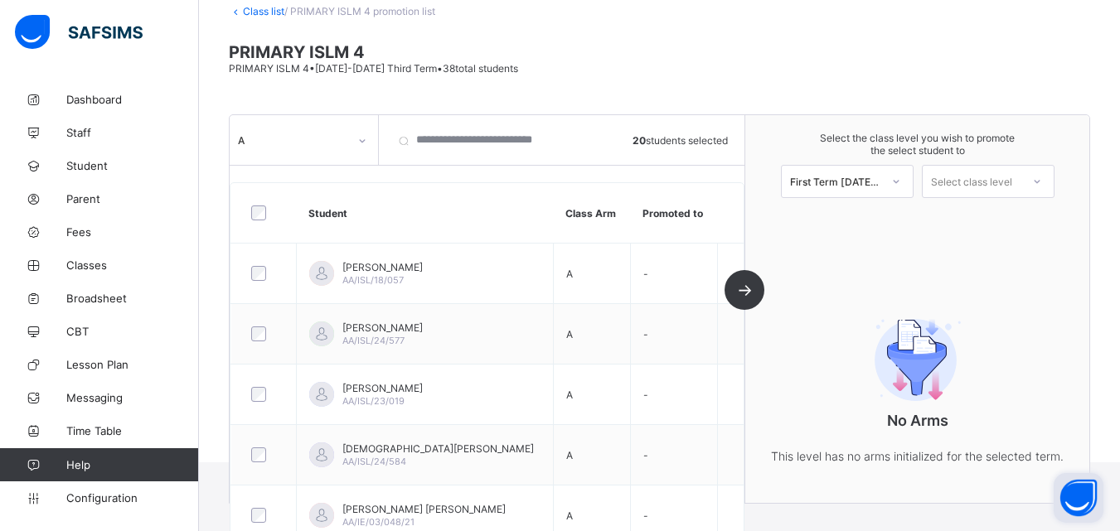
click at [277, 14] on link "Class list" at bounding box center [263, 11] width 41 height 12
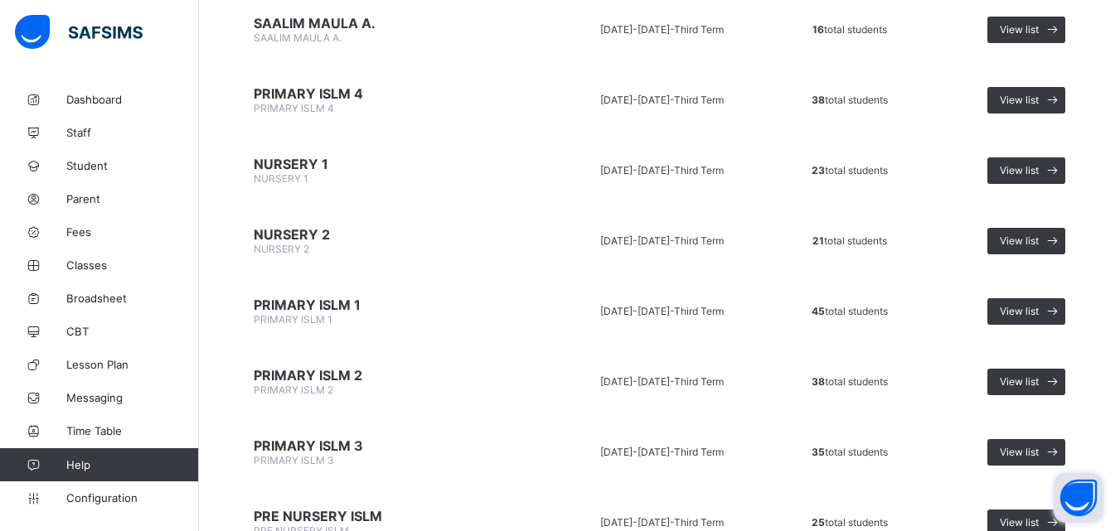
scroll to position [928, 0]
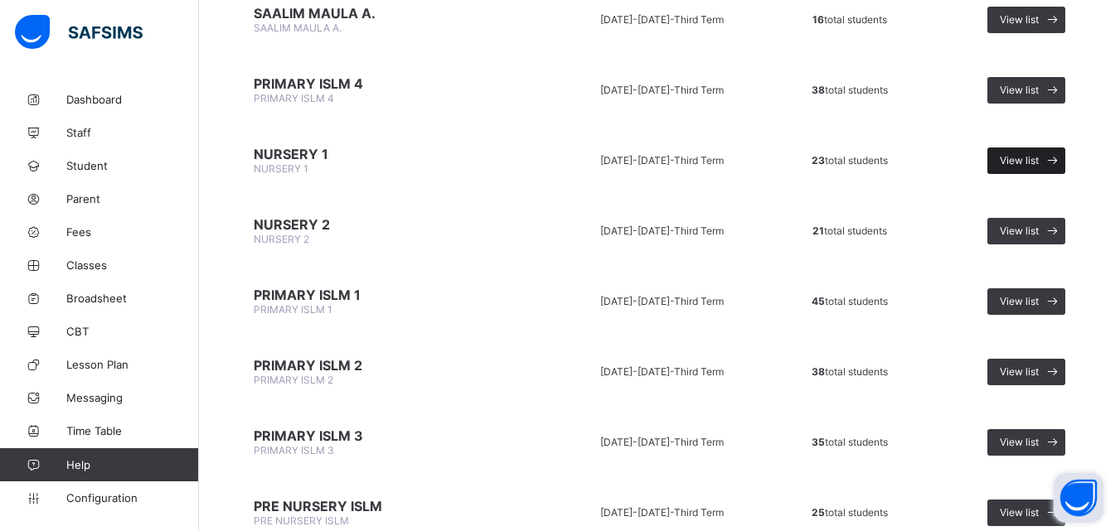
click at [1035, 158] on span "View list" at bounding box center [1019, 160] width 39 height 12
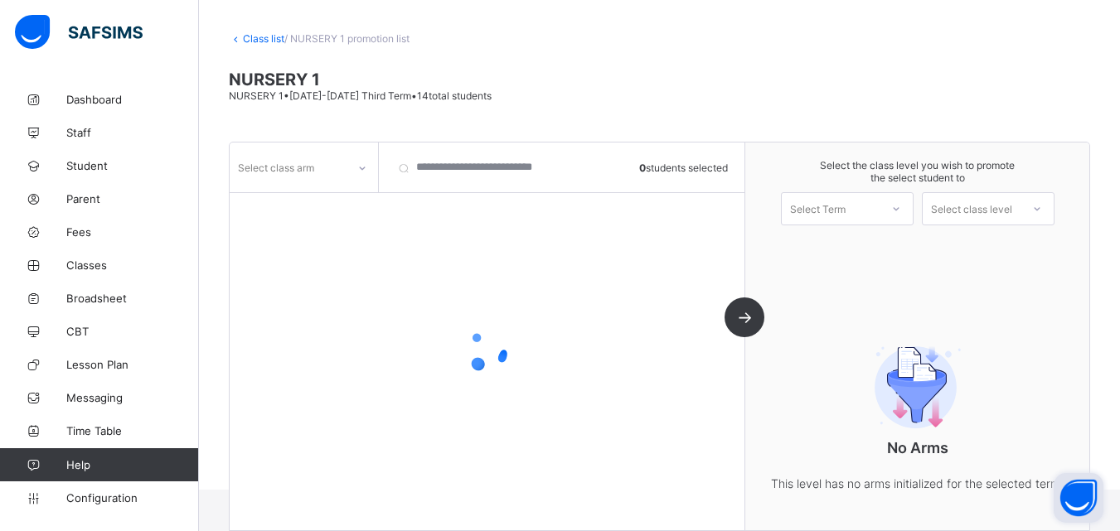
scroll to position [109, 0]
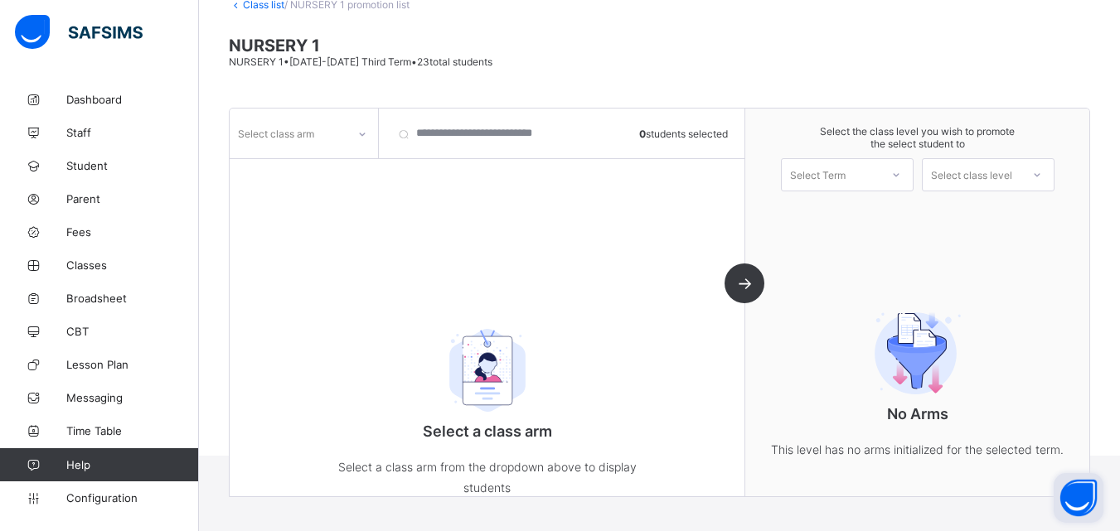
click at [365, 167] on div "Select class arm 0 students selected Select a class arm Select a class arm from…" at bounding box center [488, 303] width 516 height 388
click at [359, 143] on div at bounding box center [362, 134] width 28 height 27
click at [336, 160] on div "([DEMOGRAPHIC_DATA])" at bounding box center [303, 170] width 147 height 26
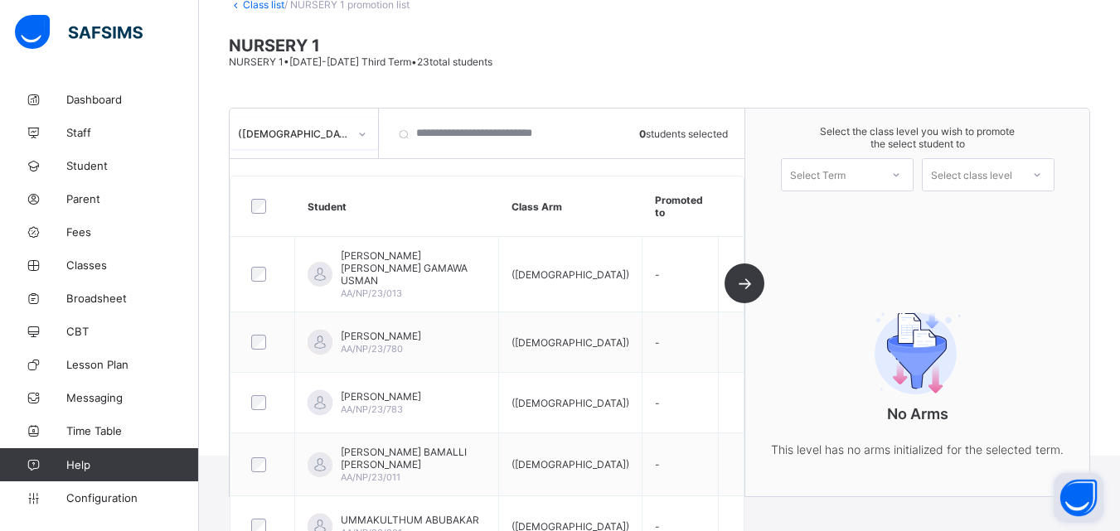
click at [896, 175] on div at bounding box center [896, 175] width 30 height 28
click at [841, 220] on div "First Term [DATE]-[DATE]" at bounding box center [847, 218] width 131 height 38
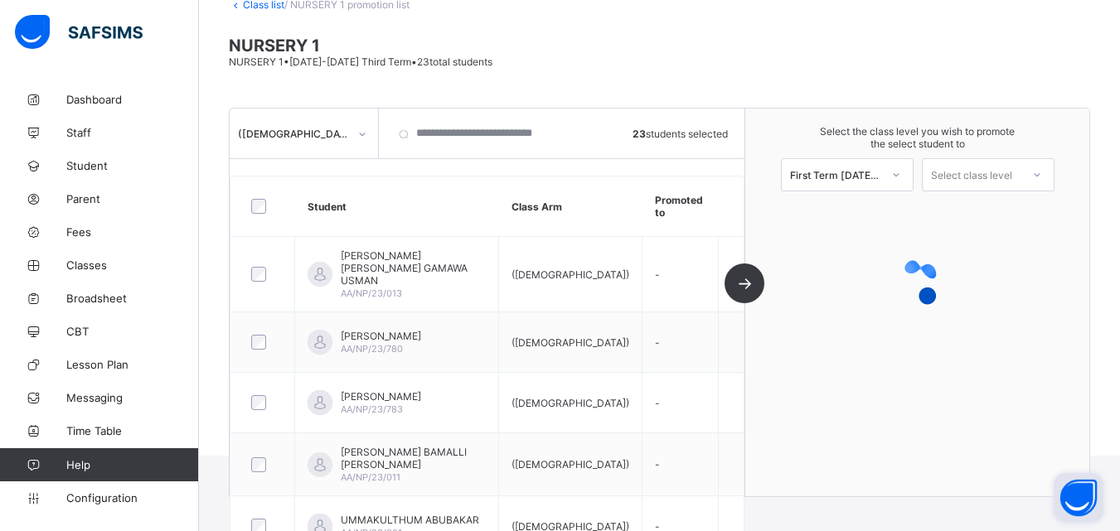
click at [977, 173] on div "Select class level" at bounding box center [971, 174] width 81 height 33
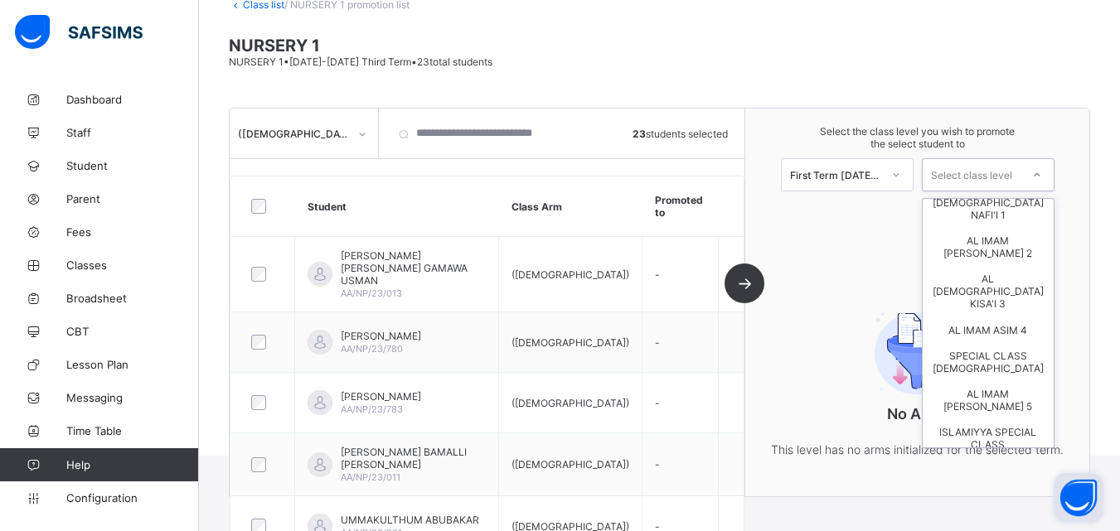
scroll to position [1514, 0]
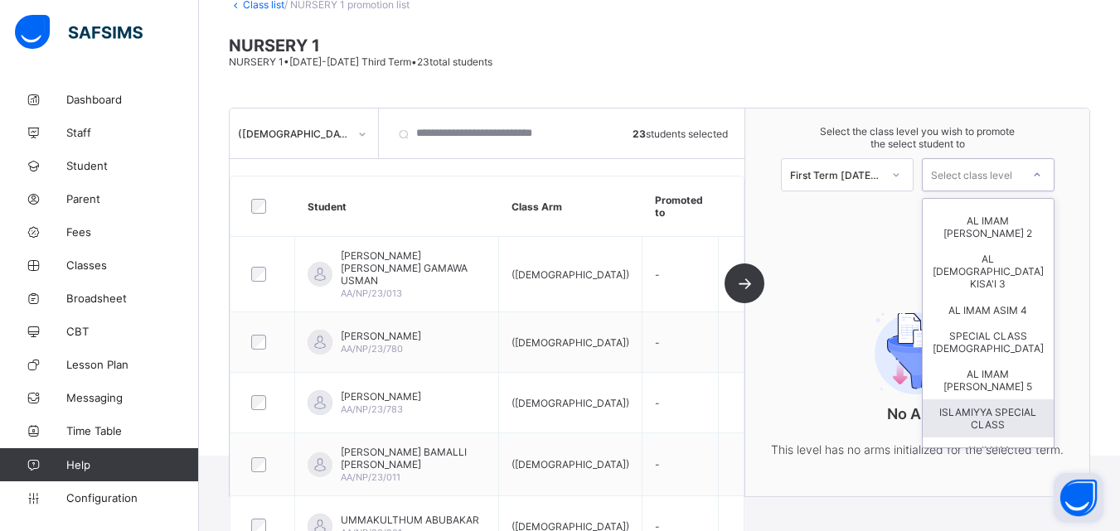
click at [262, 2] on link "Class list" at bounding box center [263, 4] width 41 height 12
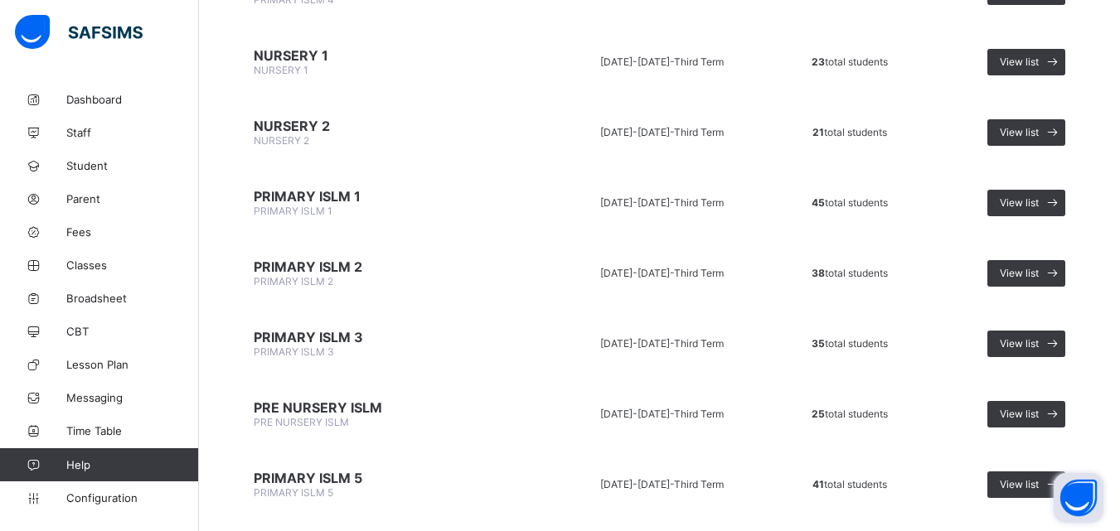
scroll to position [1036, 0]
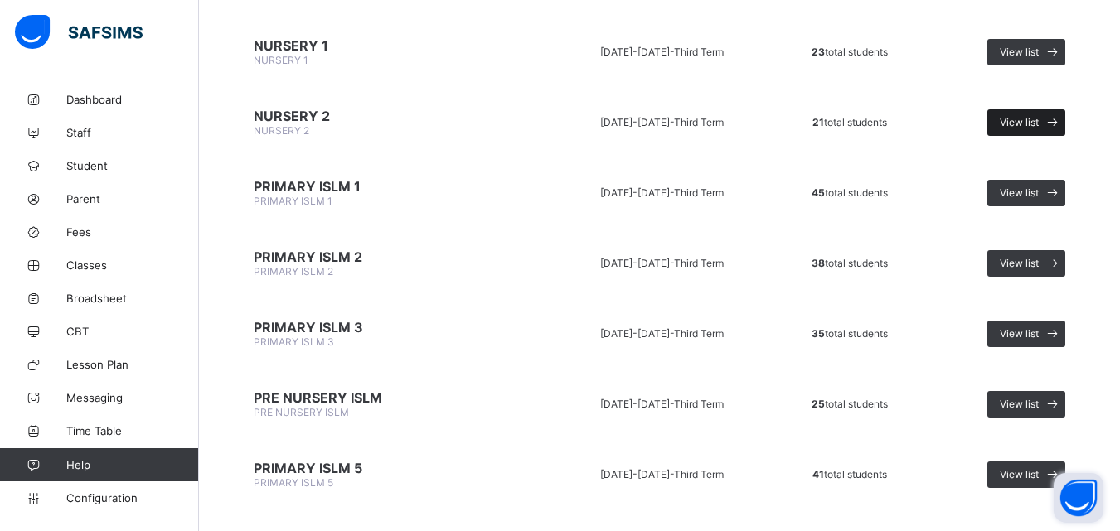
click at [1026, 124] on span "View list" at bounding box center [1019, 122] width 39 height 12
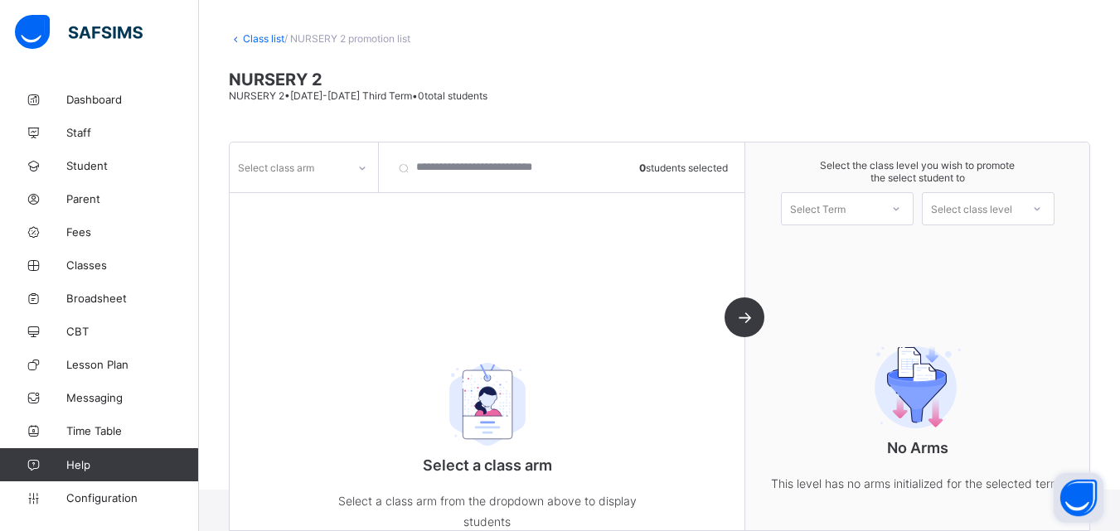
scroll to position [109, 0]
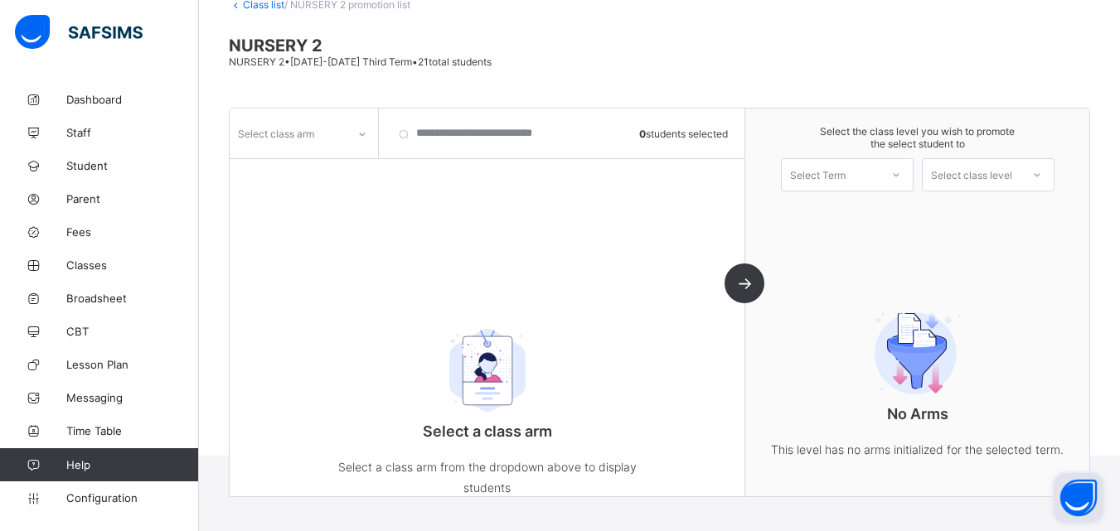
click at [356, 128] on div at bounding box center [362, 134] width 28 height 27
click at [321, 173] on div "([DEMOGRAPHIC_DATA])" at bounding box center [303, 170] width 147 height 26
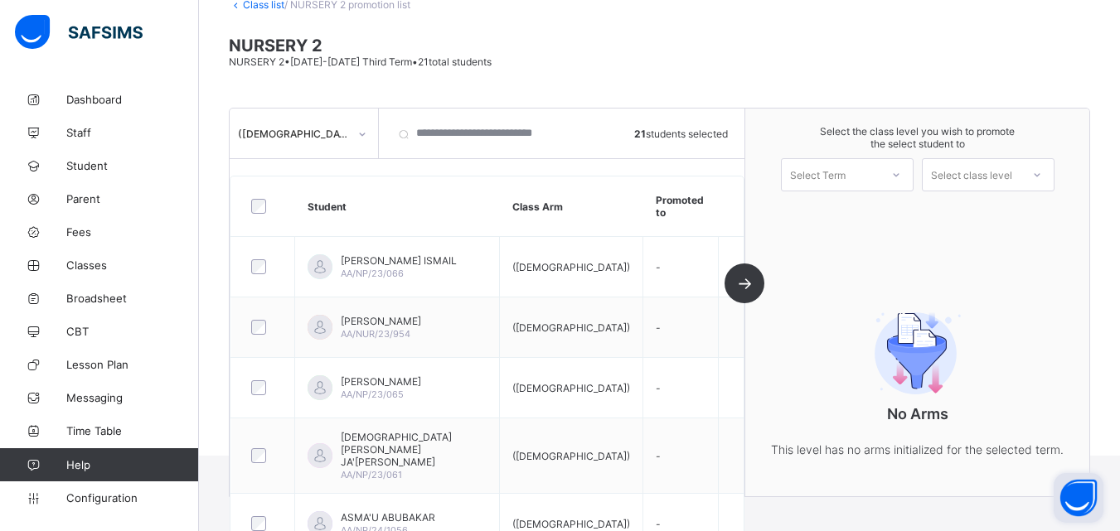
click at [818, 173] on div "Select Term" at bounding box center [818, 174] width 56 height 33
click at [810, 211] on div "First Term [DATE]-[DATE]" at bounding box center [847, 218] width 131 height 38
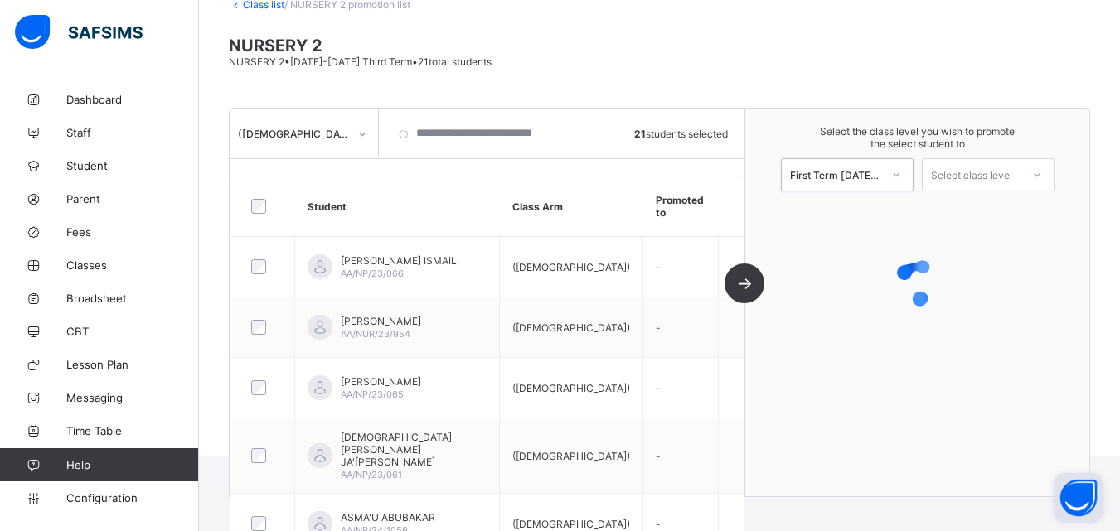
click at [1021, 168] on div "Select class level" at bounding box center [972, 174] width 98 height 23
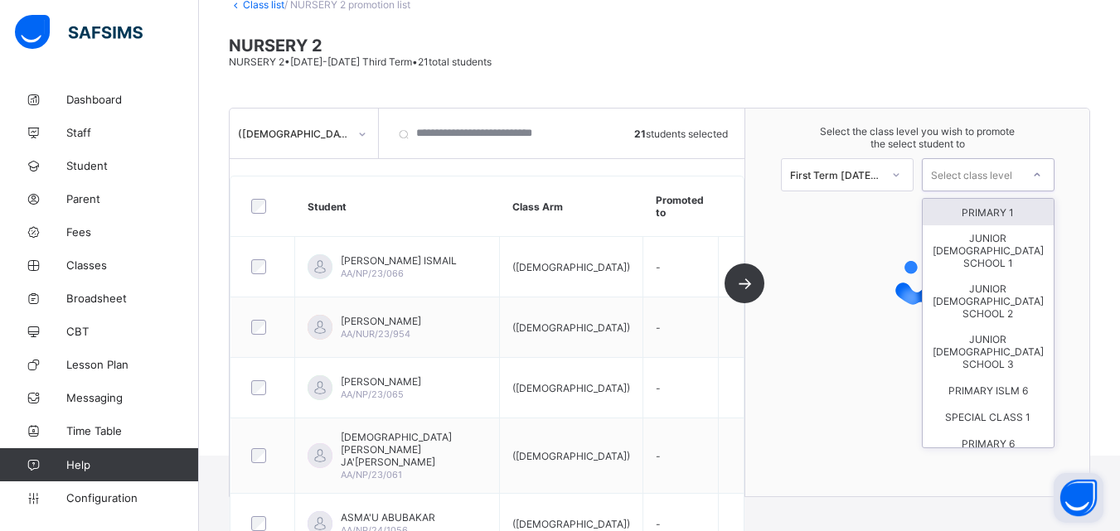
click at [1025, 216] on div "PRIMARY 1" at bounding box center [988, 212] width 131 height 27
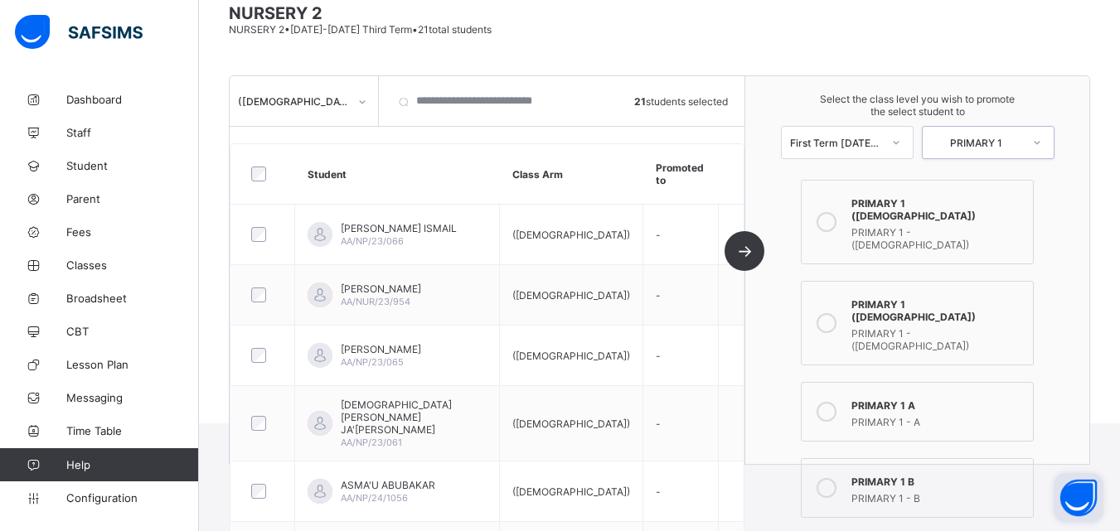
scroll to position [99, 0]
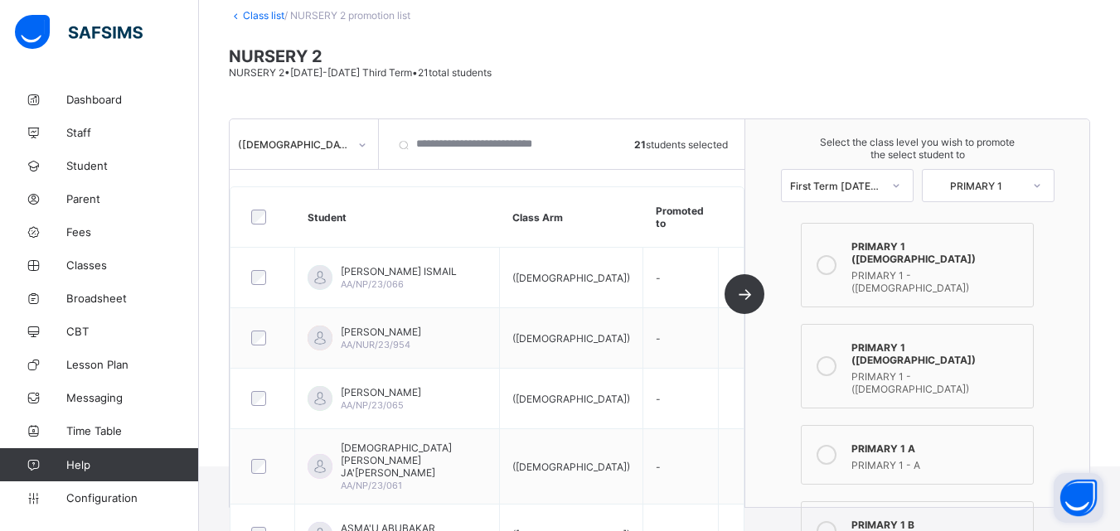
click at [832, 255] on icon at bounding box center [827, 265] width 20 height 20
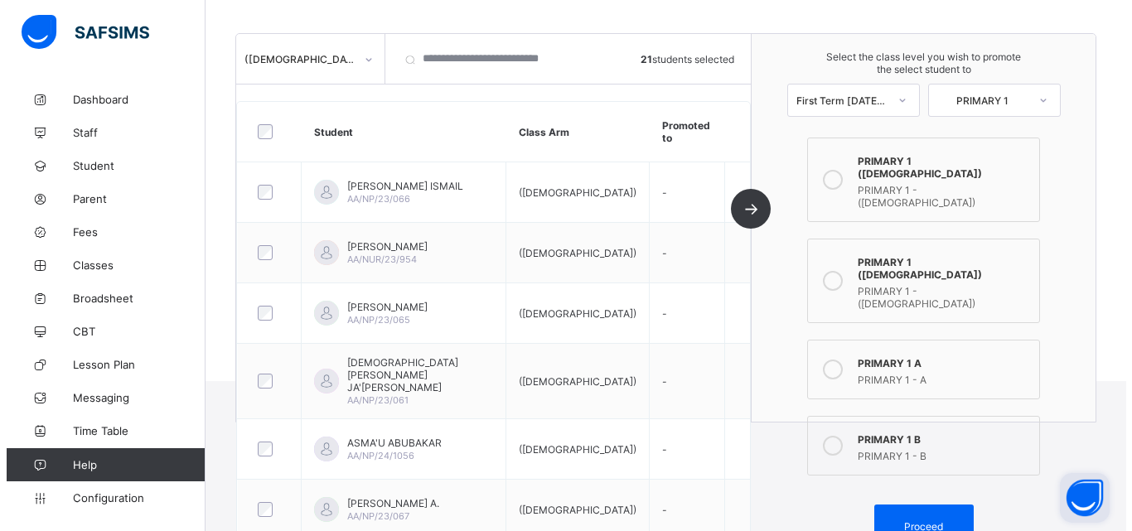
scroll to position [249, 0]
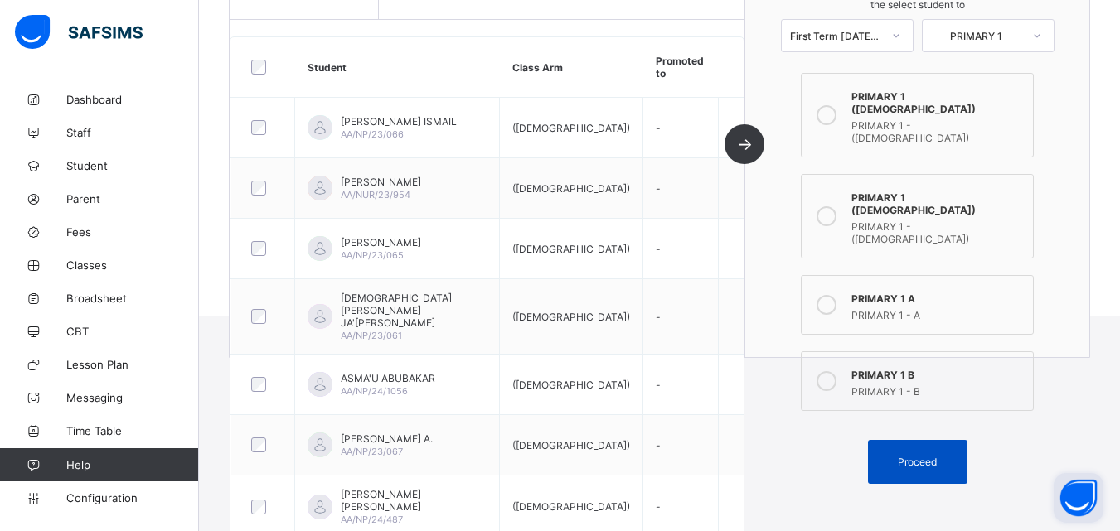
click at [903, 440] on div "Proceed" at bounding box center [917, 462] width 99 height 44
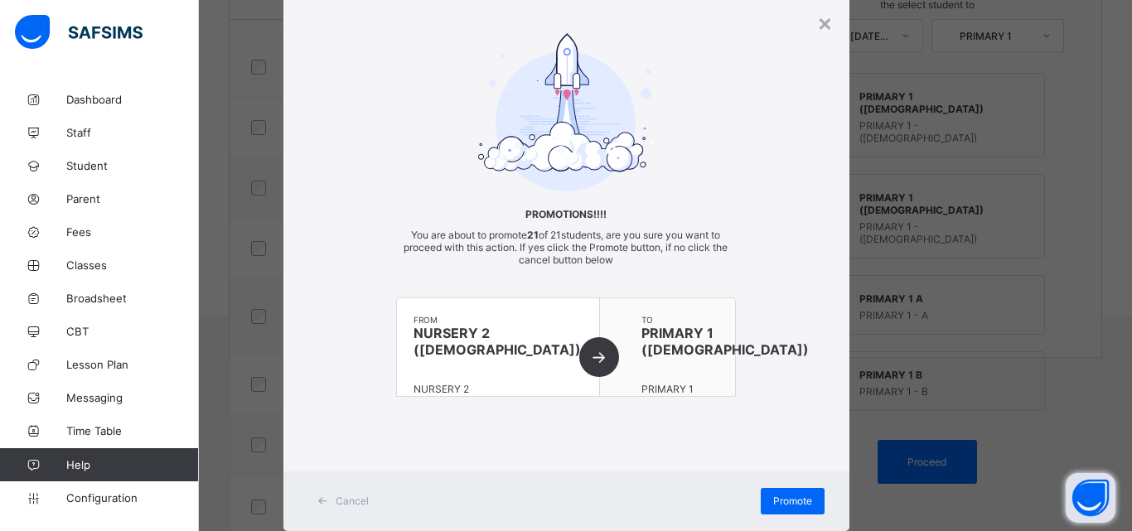
scroll to position [73, 0]
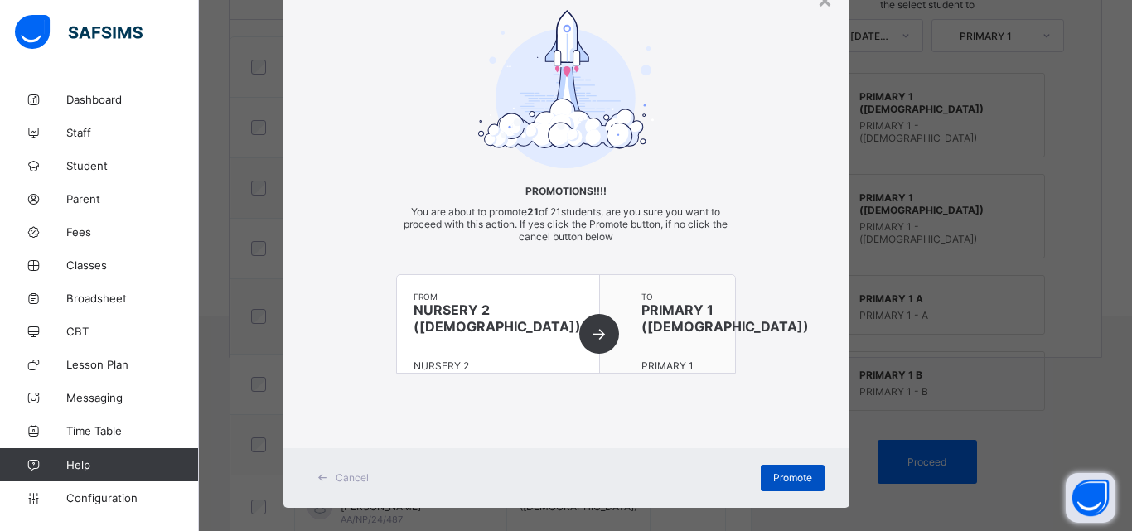
click at [784, 473] on span "Promote" at bounding box center [793, 478] width 39 height 12
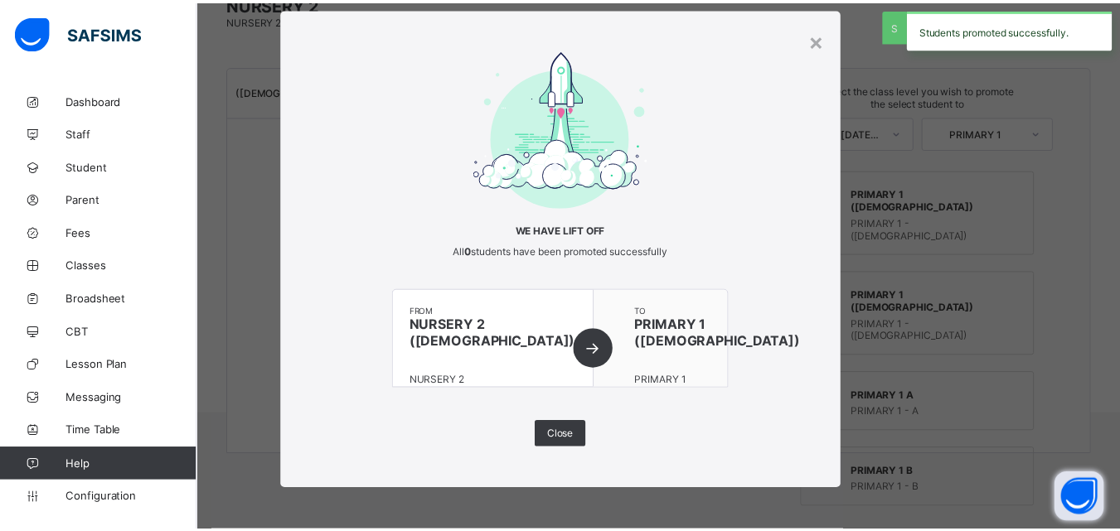
scroll to position [249, 0]
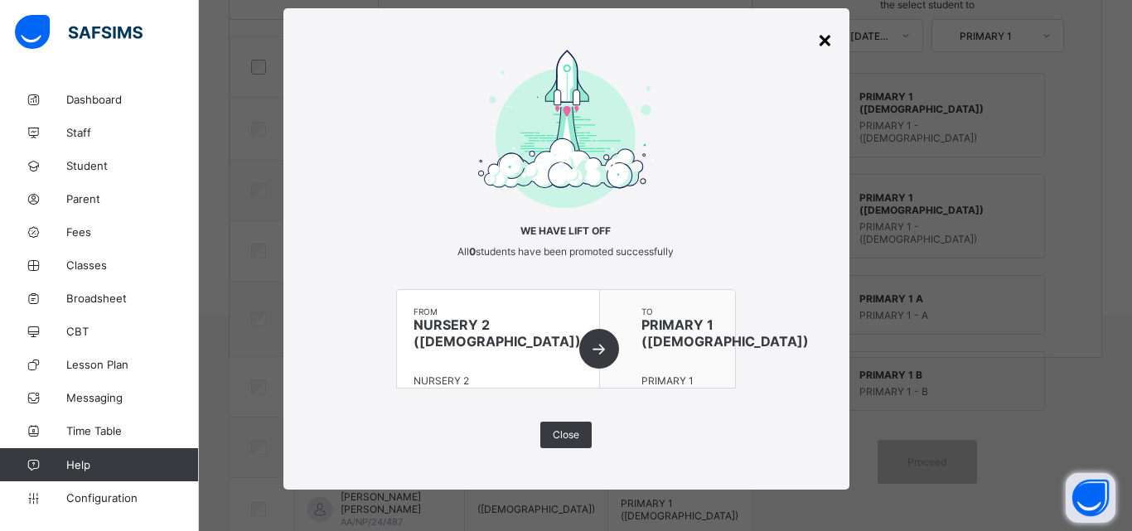
click at [819, 43] on div "×" at bounding box center [825, 39] width 16 height 28
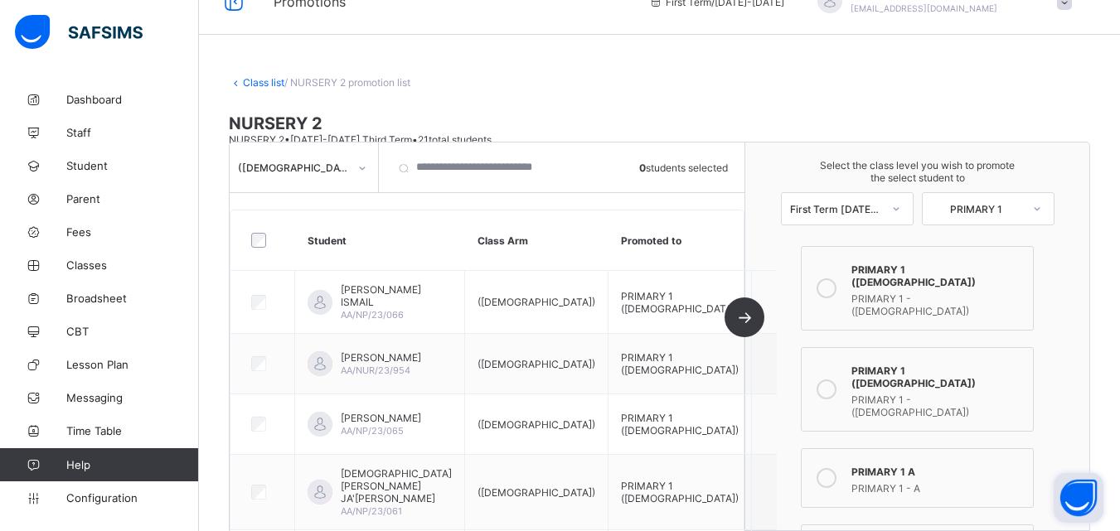
scroll to position [0, 0]
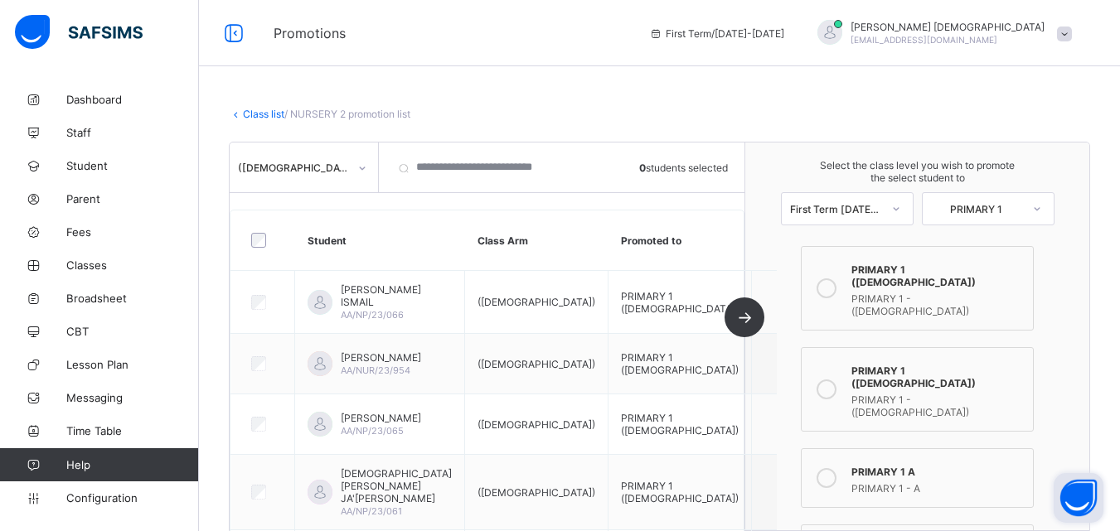
click at [264, 114] on link "Class list" at bounding box center [263, 114] width 41 height 12
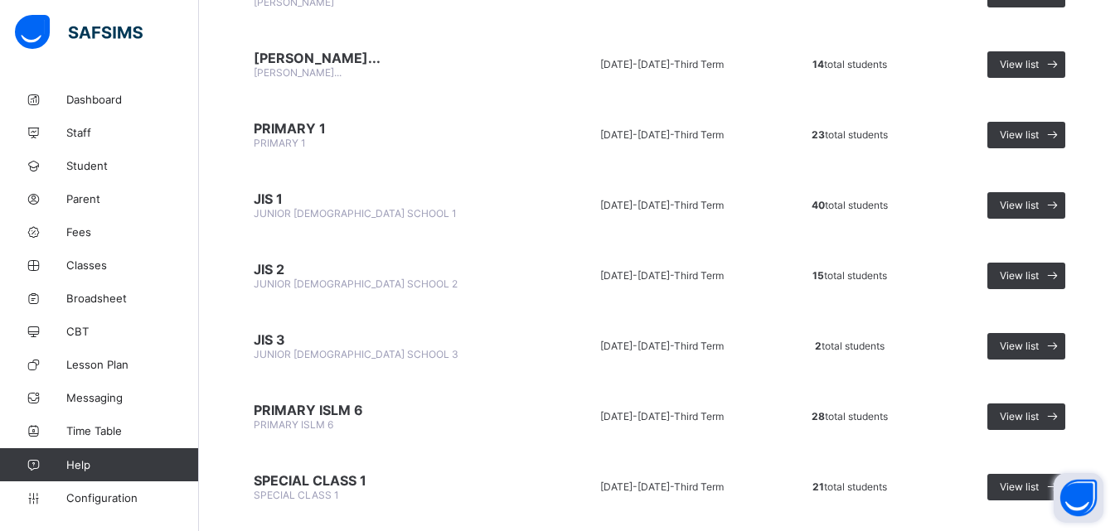
scroll to position [1668, 0]
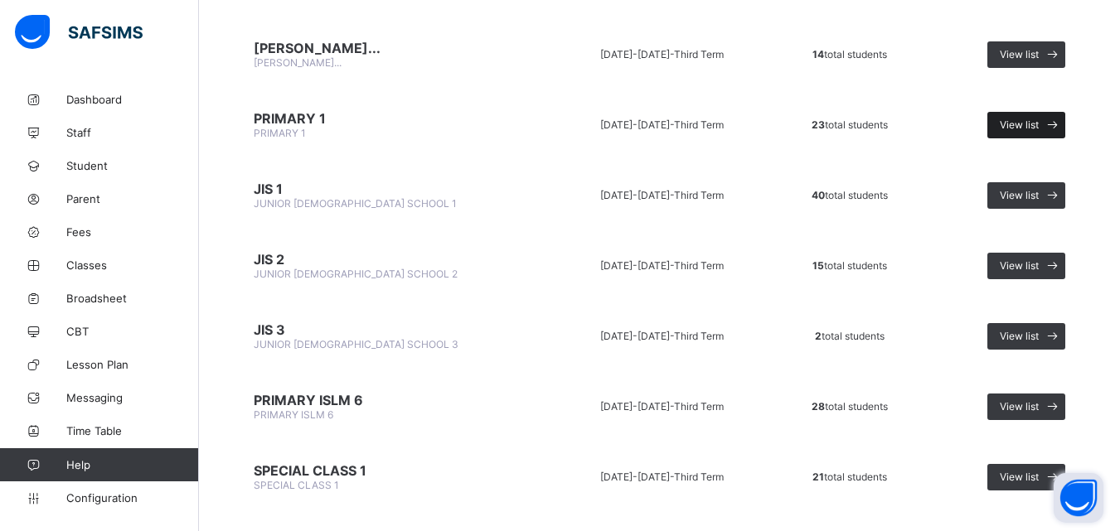
click at [1017, 117] on div "View list" at bounding box center [1026, 125] width 78 height 27
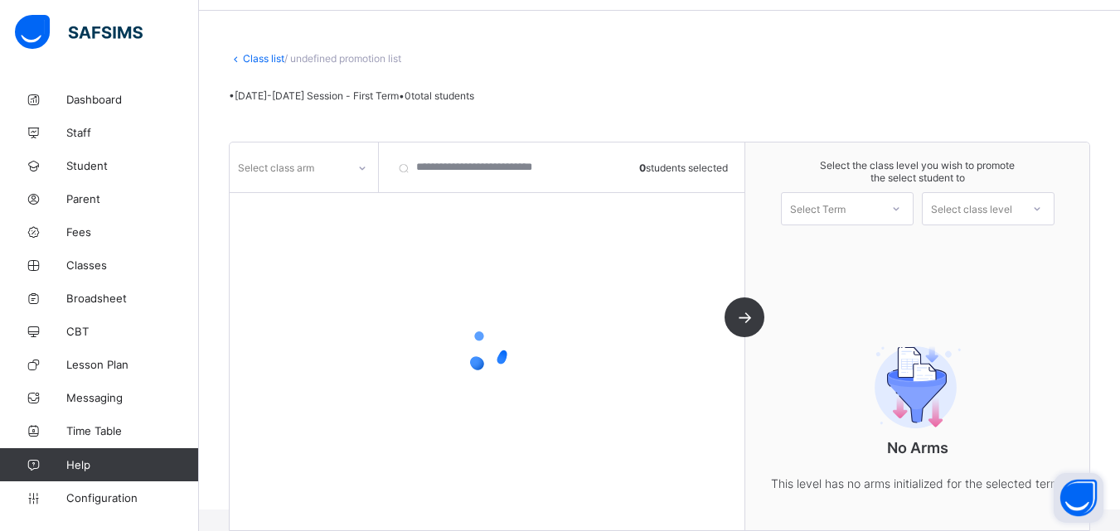
scroll to position [75, 0]
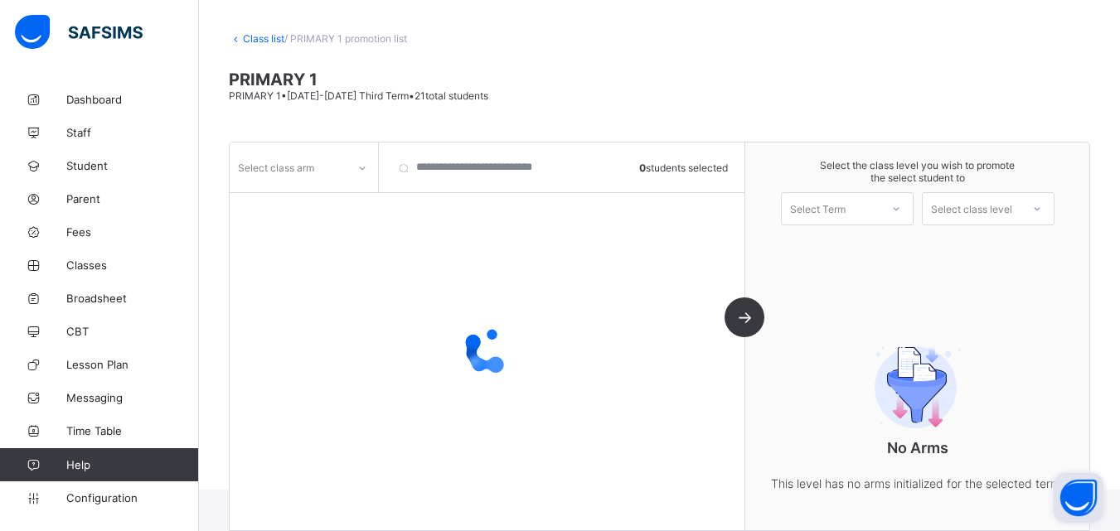
click at [893, 203] on div at bounding box center [896, 209] width 30 height 28
click at [872, 250] on div "First Term [DATE]-[DATE]" at bounding box center [847, 252] width 131 height 38
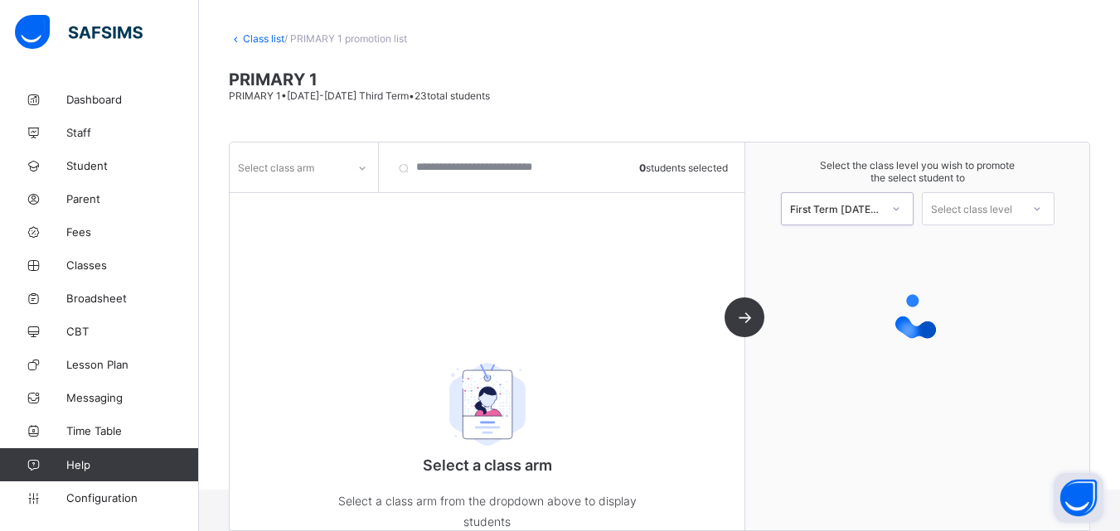
click at [355, 173] on div at bounding box center [362, 168] width 28 height 27
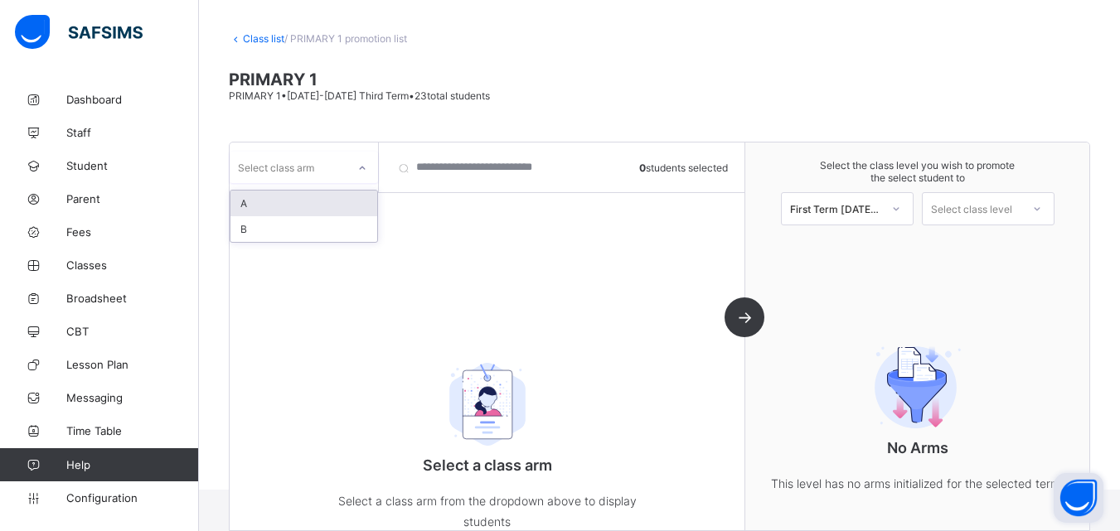
click at [300, 205] on div "A" at bounding box center [303, 204] width 147 height 26
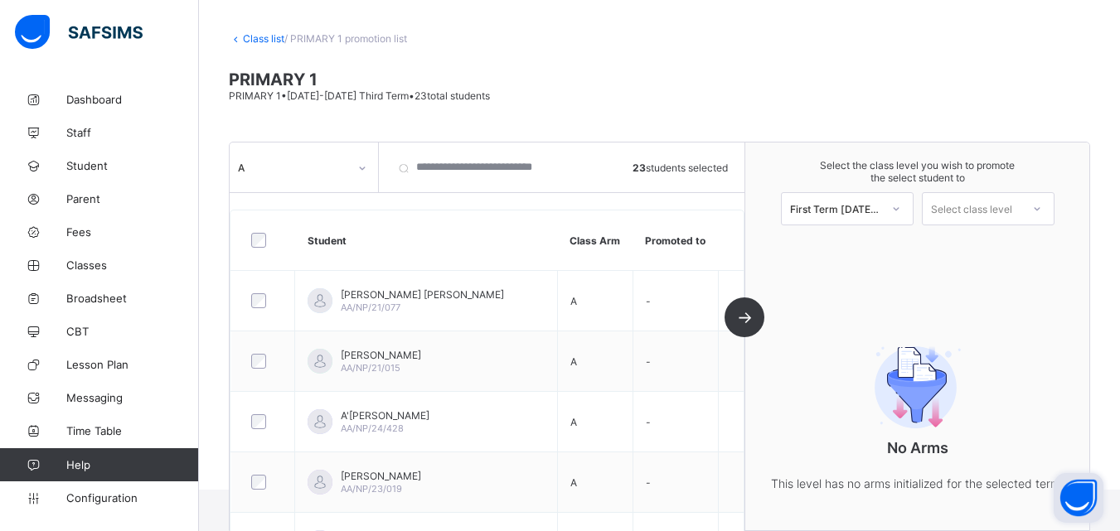
click at [985, 213] on div "Select class level" at bounding box center [971, 208] width 81 height 33
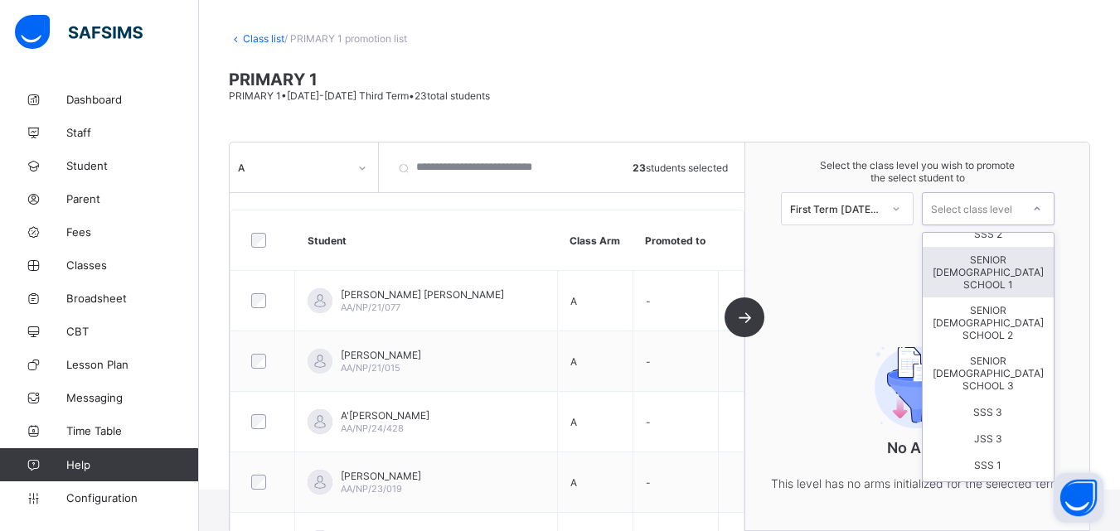
scroll to position [0, 0]
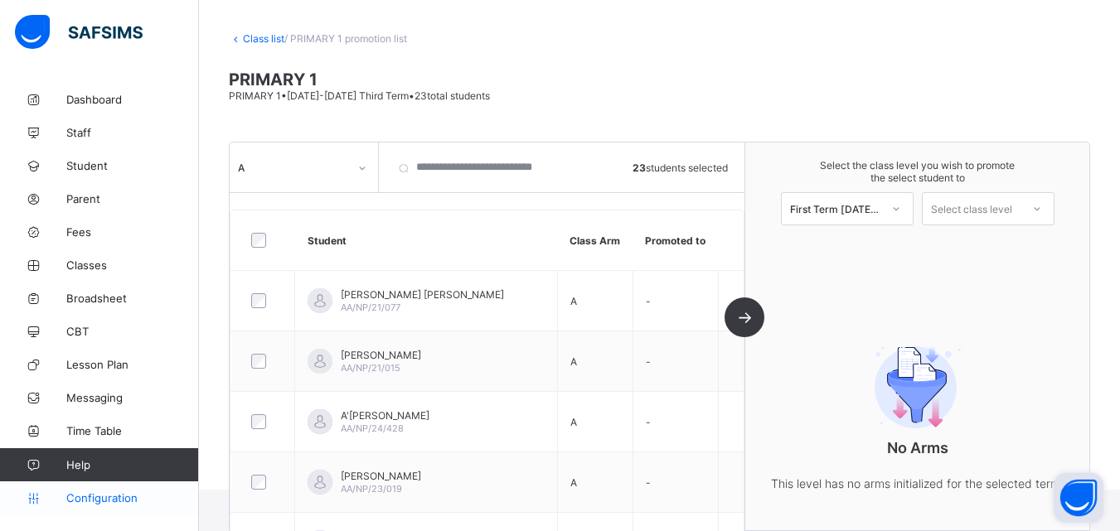
click at [96, 496] on span "Configuration" at bounding box center [132, 498] width 132 height 13
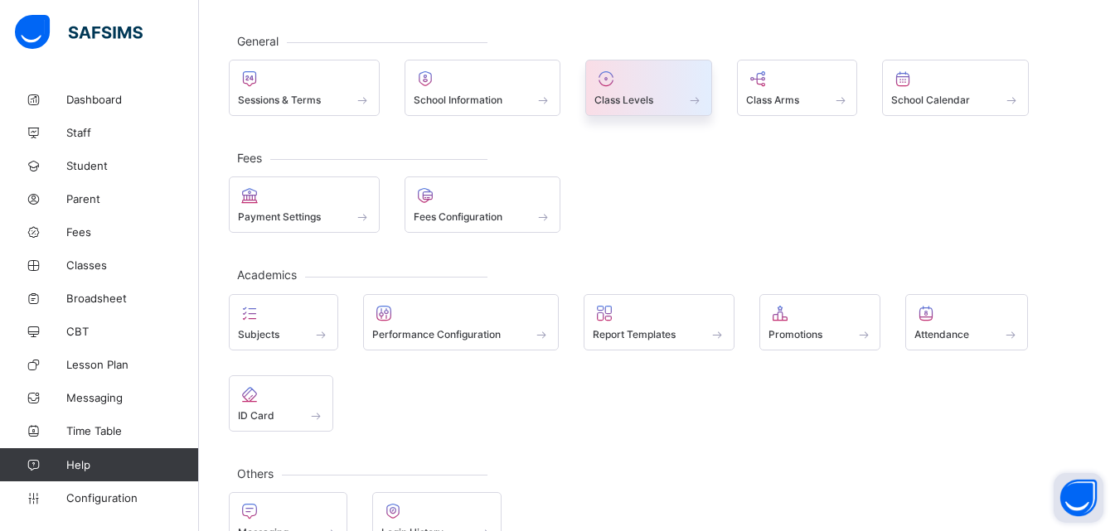
click at [684, 81] on div at bounding box center [648, 79] width 109 height 20
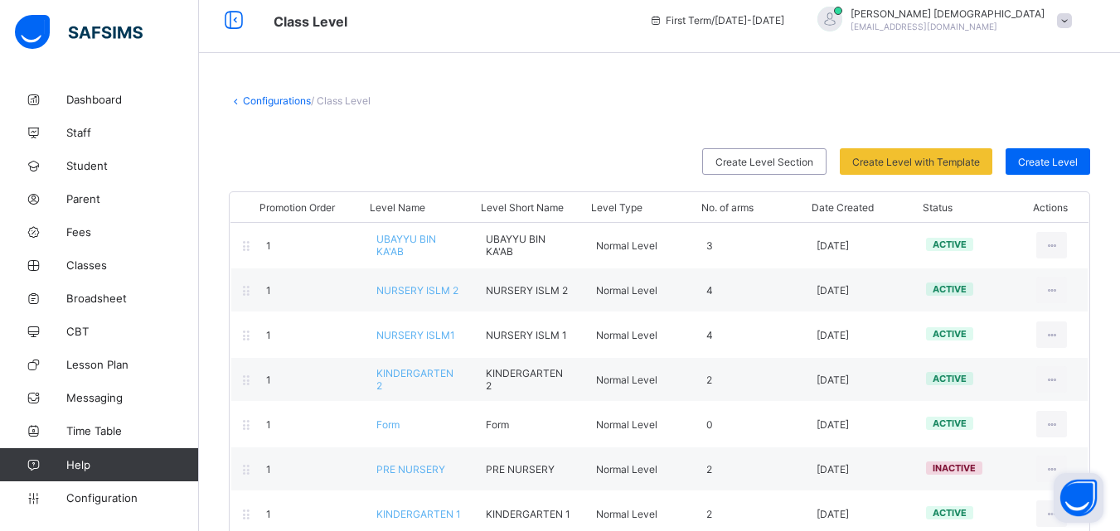
scroll to position [75, 0]
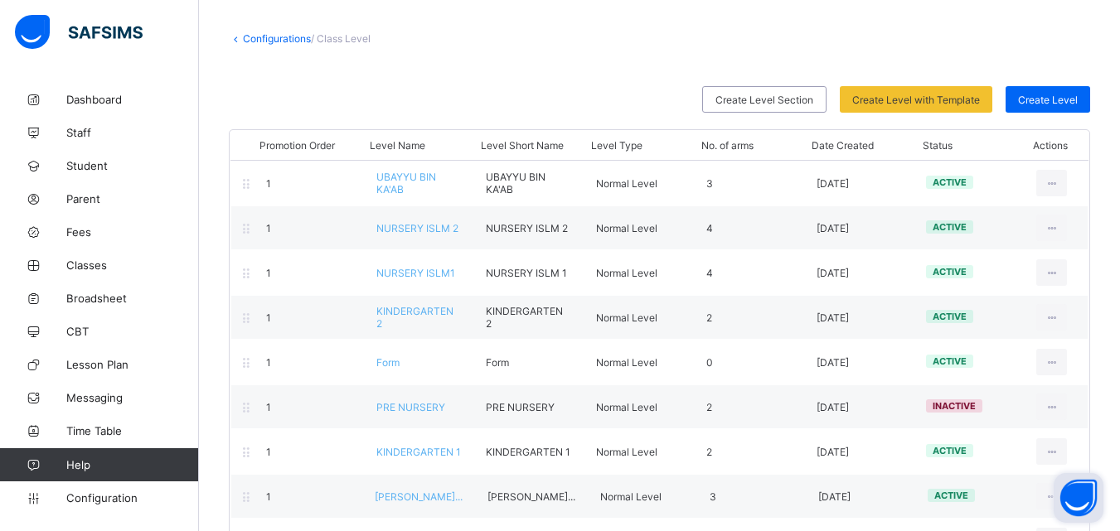
click at [279, 36] on link "Configurations" at bounding box center [277, 38] width 68 height 12
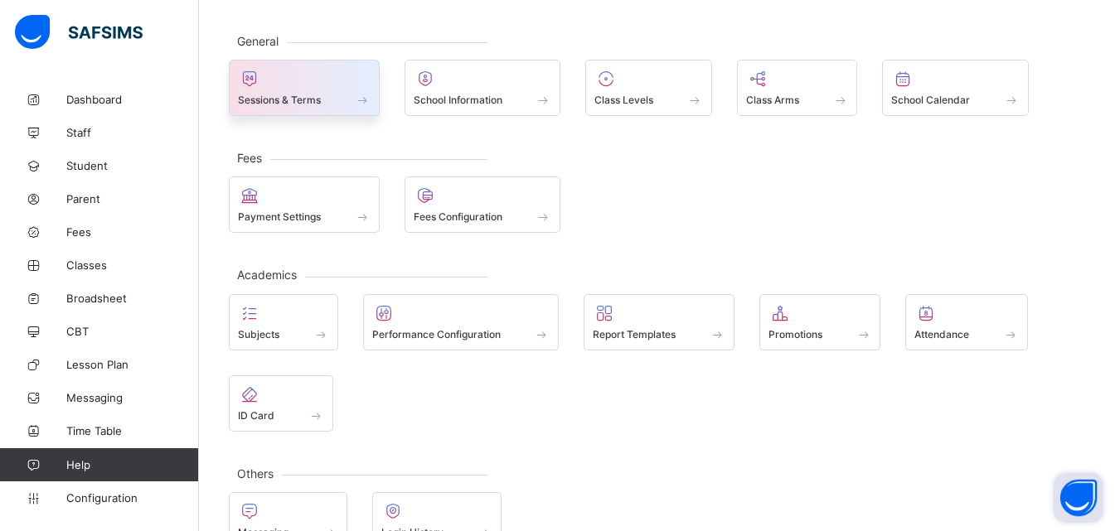
click at [308, 87] on div at bounding box center [304, 79] width 133 height 20
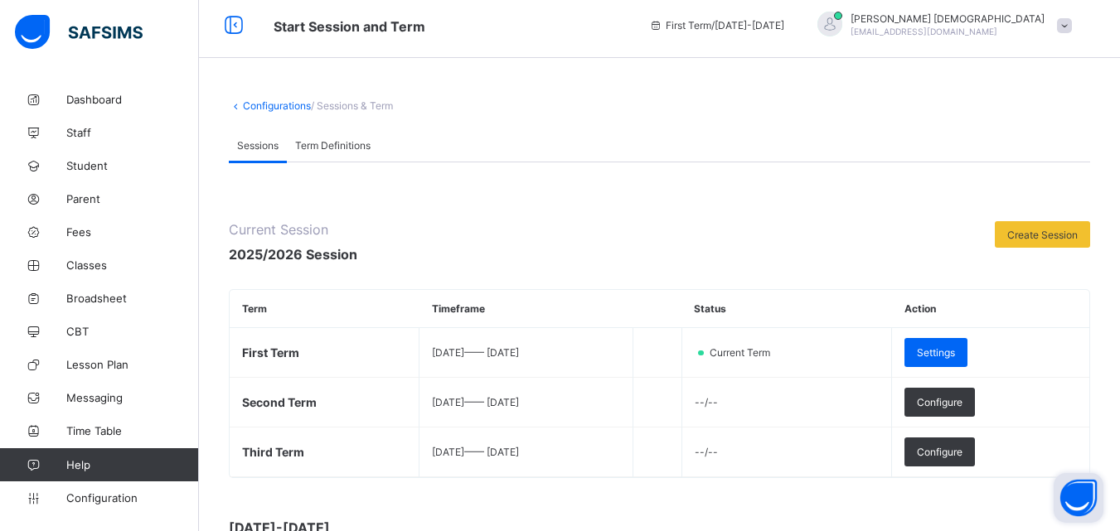
scroll to position [75, 0]
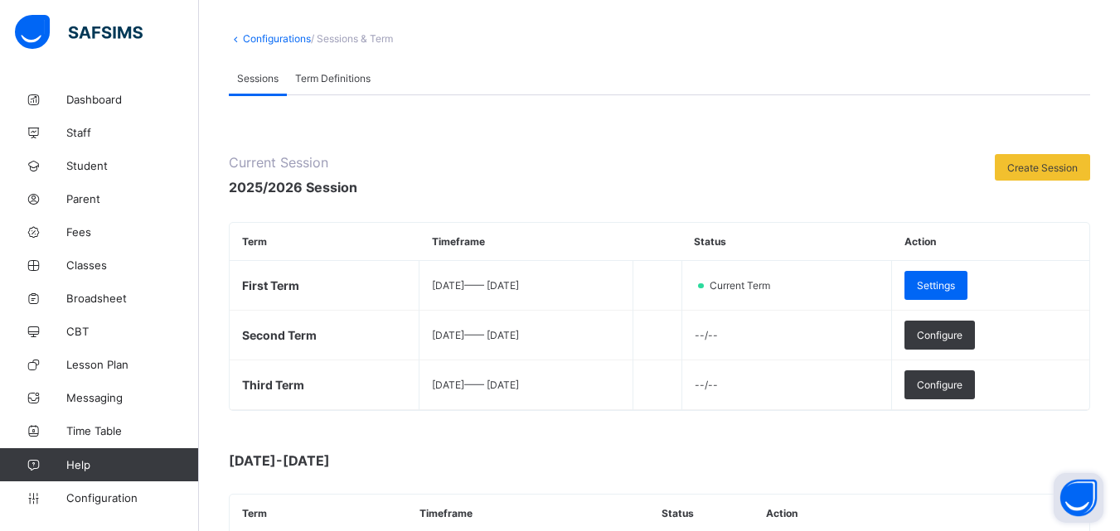
click at [333, 78] on span "Term Definitions" at bounding box center [332, 78] width 75 height 12
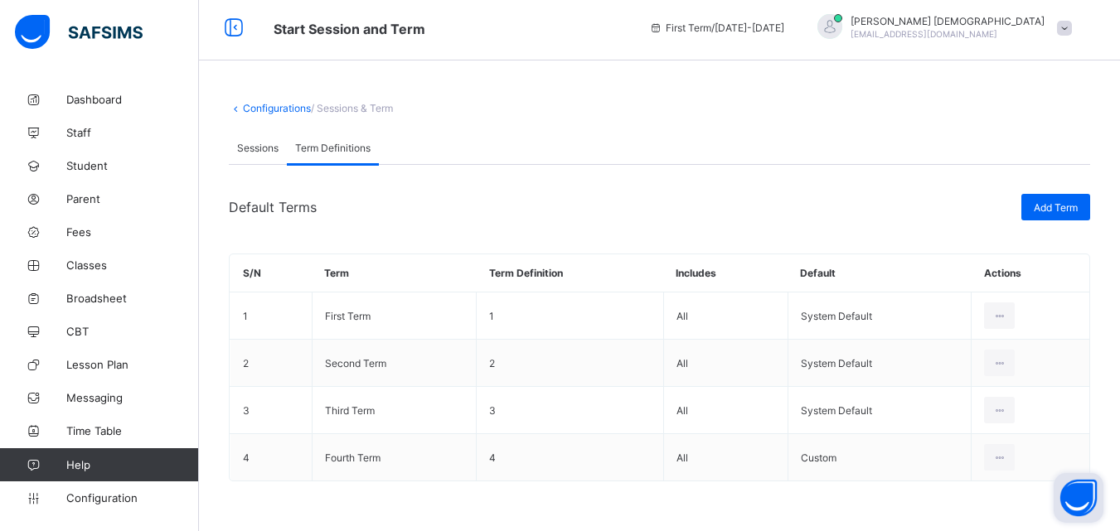
click at [254, 109] on link "Configurations" at bounding box center [277, 108] width 68 height 12
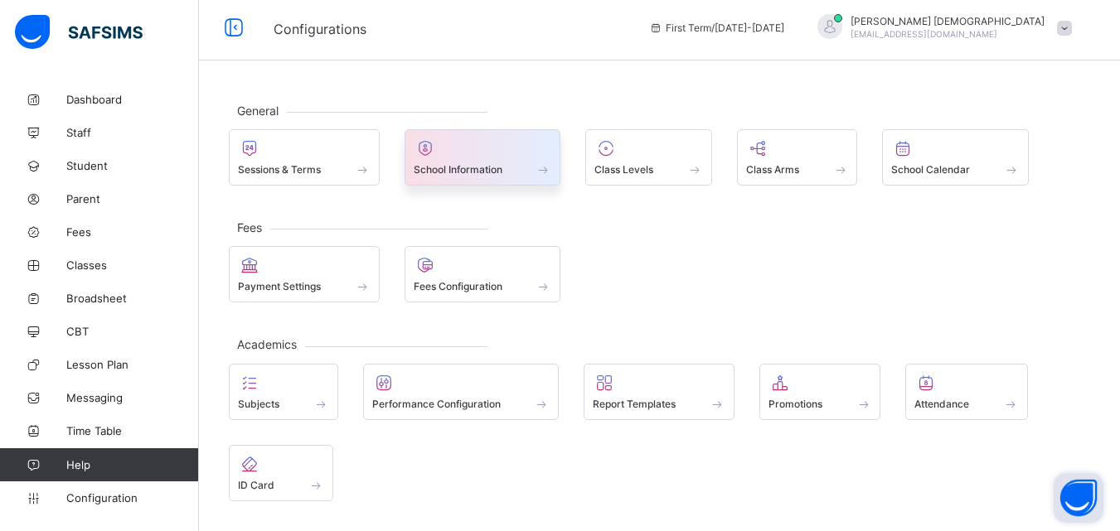
click at [514, 157] on div at bounding box center [483, 148] width 138 height 20
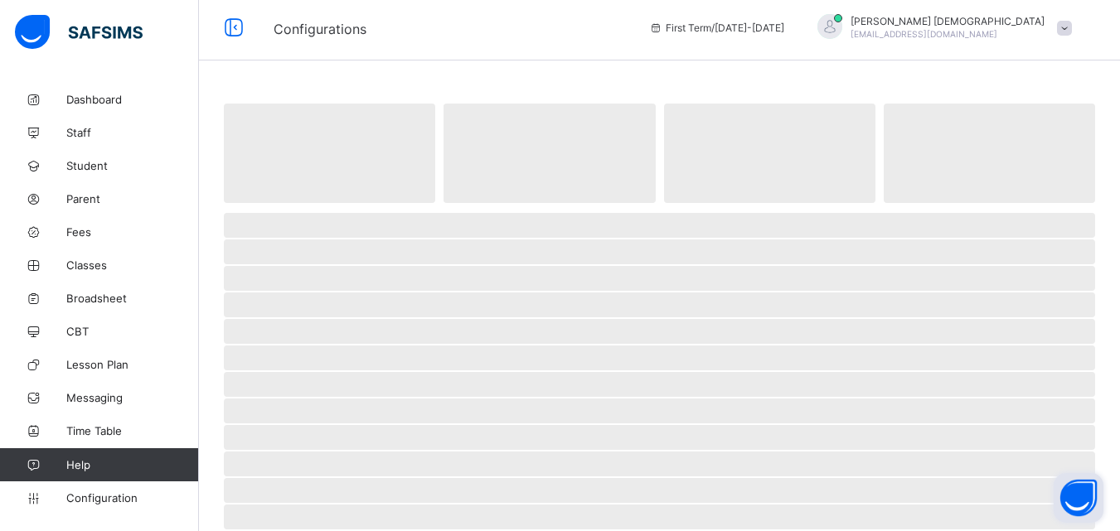
select select "**"
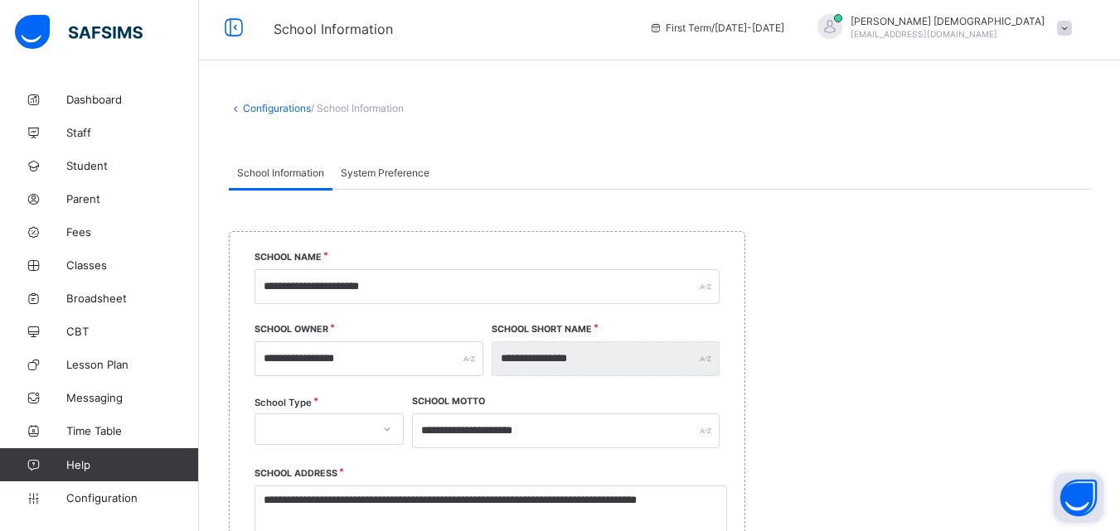
click at [385, 167] on span "System Preference" at bounding box center [385, 173] width 89 height 12
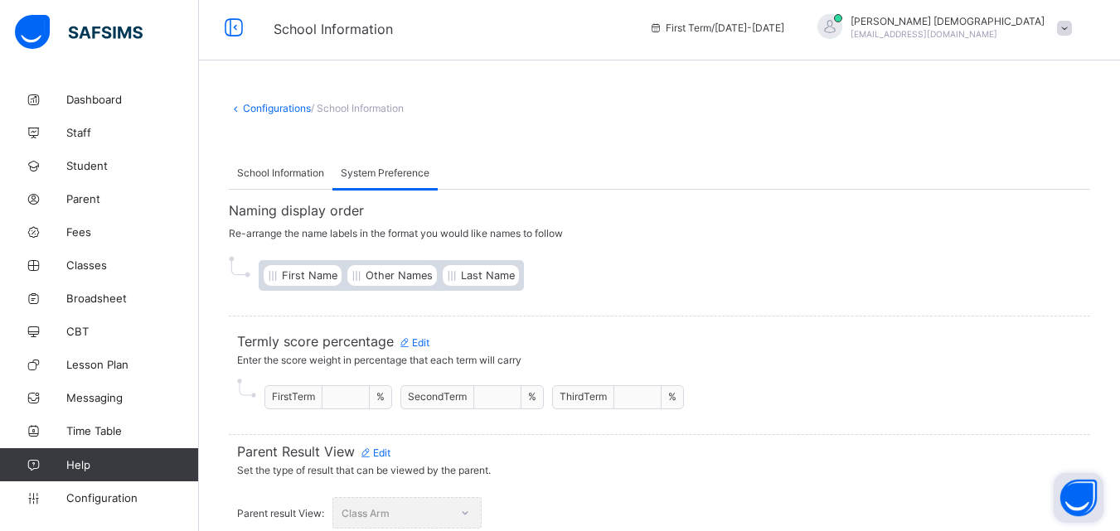
click at [347, 114] on div "Configurations / School Information" at bounding box center [659, 116] width 921 height 79
click at [289, 106] on link "Configurations" at bounding box center [277, 108] width 68 height 12
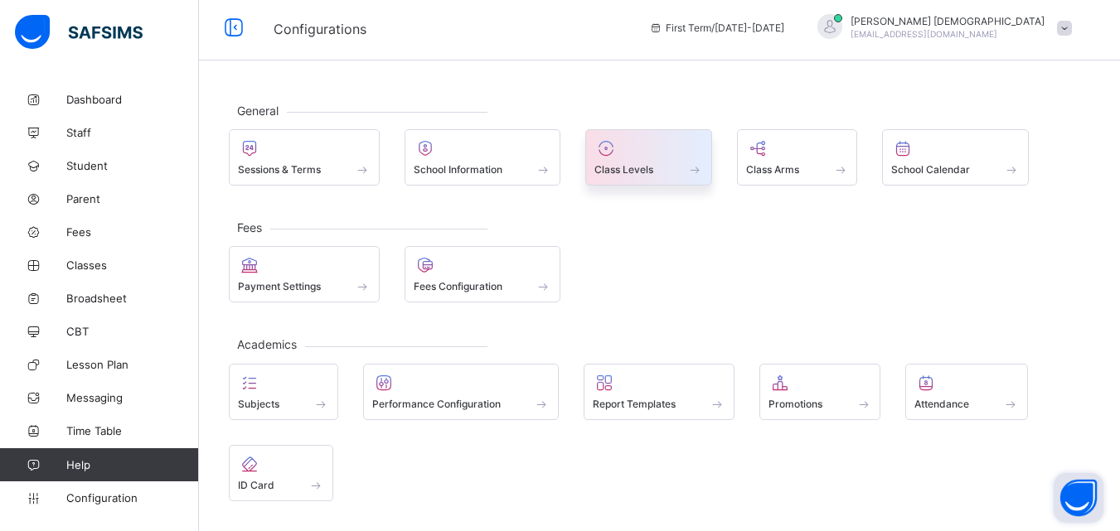
click at [686, 156] on div at bounding box center [648, 148] width 109 height 20
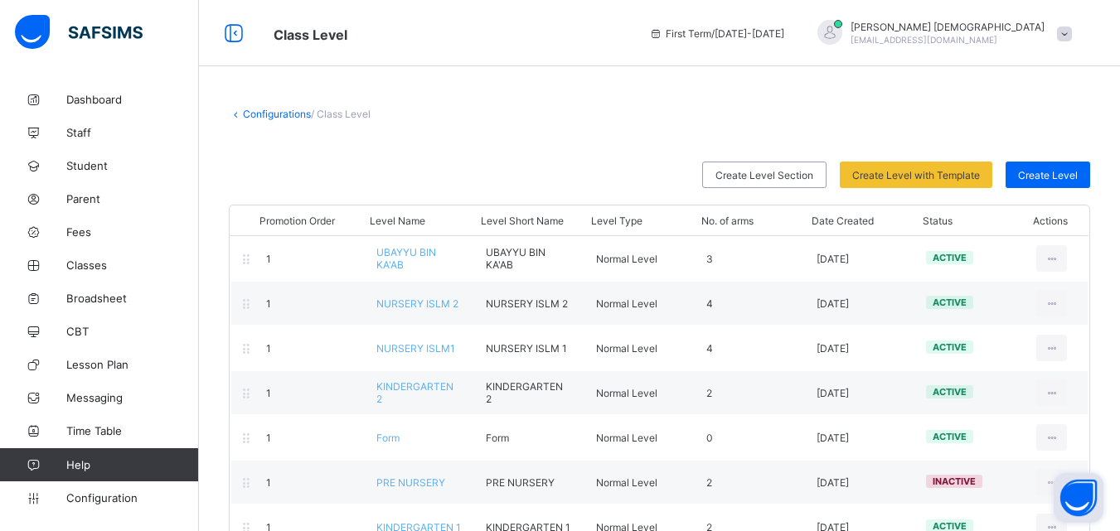
scroll to position [6, 0]
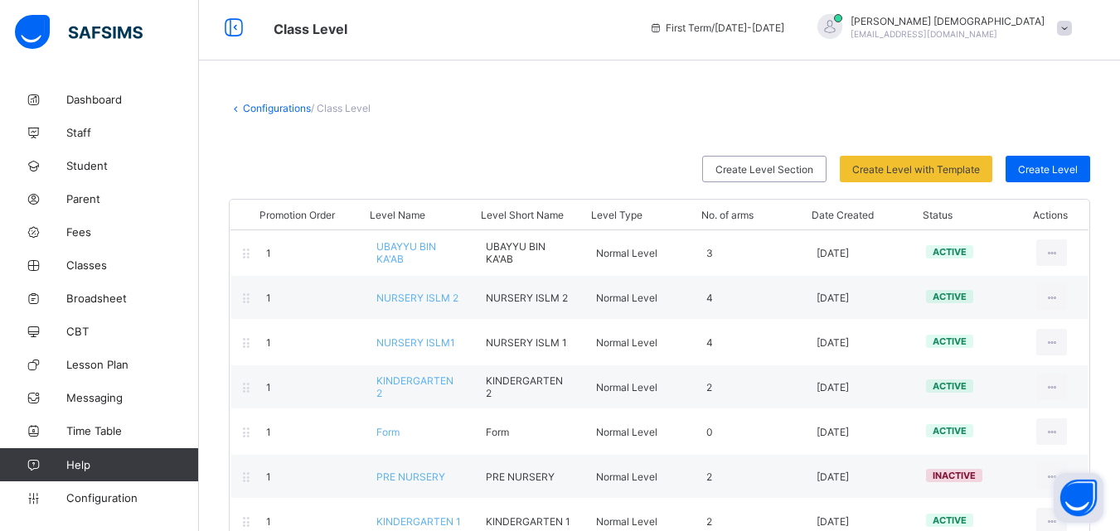
click at [280, 109] on link "Configurations" at bounding box center [277, 108] width 68 height 12
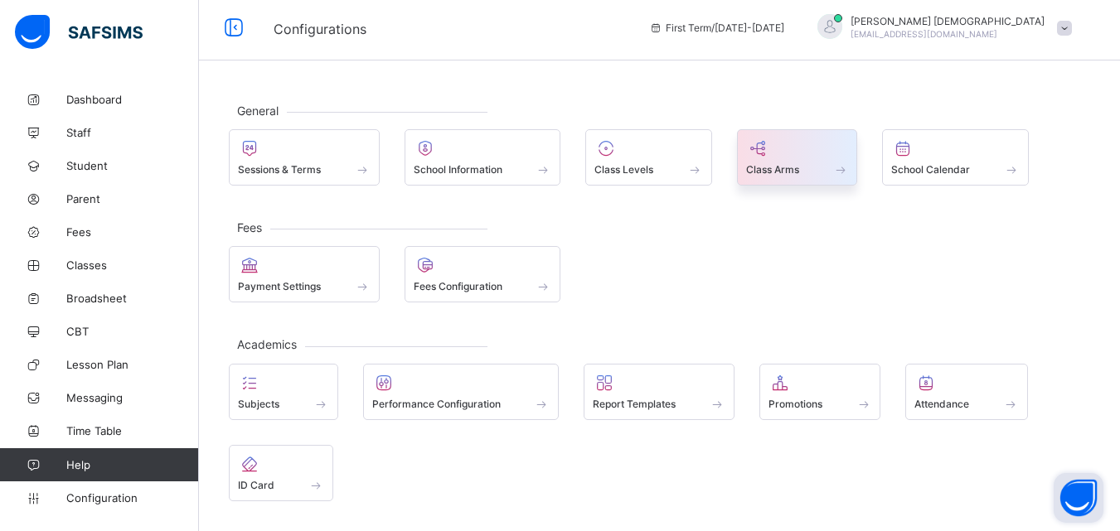
click at [845, 157] on div at bounding box center [797, 148] width 103 height 20
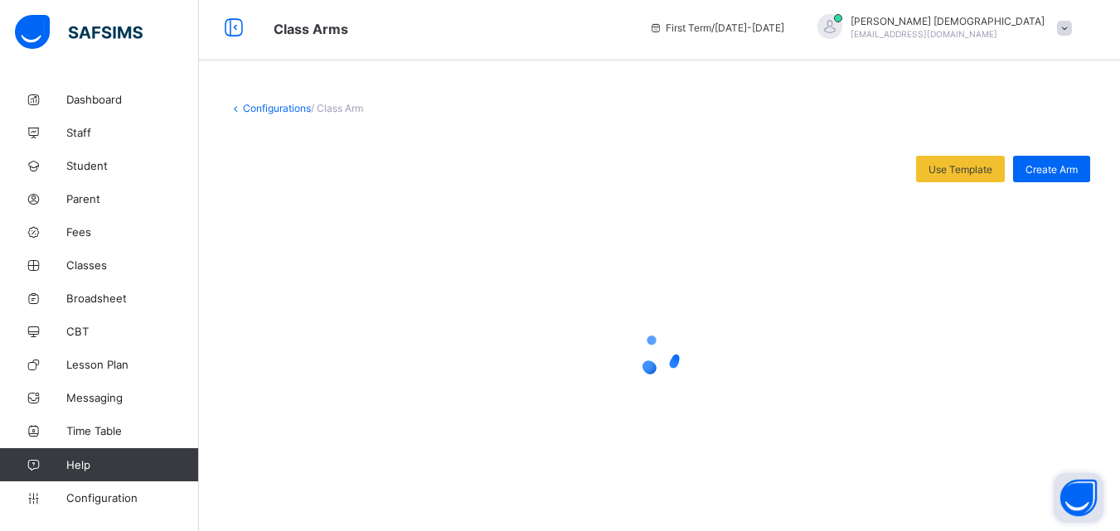
scroll to position [4, 0]
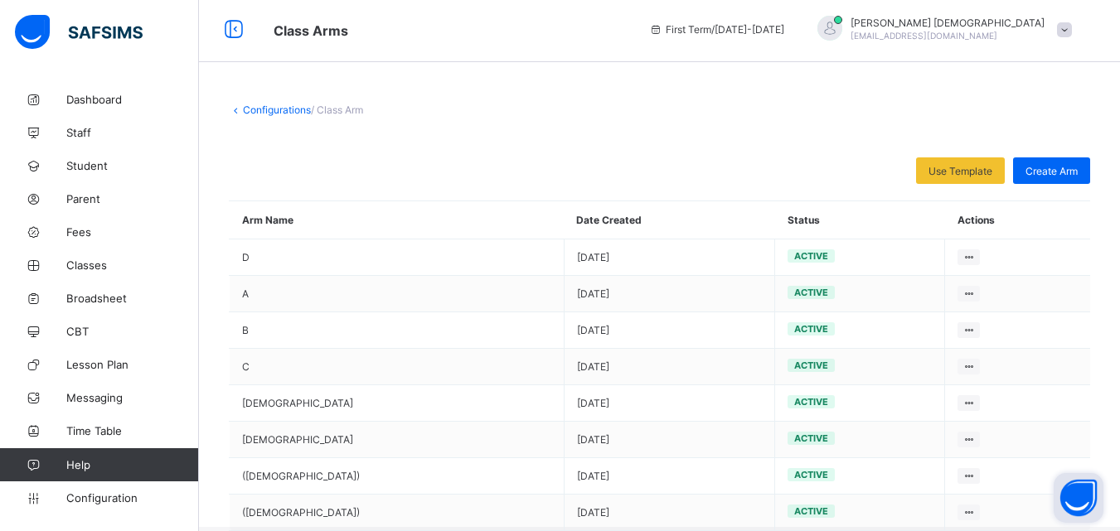
click at [283, 102] on div "Configurations / Class Arm Use Template Select from our already define template…" at bounding box center [659, 280] width 921 height 403
click at [282, 103] on div "Configurations / Class Arm Use Template Select from our already define template…" at bounding box center [659, 280] width 921 height 403
click at [281, 113] on link "Configurations" at bounding box center [277, 110] width 68 height 12
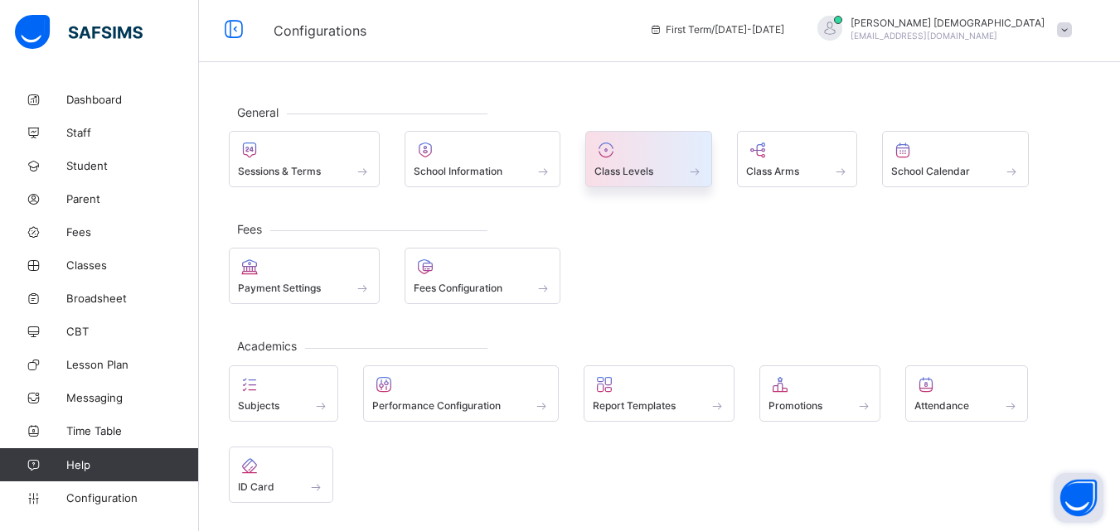
click at [657, 158] on div at bounding box center [648, 150] width 109 height 20
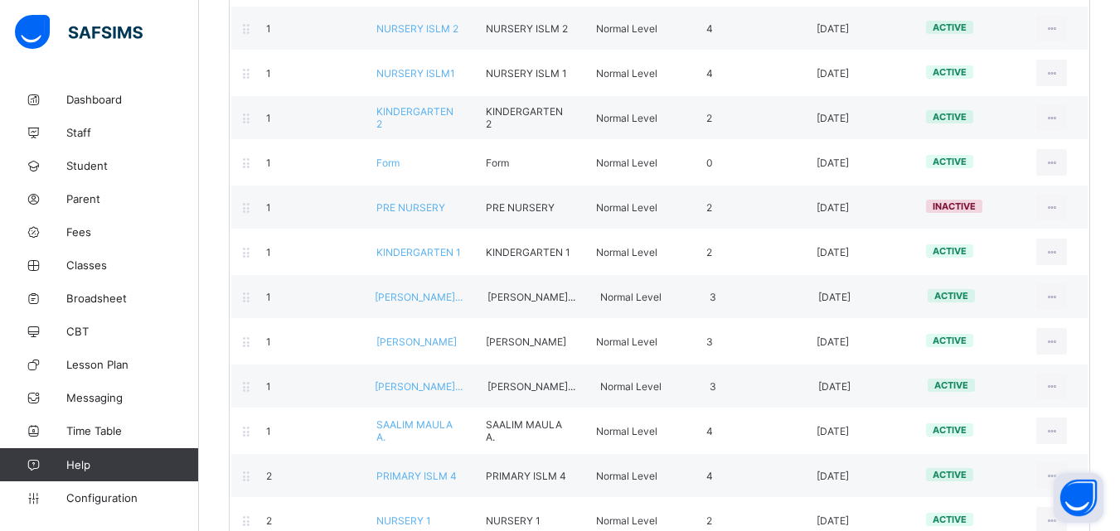
scroll to position [114, 0]
